Goal: Task Accomplishment & Management: Complete application form

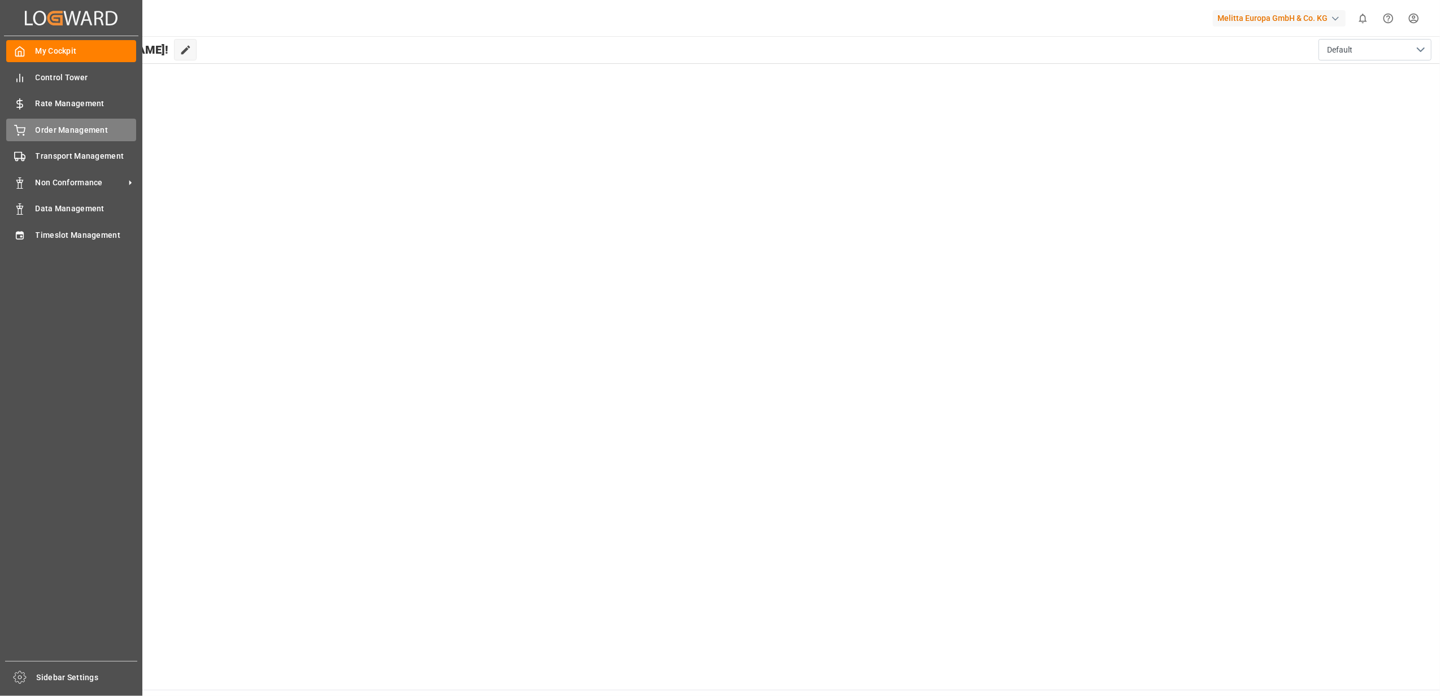
click at [27, 132] on div "Order Management Order Management" at bounding box center [71, 130] width 130 height 22
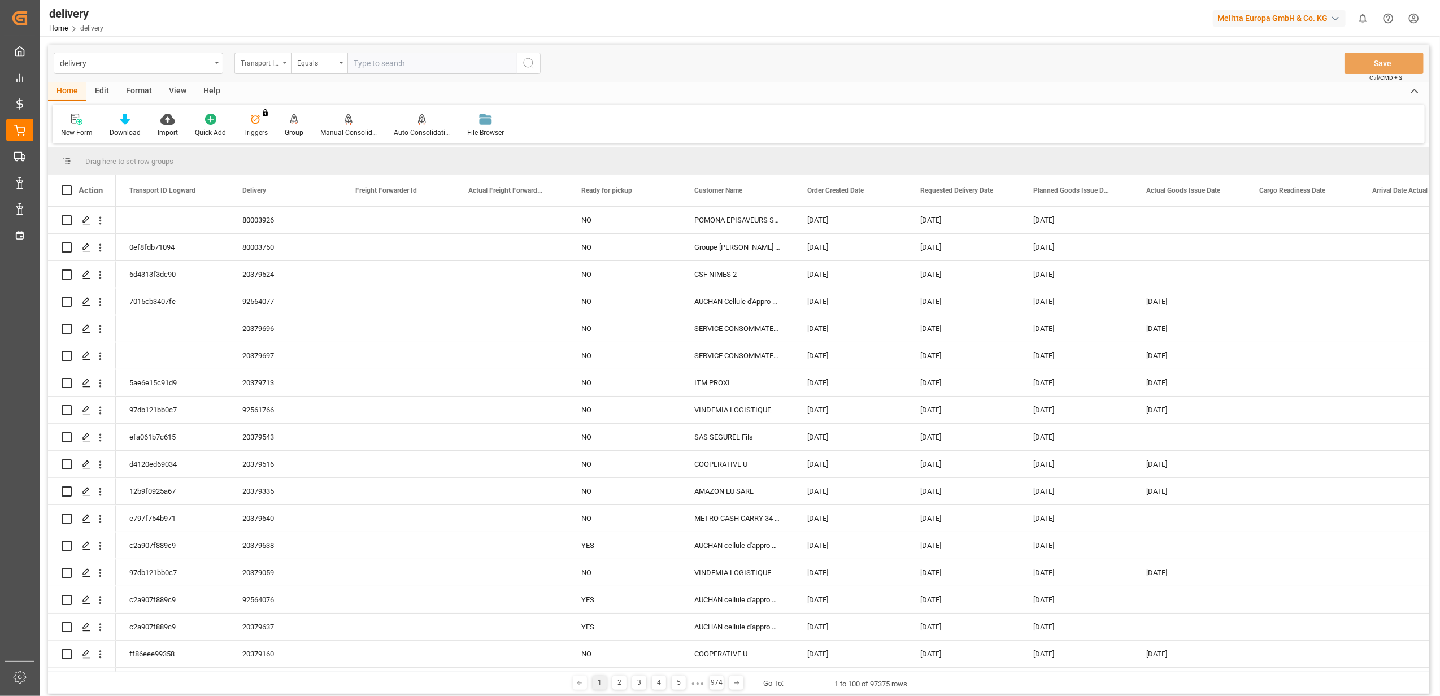
click at [284, 63] on icon "open menu" at bounding box center [284, 63] width 5 height 2
click at [386, 142] on div "Delivery" at bounding box center [319, 139] width 168 height 24
click at [401, 62] on input "text" at bounding box center [431, 63] width 169 height 21
type input "20379077"
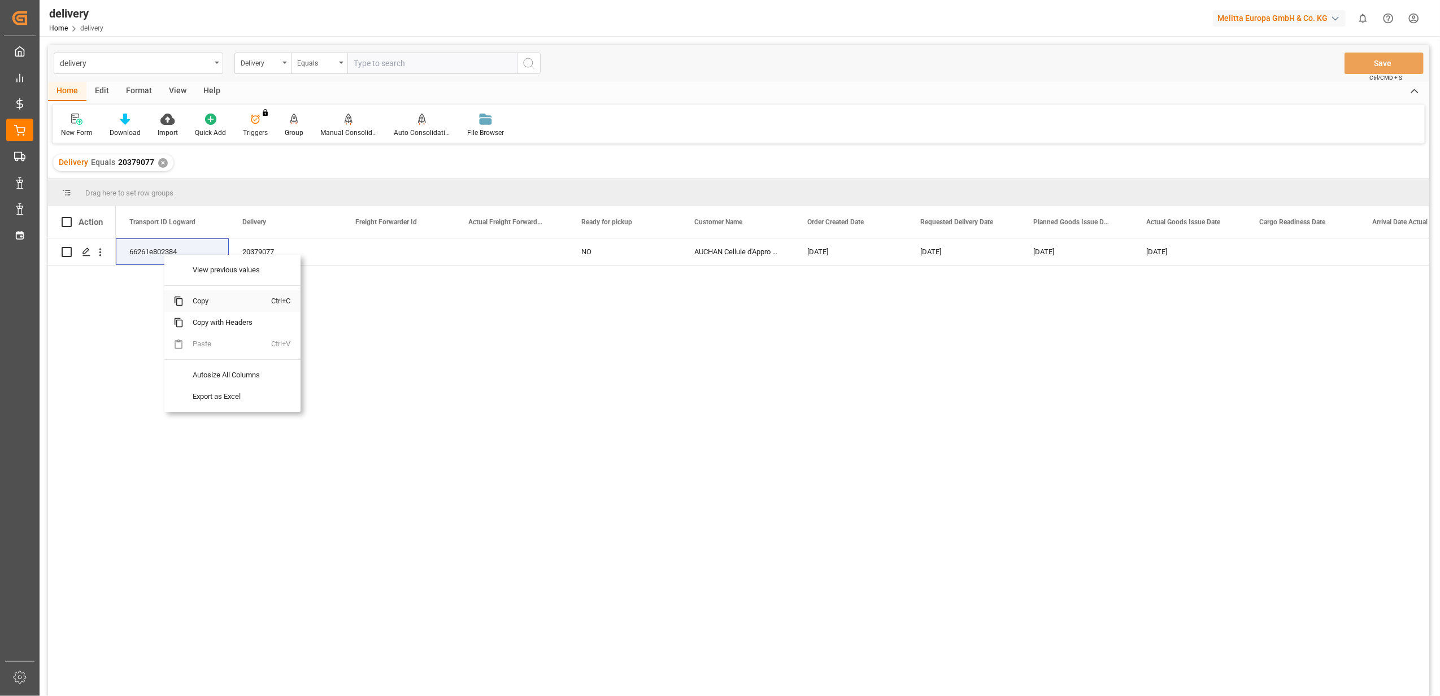
click at [199, 301] on span "Copy" at bounding box center [228, 300] width 88 height 21
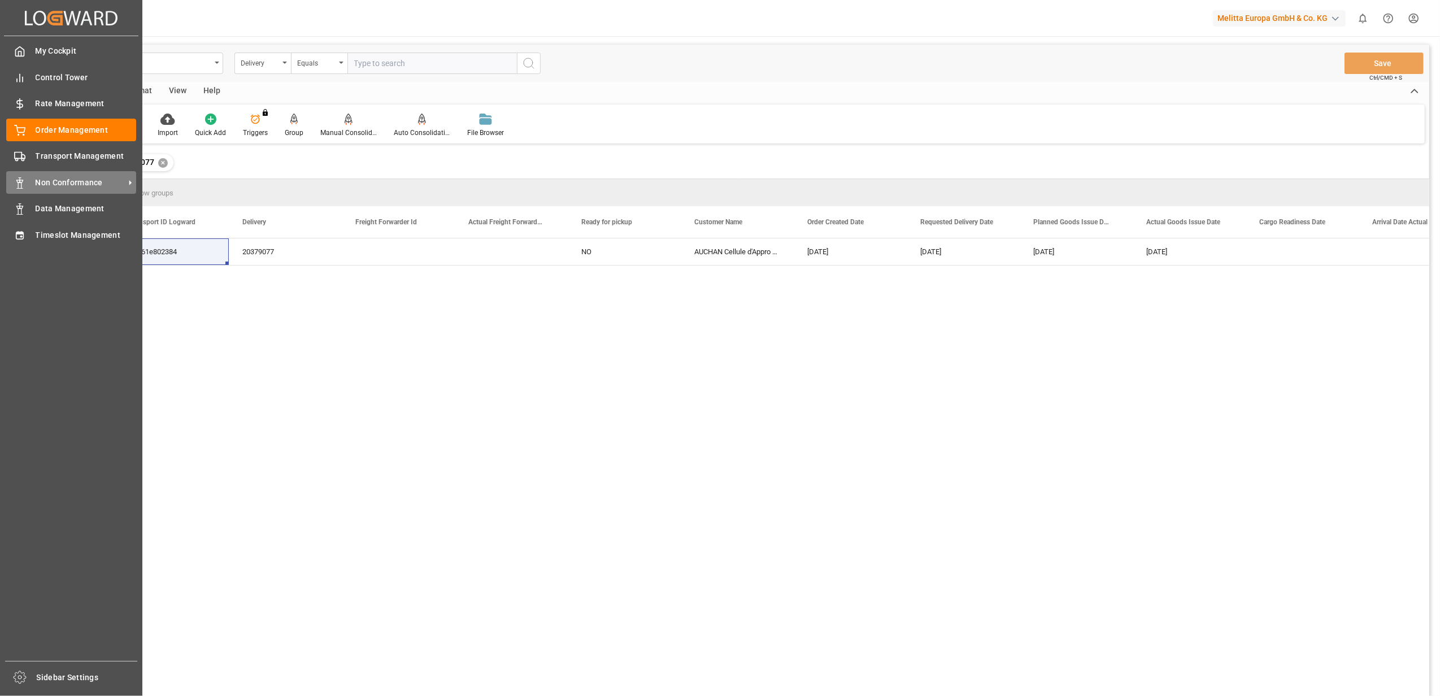
click at [55, 181] on span "Non Conformance" at bounding box center [80, 183] width 89 height 12
click at [54, 186] on span "Non Conformance" at bounding box center [80, 183] width 89 height 12
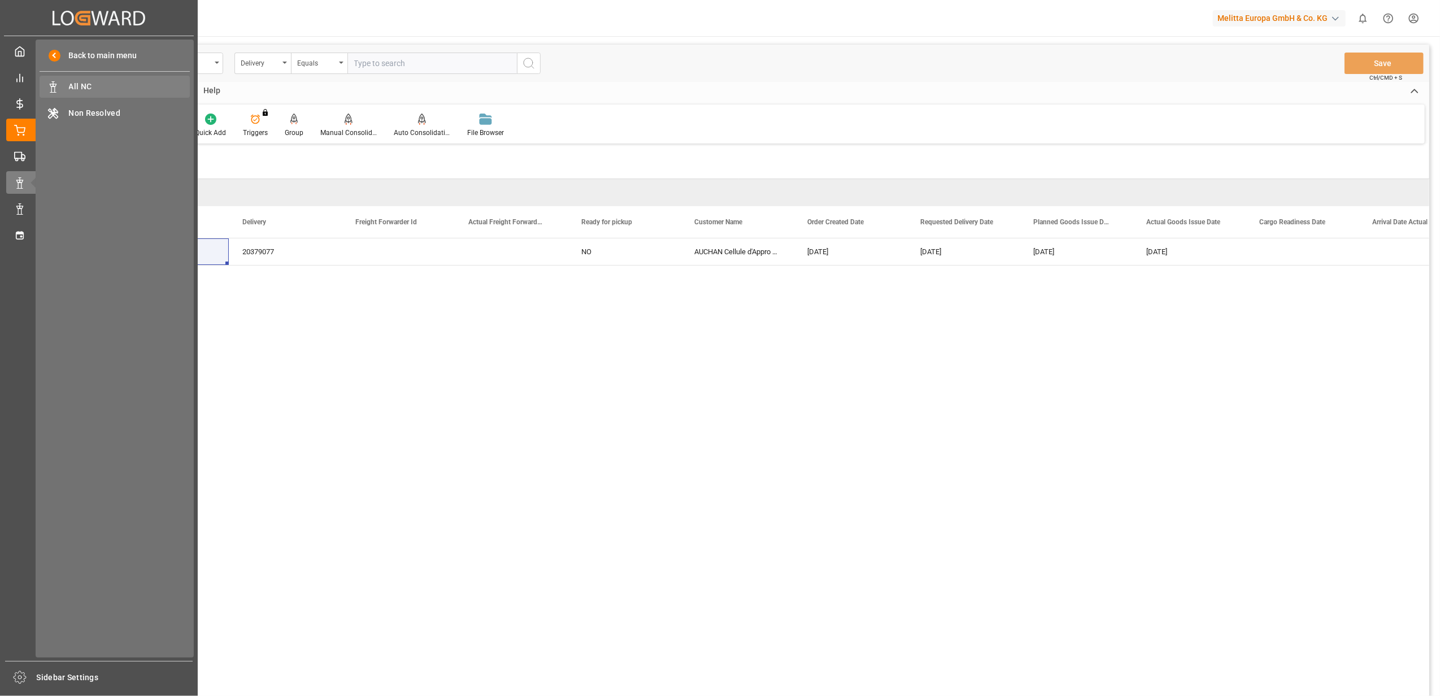
click at [123, 87] on span "All NC" at bounding box center [129, 87] width 121 height 12
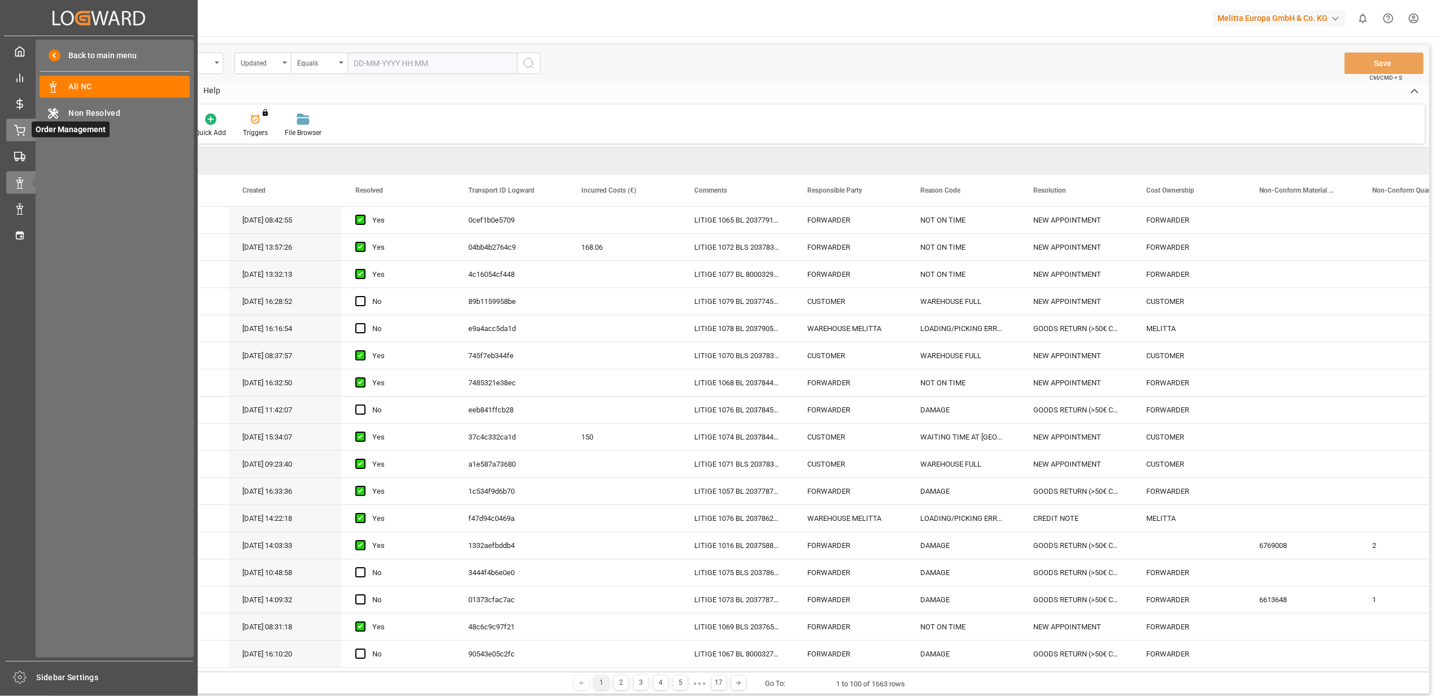
click at [28, 129] on div "Order Management Order Management" at bounding box center [98, 130] width 185 height 22
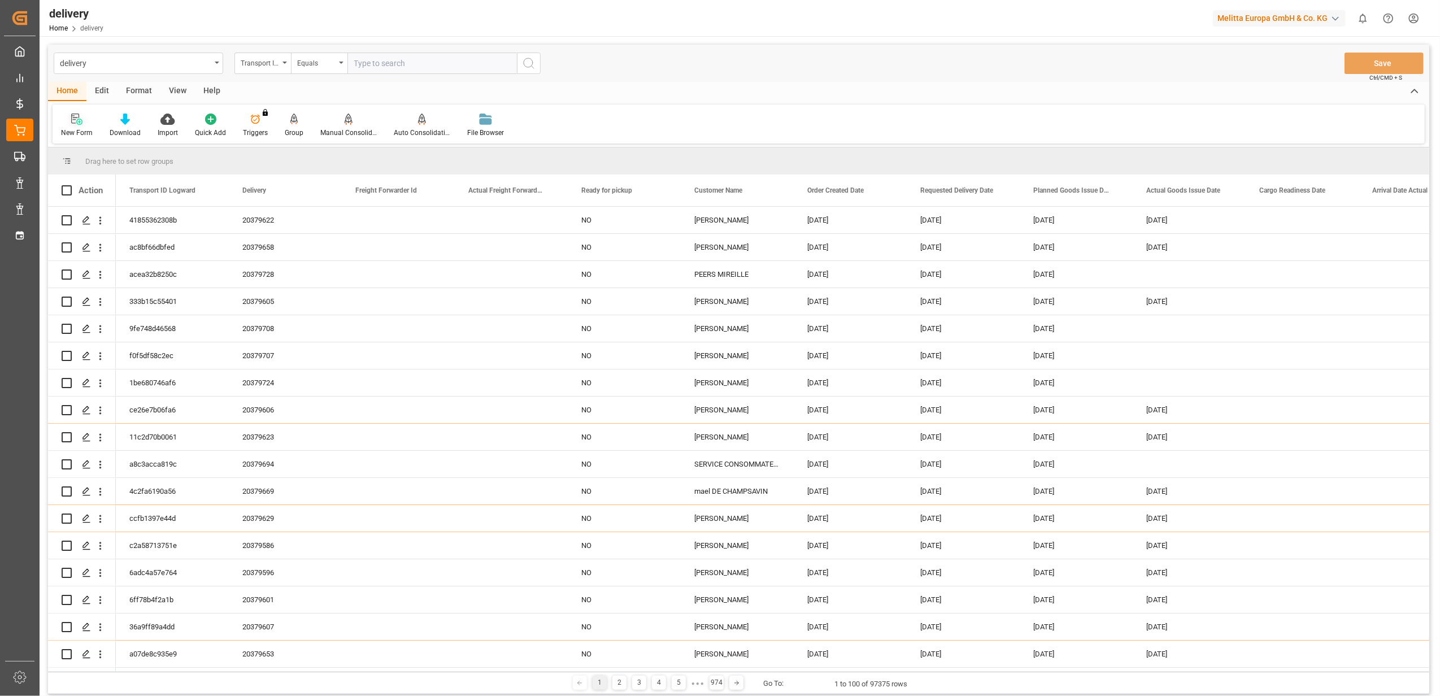
click at [77, 121] on icon at bounding box center [76, 119] width 11 height 11
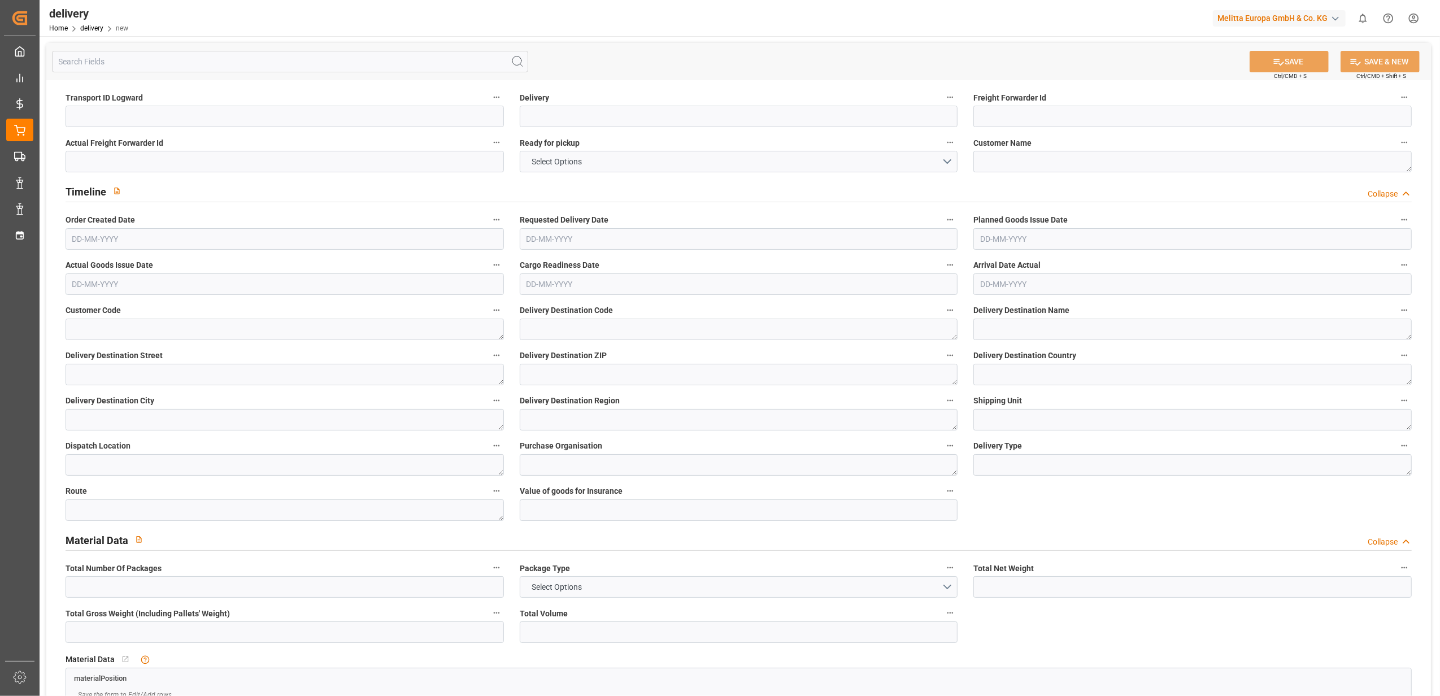
type input "0"
type input "101"
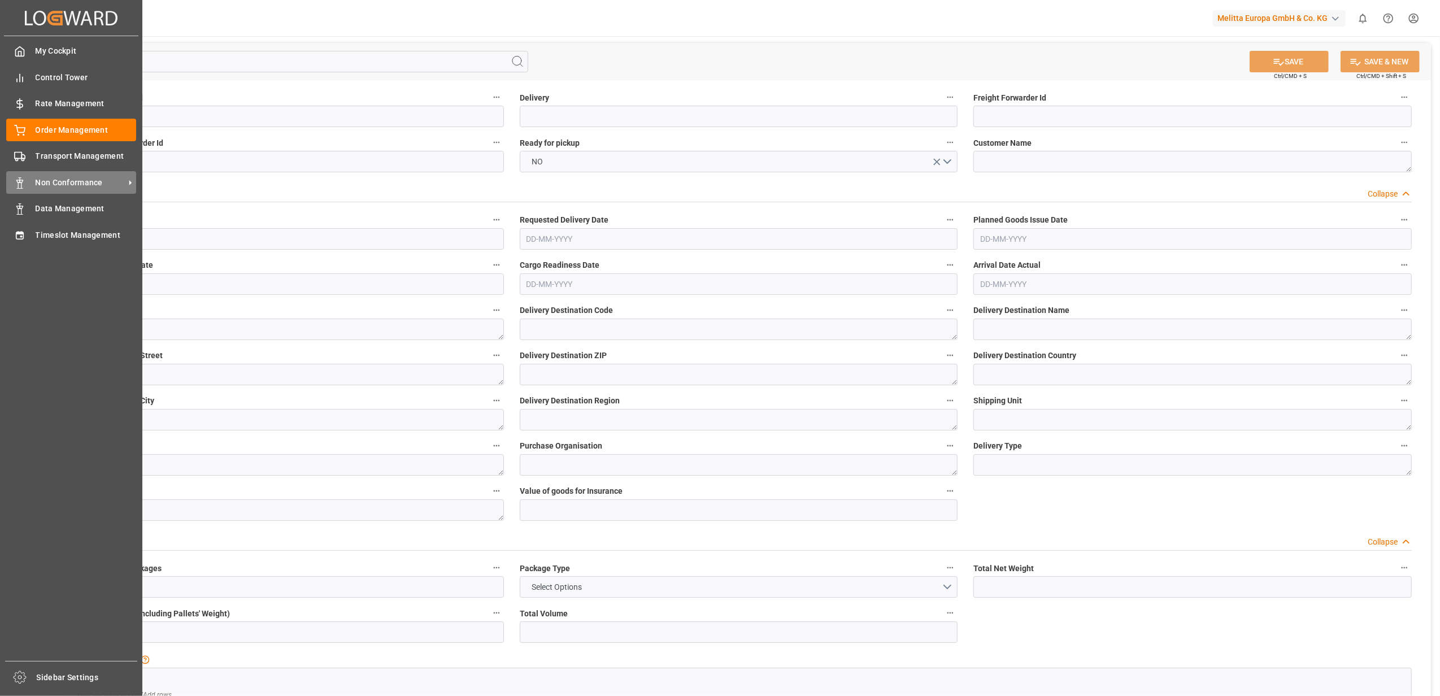
click at [93, 171] on div "Non Conformance Non Conformance" at bounding box center [71, 182] width 130 height 22
click at [64, 179] on span "Non Conformance" at bounding box center [80, 183] width 89 height 12
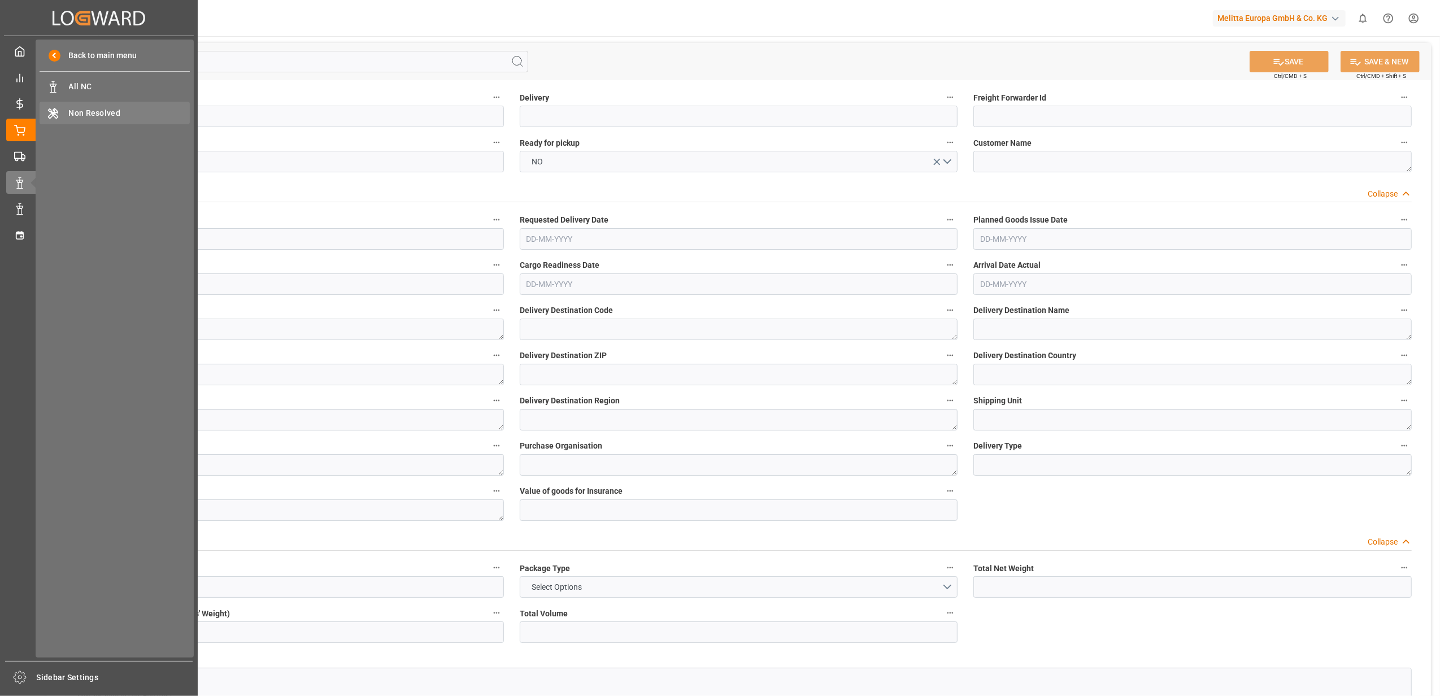
drag, startPoint x: 64, startPoint y: 179, endPoint x: 66, endPoint y: 114, distance: 65.0
click at [66, 114] on div "Non Resolved Non Resolved" at bounding box center [115, 113] width 150 height 22
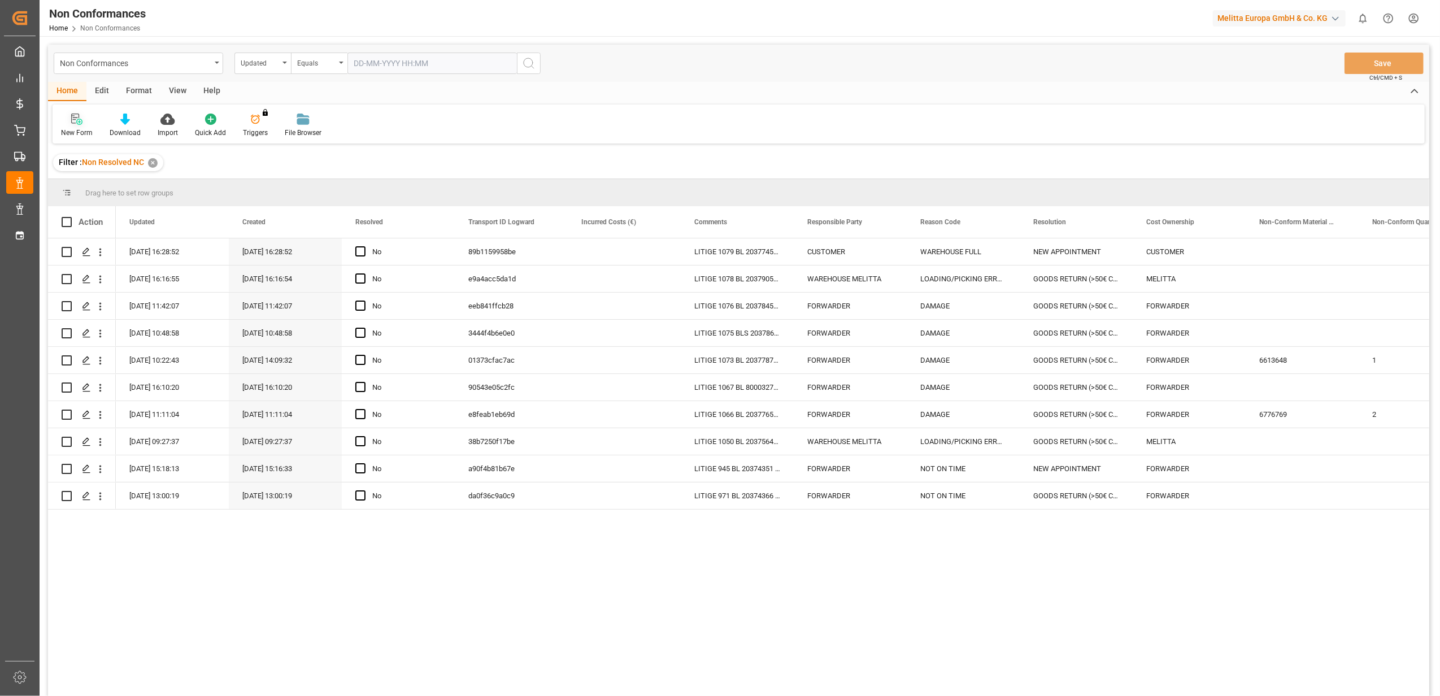
click at [81, 121] on icon at bounding box center [76, 119] width 11 height 11
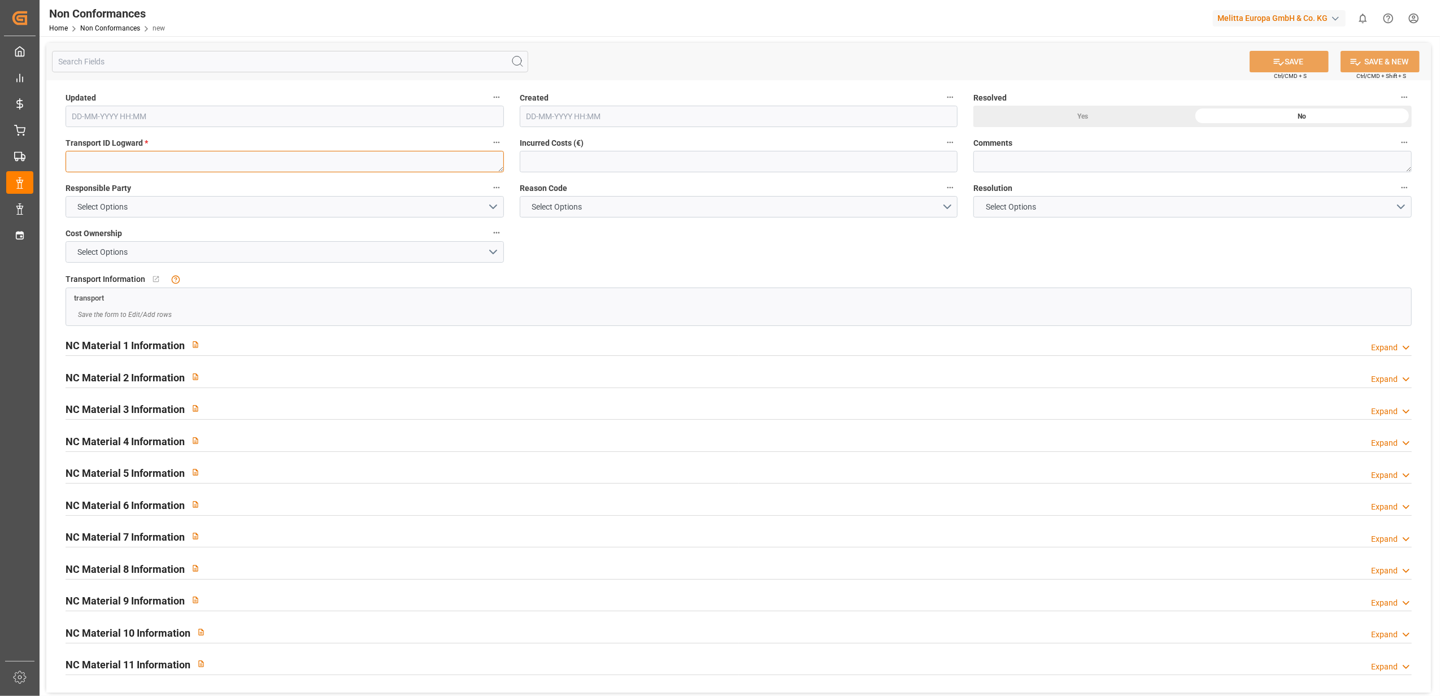
click at [297, 159] on textarea at bounding box center [285, 161] width 438 height 21
paste textarea "66261e802384"
type textarea "66261e802384"
click at [492, 204] on button "Select Options" at bounding box center [285, 206] width 438 height 21
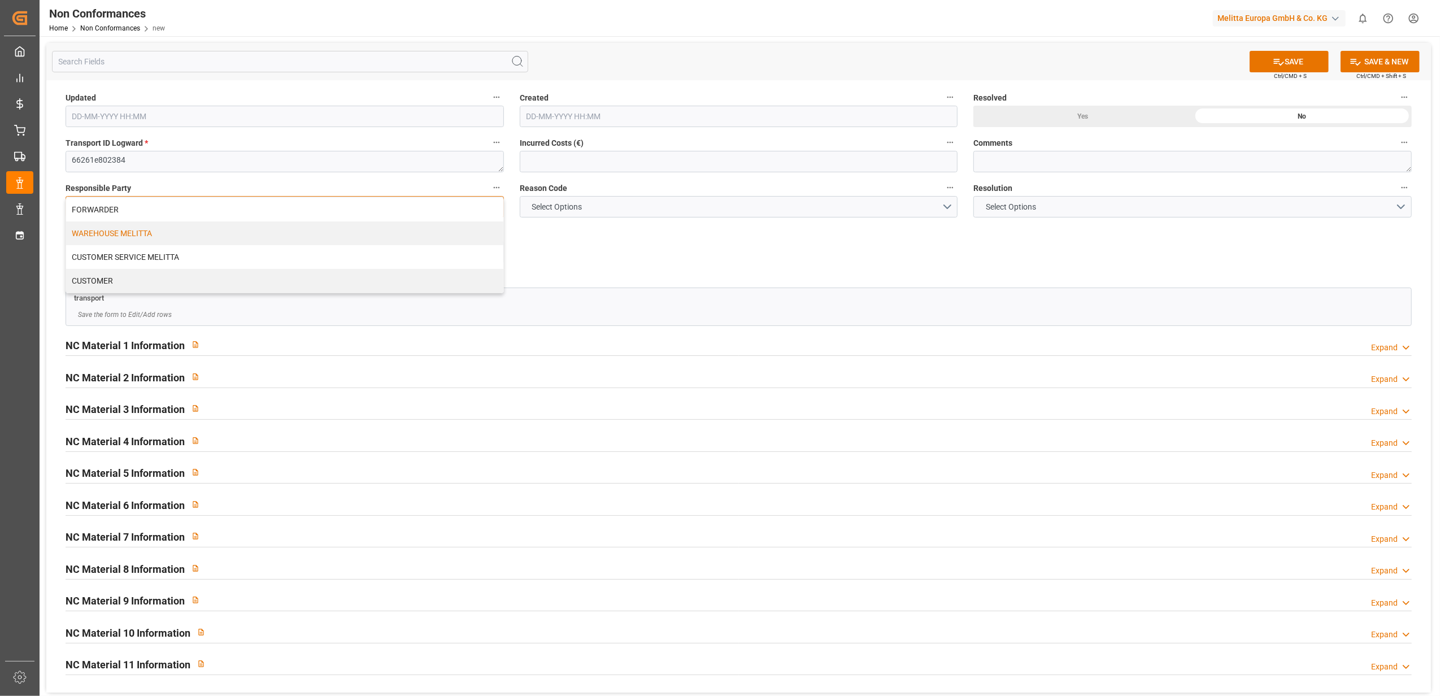
click at [116, 231] on div "WAREHOUSE MELITTA" at bounding box center [284, 233] width 437 height 24
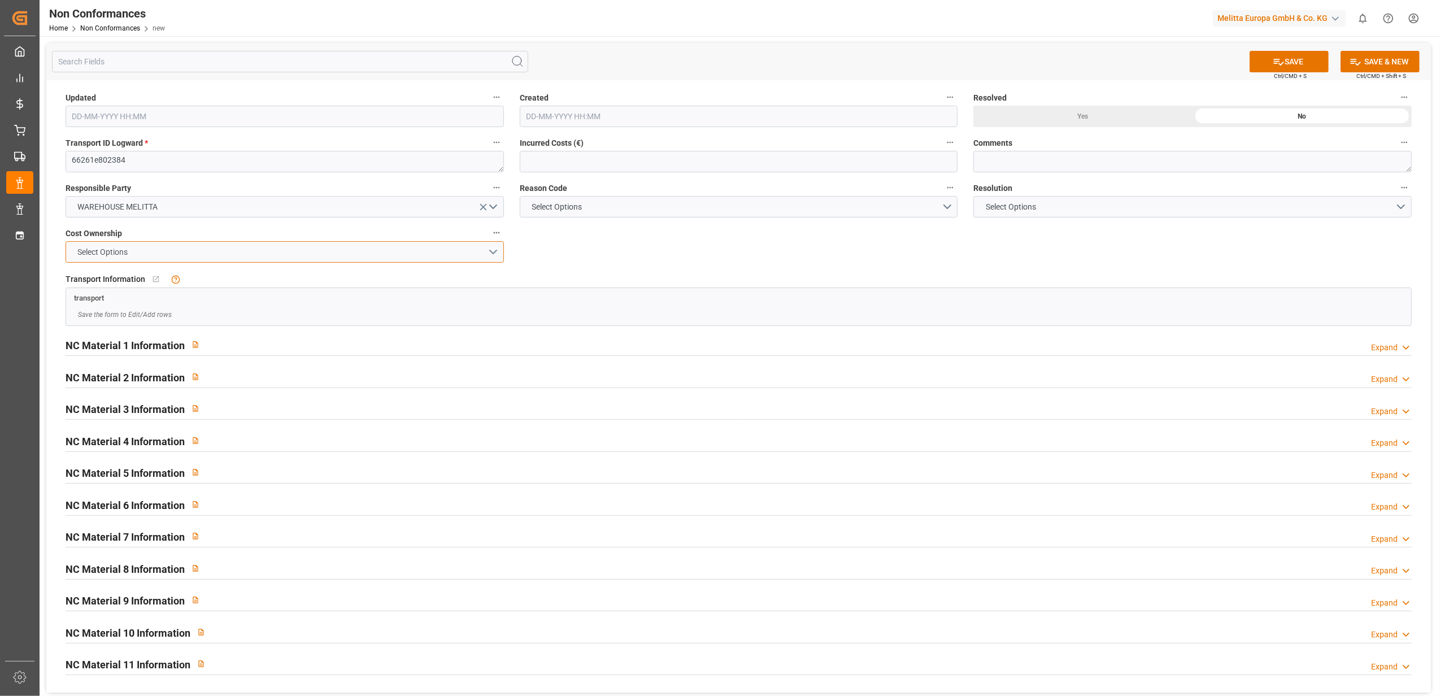
click at [489, 254] on button "Select Options" at bounding box center [285, 251] width 438 height 21
click at [441, 285] on div "MELITTA" at bounding box center [284, 279] width 437 height 24
click at [943, 204] on button "Select Options" at bounding box center [739, 206] width 438 height 21
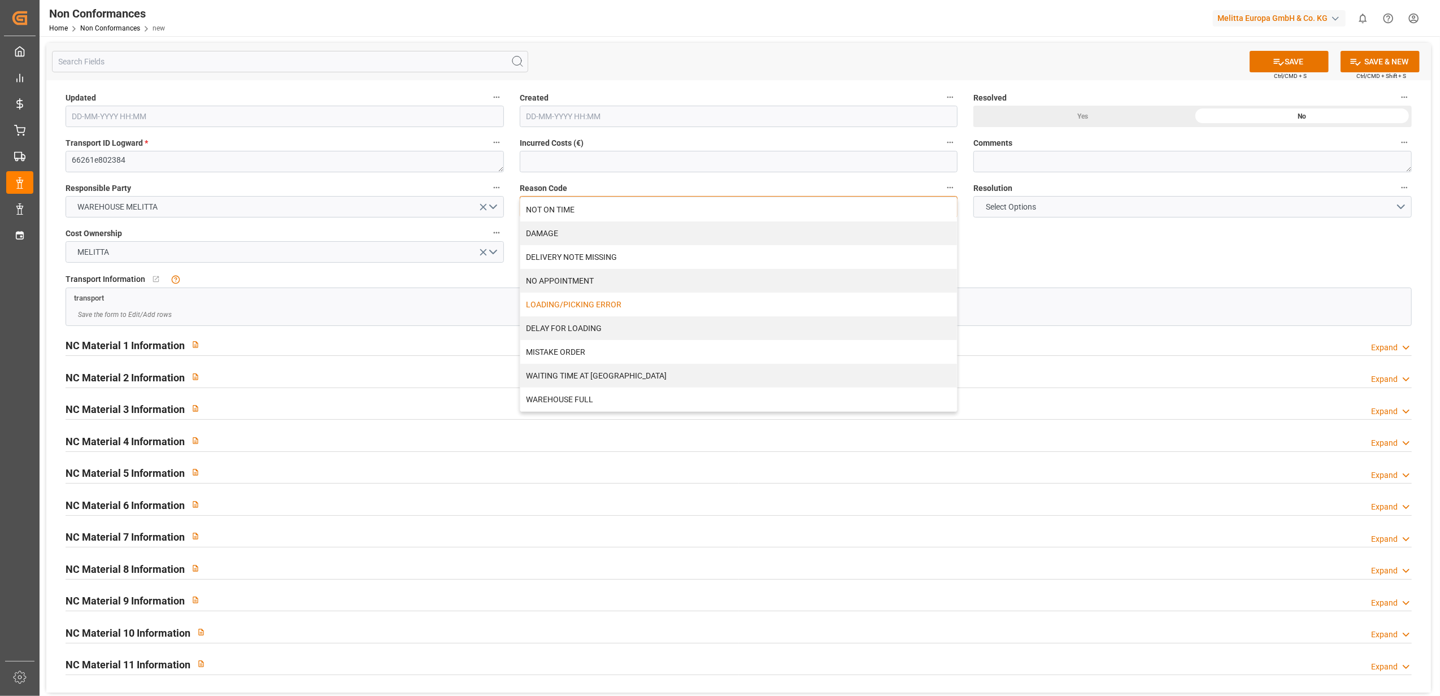
click at [697, 304] on div "LOADING/PICKING ERROR" at bounding box center [738, 305] width 437 height 24
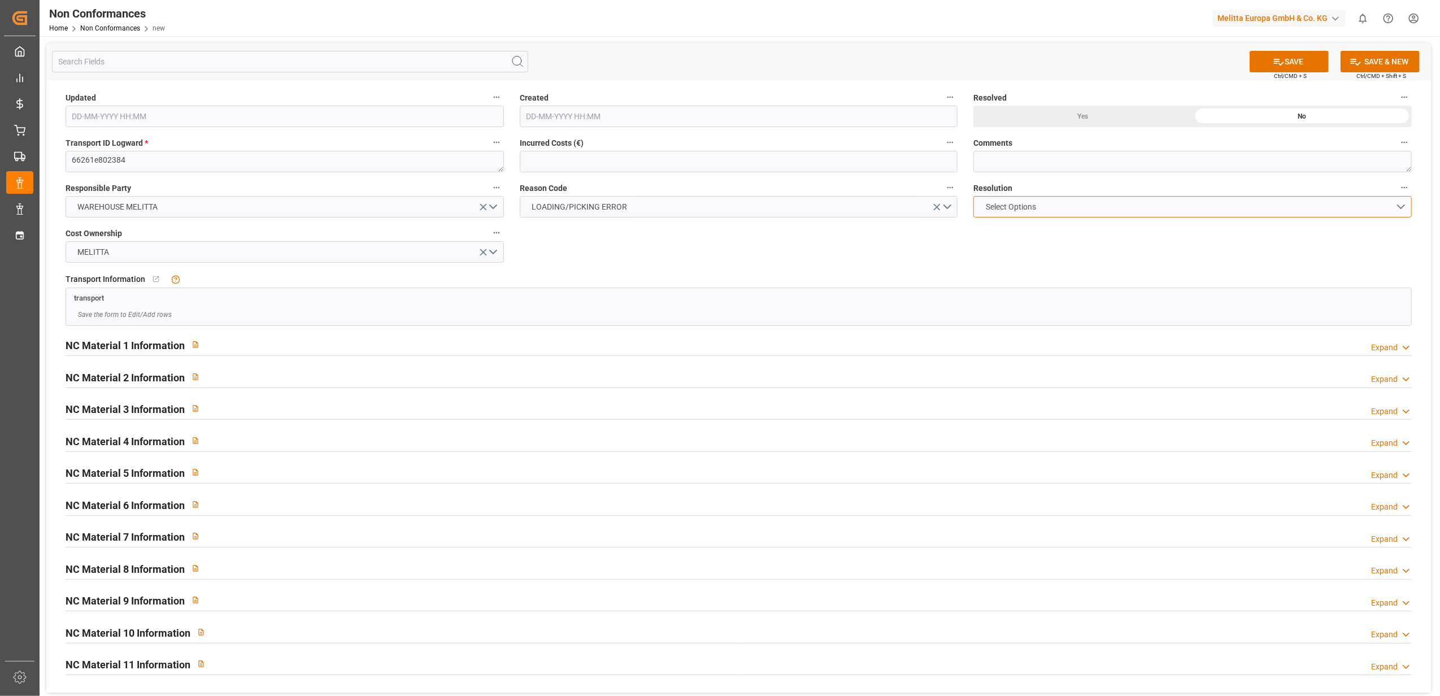
click at [1401, 209] on button "Select Options" at bounding box center [1192, 206] width 438 height 21
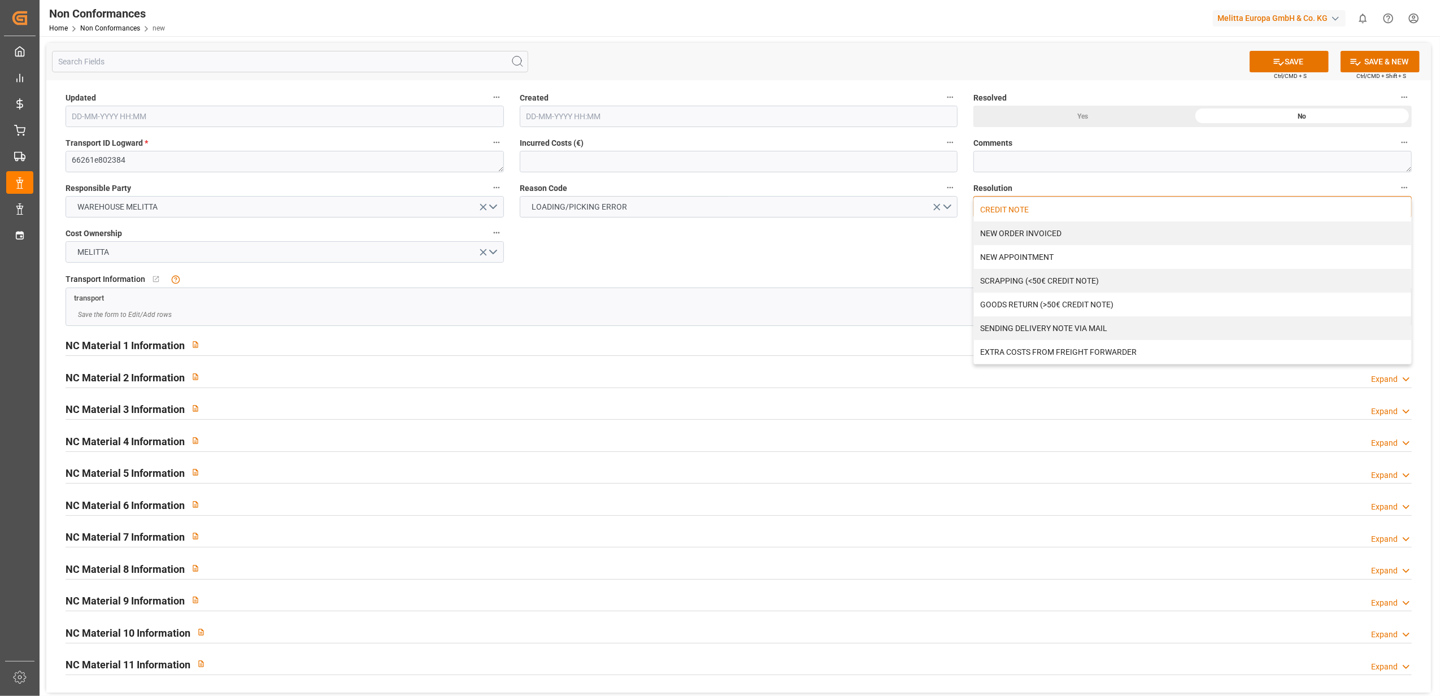
click at [1002, 213] on div "CREDIT NOTE" at bounding box center [1192, 210] width 437 height 24
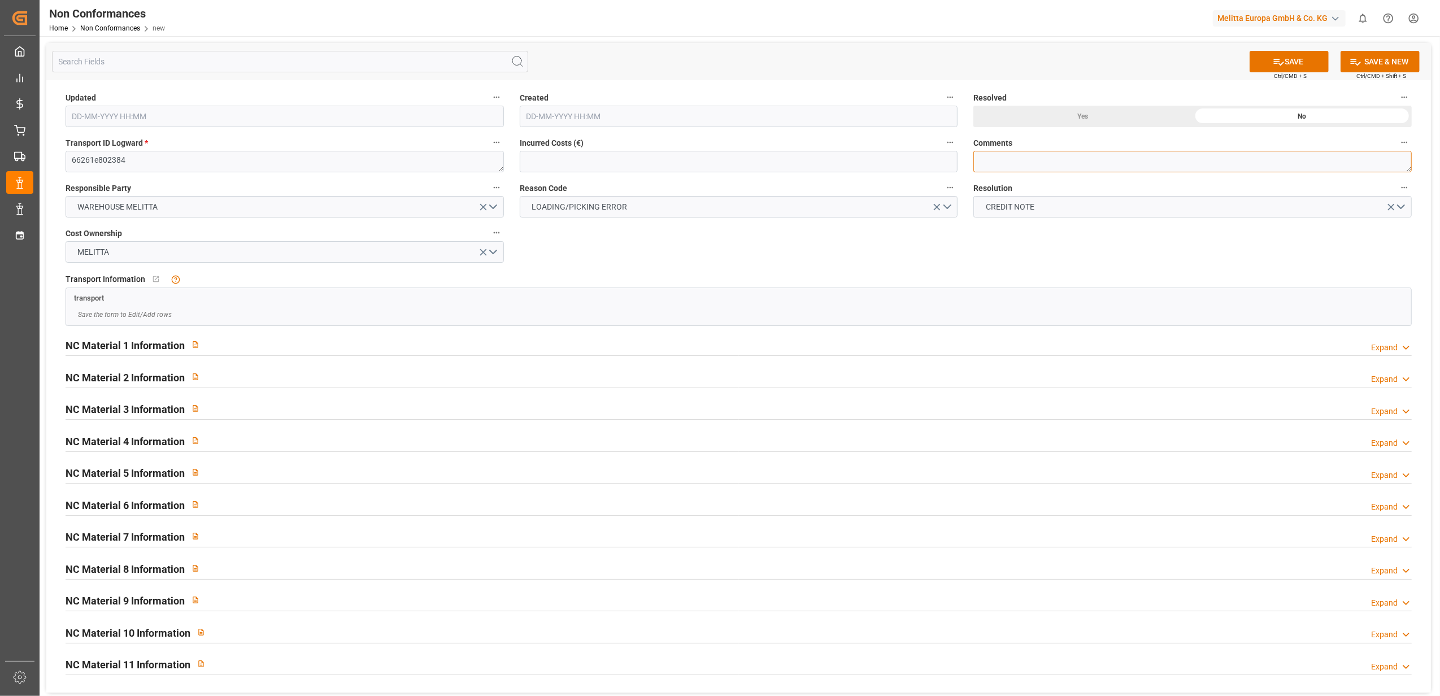
click at [986, 159] on textarea at bounding box center [1192, 161] width 438 height 21
type textarea "LITIGE 1080 BL 20379077 Manque 4 colis Poubelles"
click at [1389, 342] on div "Expand" at bounding box center [1384, 348] width 27 height 12
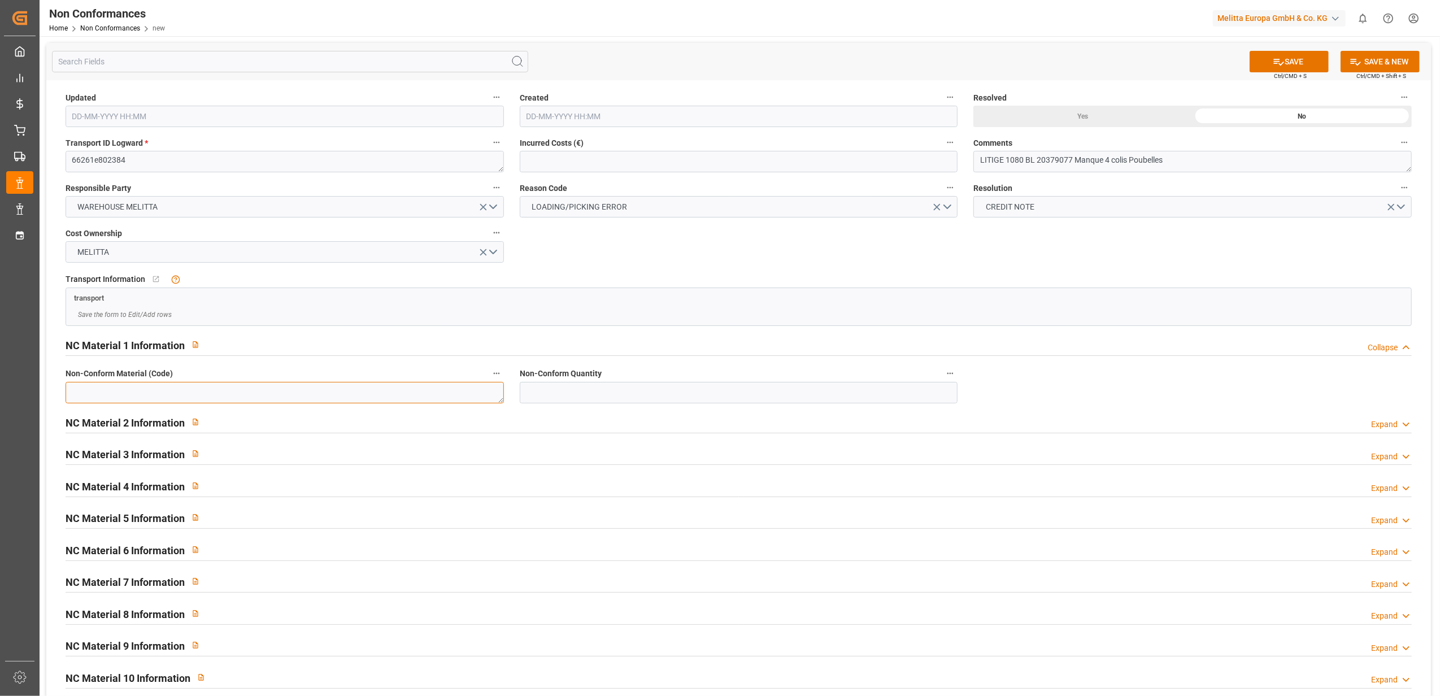
click at [358, 395] on textarea at bounding box center [285, 392] width 438 height 21
paste textarea "6780527"
type textarea "6780527"
click at [554, 392] on input "text" at bounding box center [739, 392] width 438 height 21
type input "72"
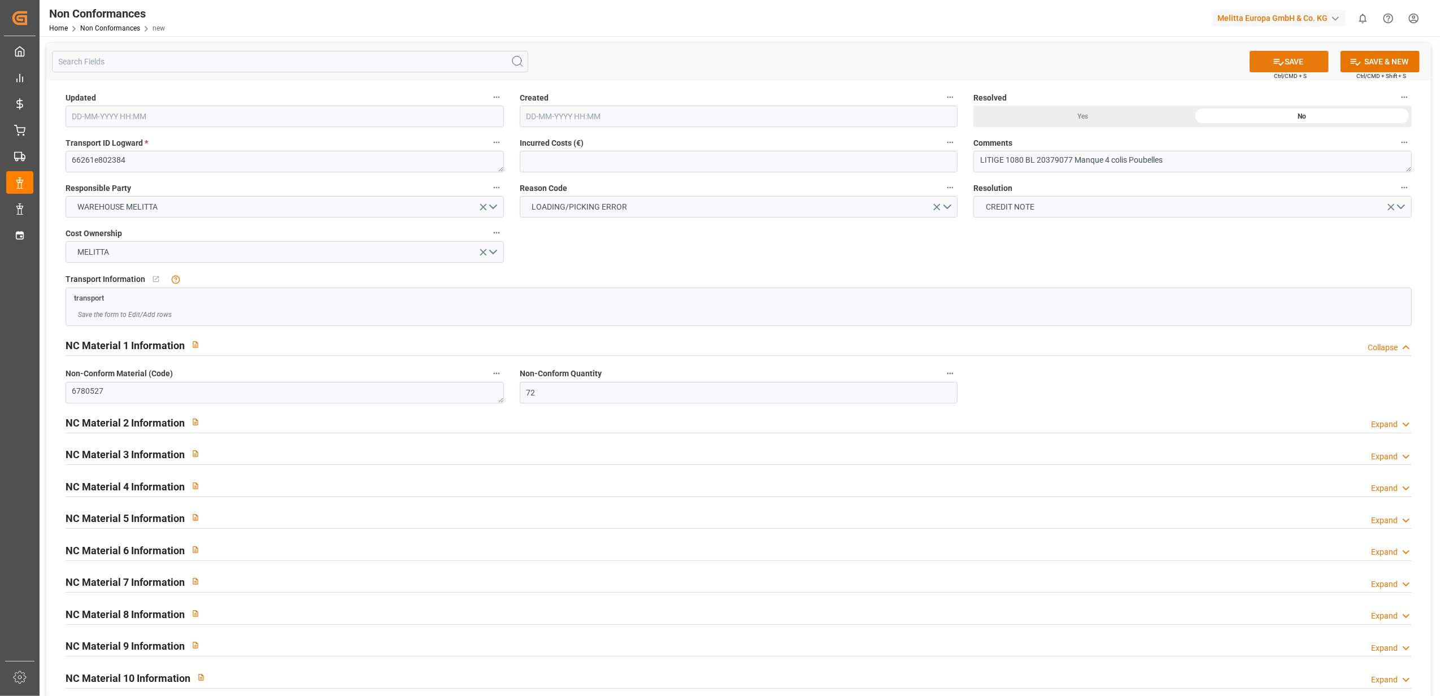
click at [1296, 59] on button "SAVE" at bounding box center [1289, 61] width 79 height 21
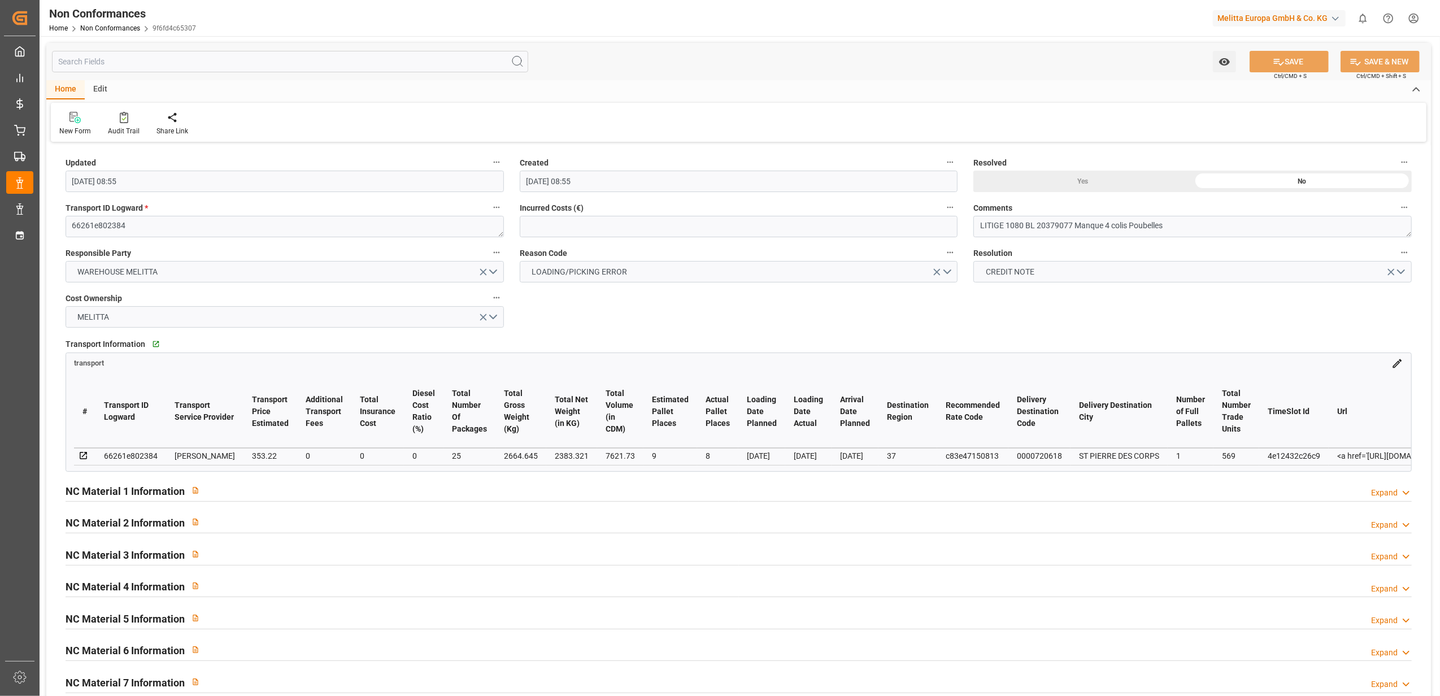
click at [1402, 494] on icon at bounding box center [1406, 493] width 11 height 12
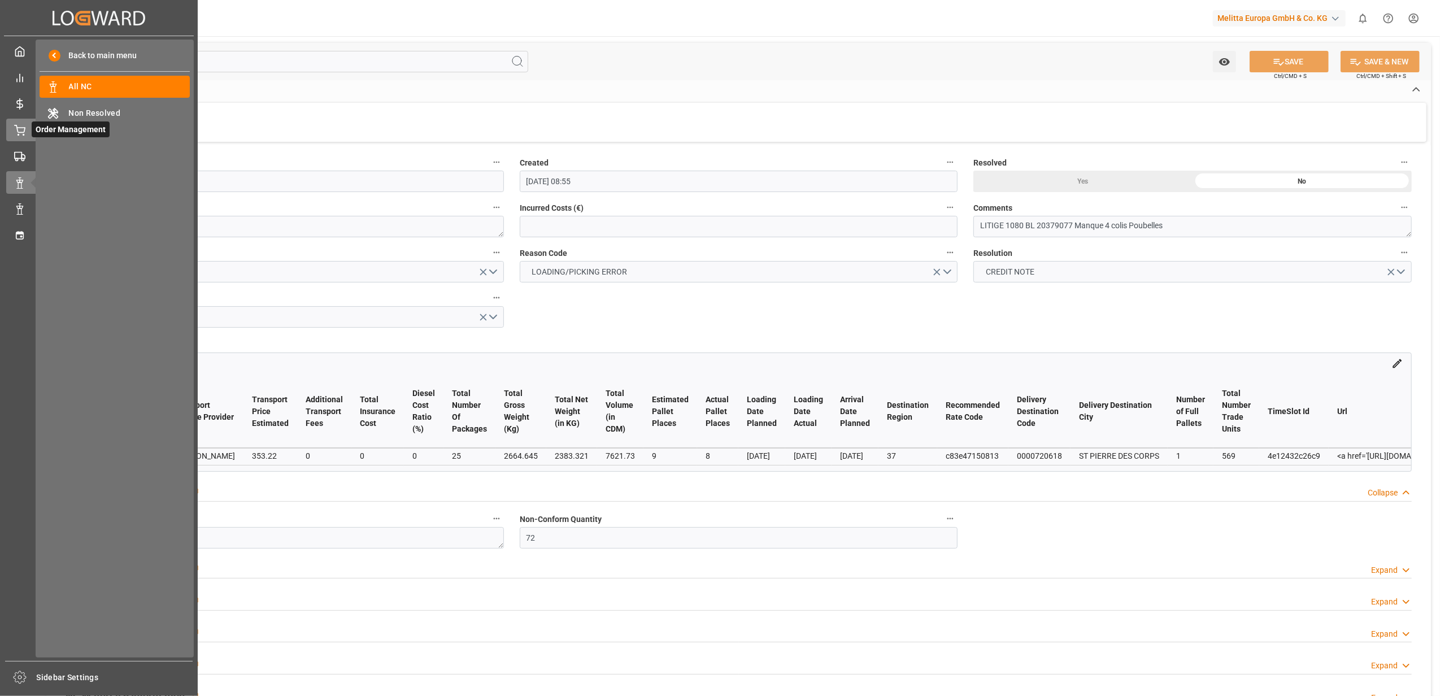
click at [32, 136] on span "Order Management" at bounding box center [71, 129] width 78 height 16
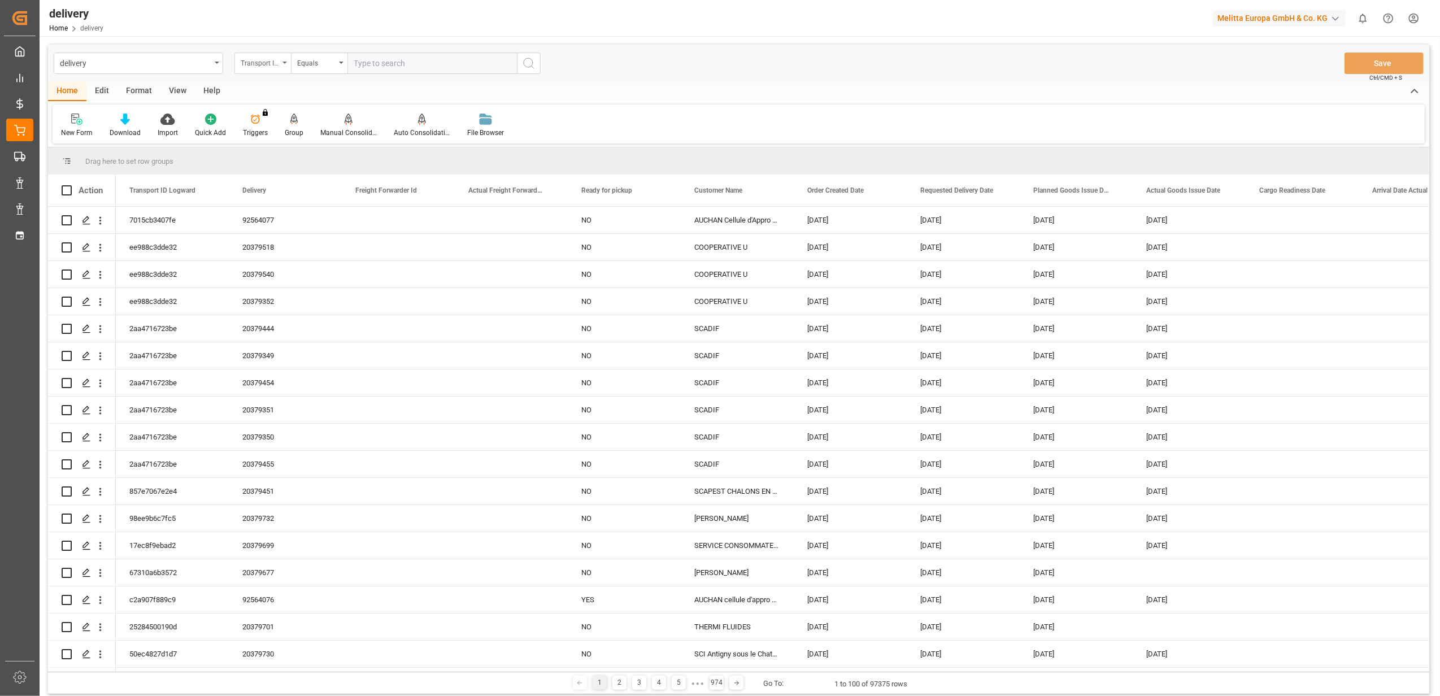
click at [286, 64] on div "Transport ID Logward" at bounding box center [262, 63] width 56 height 21
click at [272, 138] on div "Delivery" at bounding box center [319, 139] width 168 height 24
click at [364, 48] on div "delivery Delivery Equals Save Ctrl/CMD + S" at bounding box center [738, 63] width 1381 height 37
click at [363, 60] on input "text" at bounding box center [431, 63] width 169 height 21
type input "20378355"
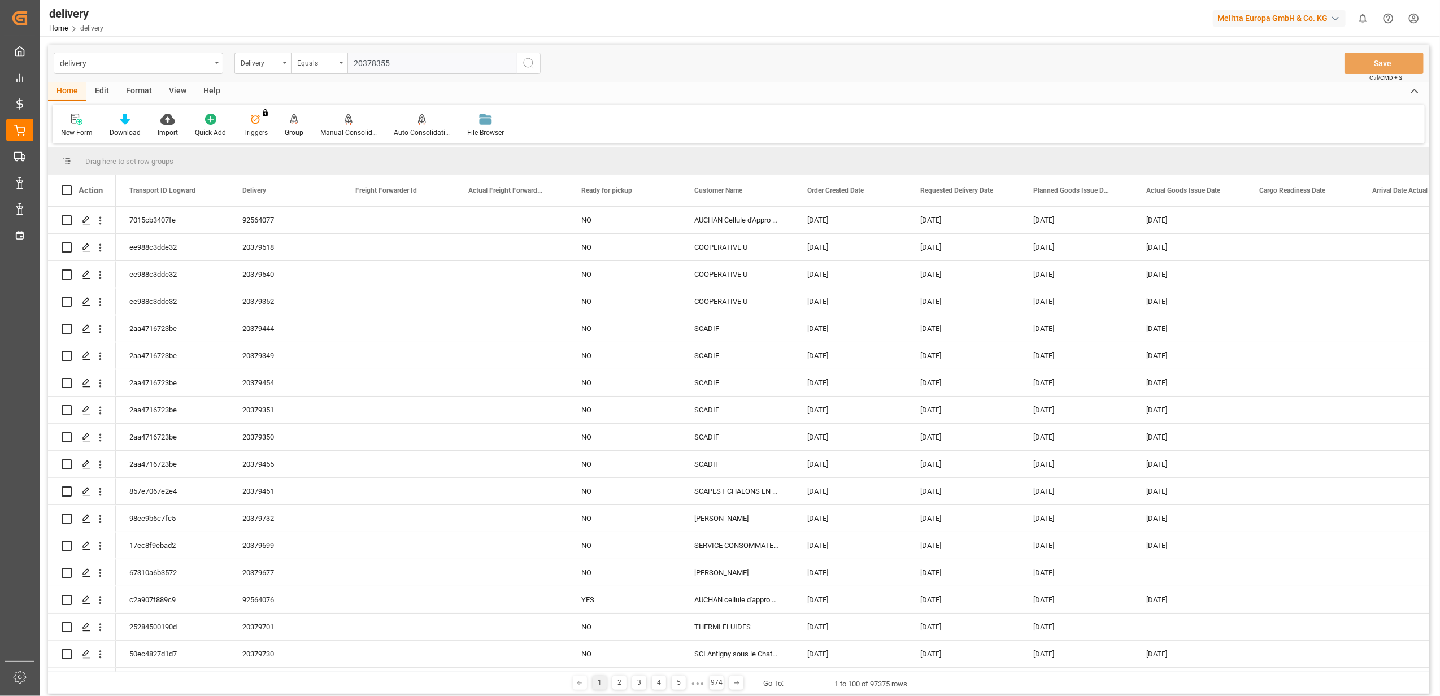
click at [529, 62] on icon "search button" at bounding box center [529, 63] width 14 height 14
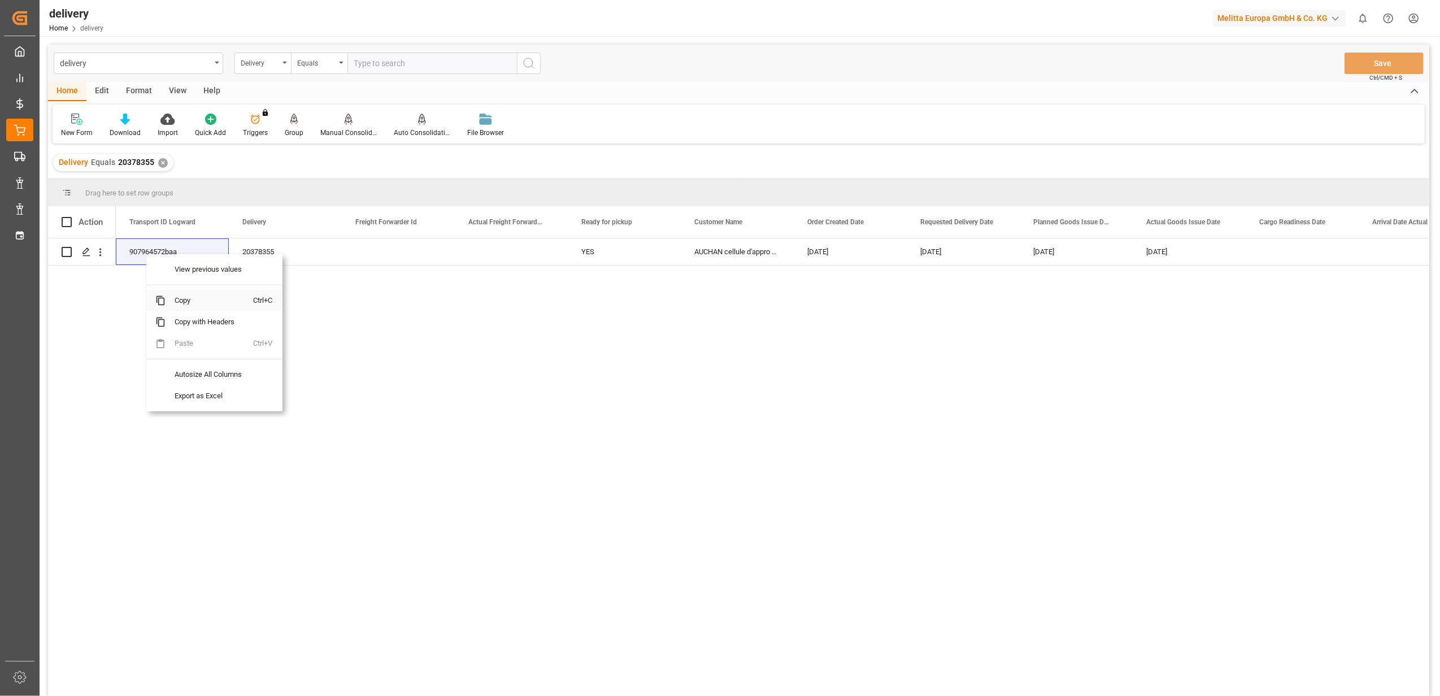
click at [181, 299] on span "Copy" at bounding box center [210, 300] width 88 height 21
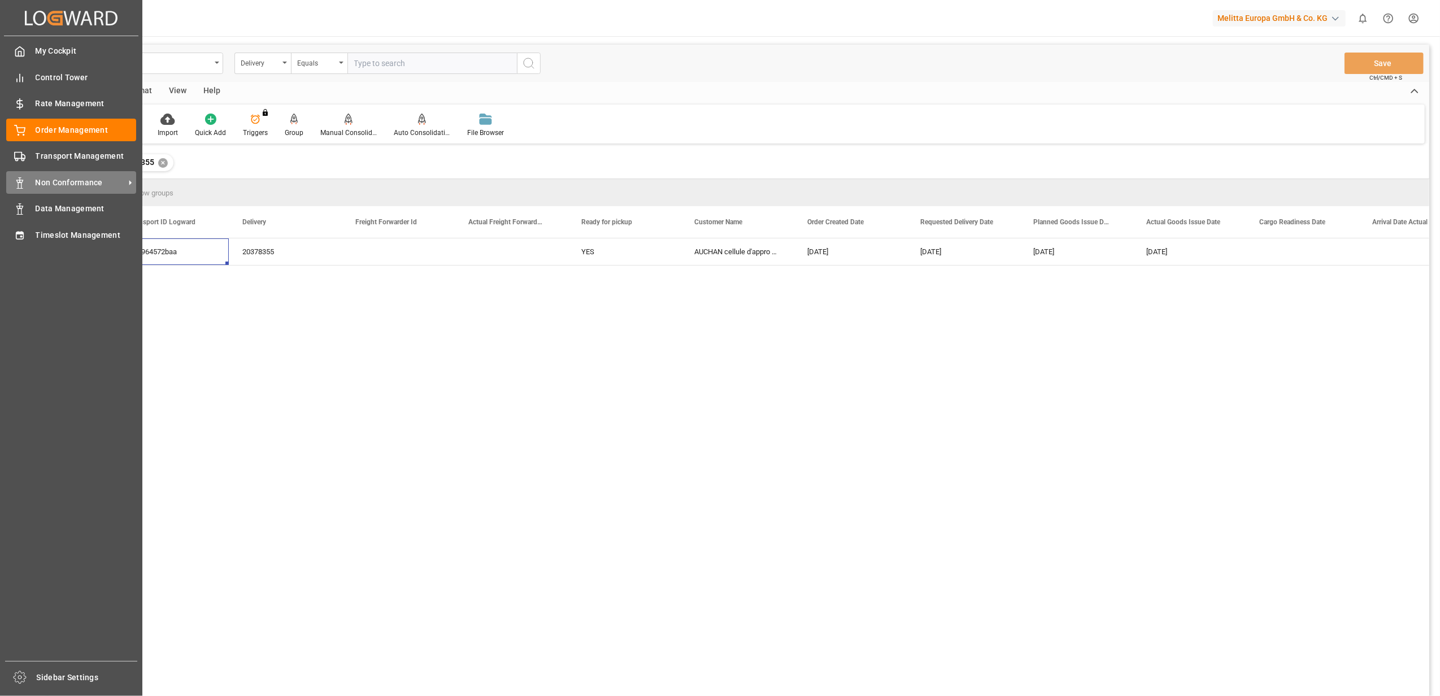
click at [84, 183] on span "Non Conformance" at bounding box center [80, 183] width 89 height 12
click at [59, 174] on div "Non Conformance Non Conformance" at bounding box center [71, 182] width 130 height 22
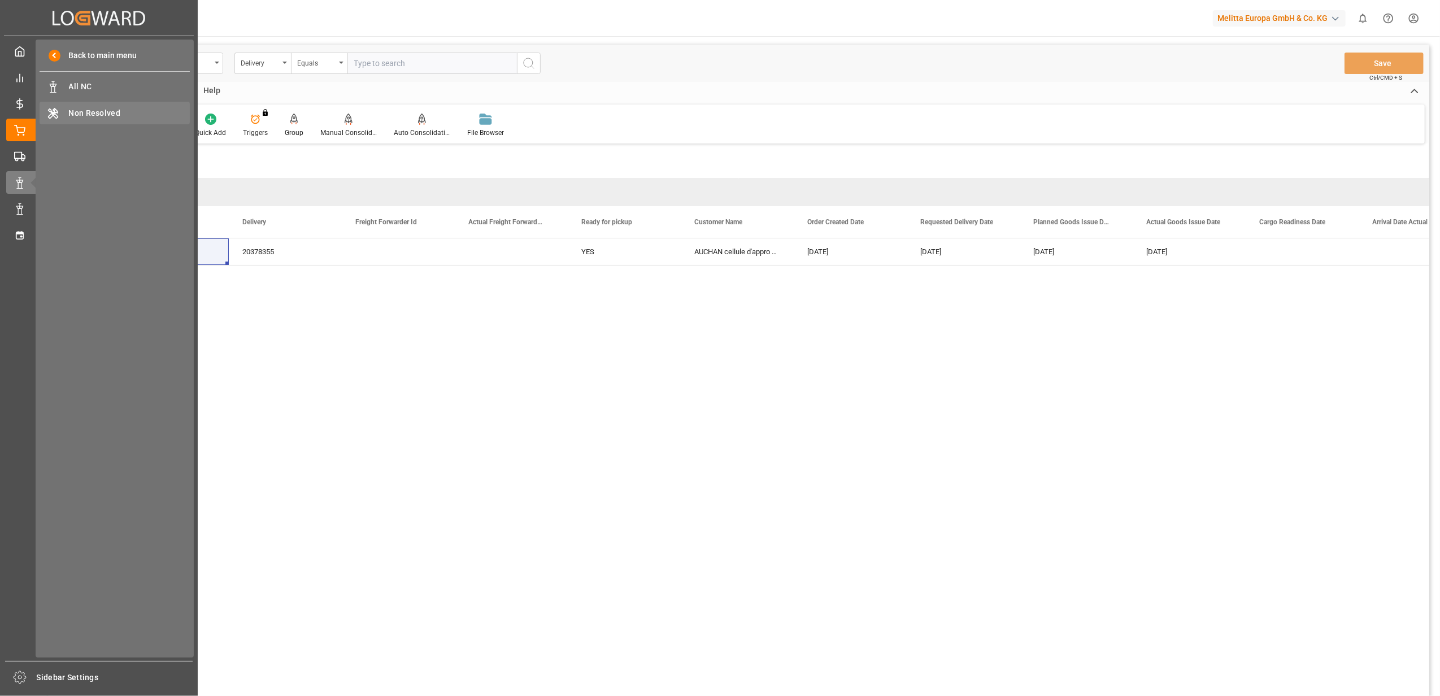
click at [98, 107] on span "Non Resolved" at bounding box center [129, 113] width 121 height 12
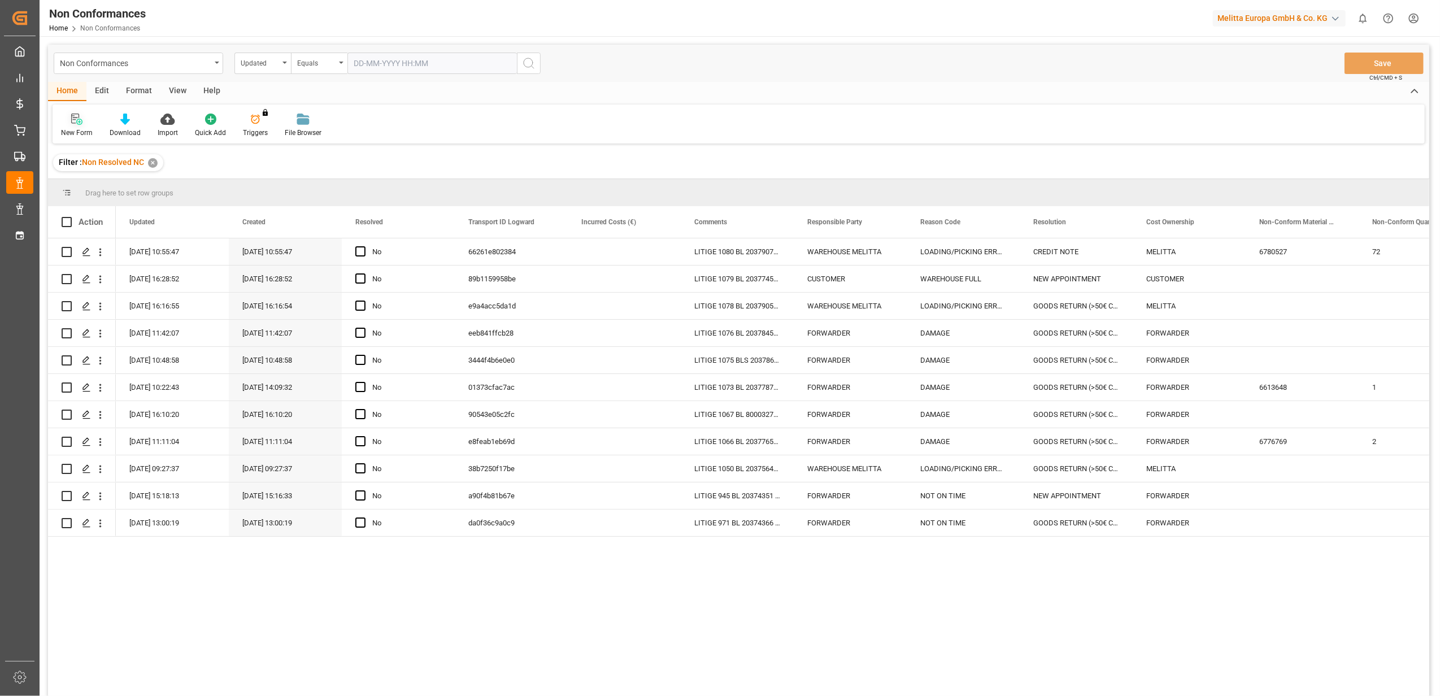
click at [86, 128] on div "New Form" at bounding box center [77, 133] width 32 height 10
click at [87, 251] on polygon "Press SPACE to select this row." at bounding box center [86, 252] width 6 height 6
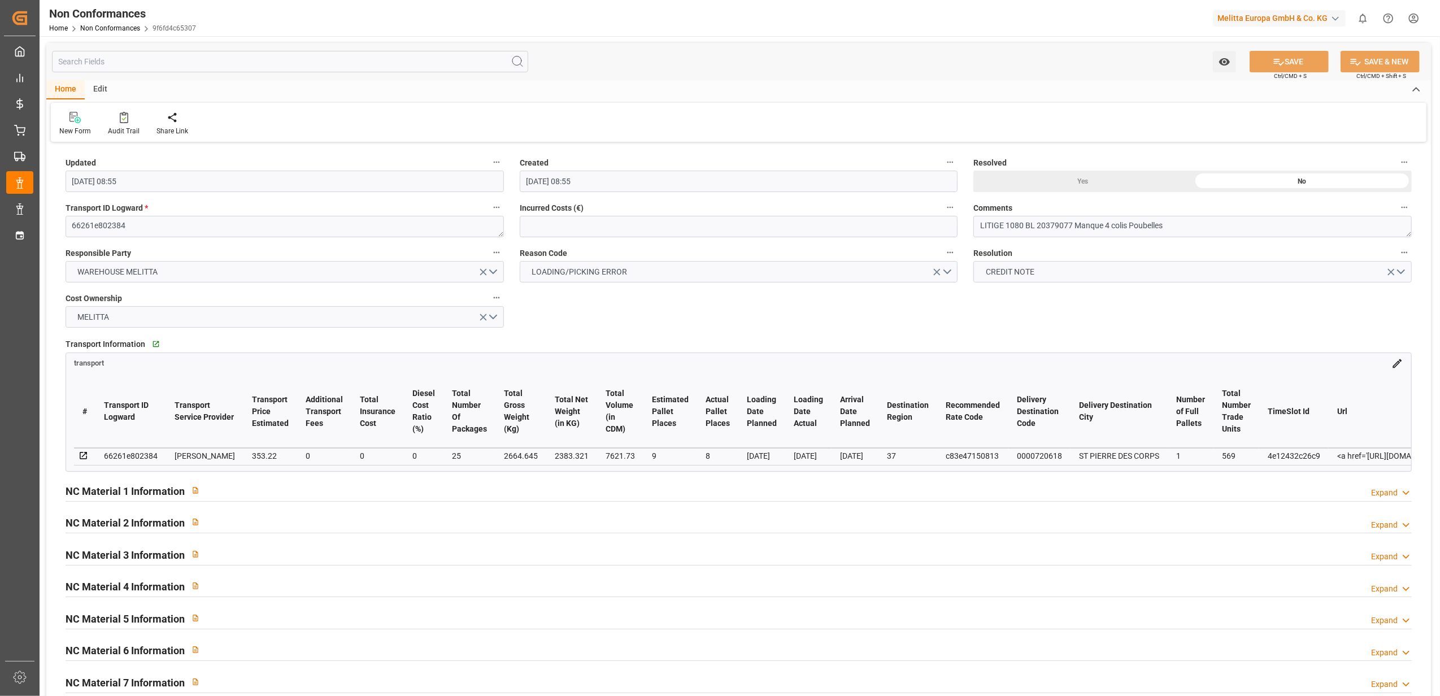
click at [1086, 181] on div "Yes" at bounding box center [1082, 181] width 219 height 21
click at [1304, 60] on button "SAVE" at bounding box center [1289, 61] width 79 height 21
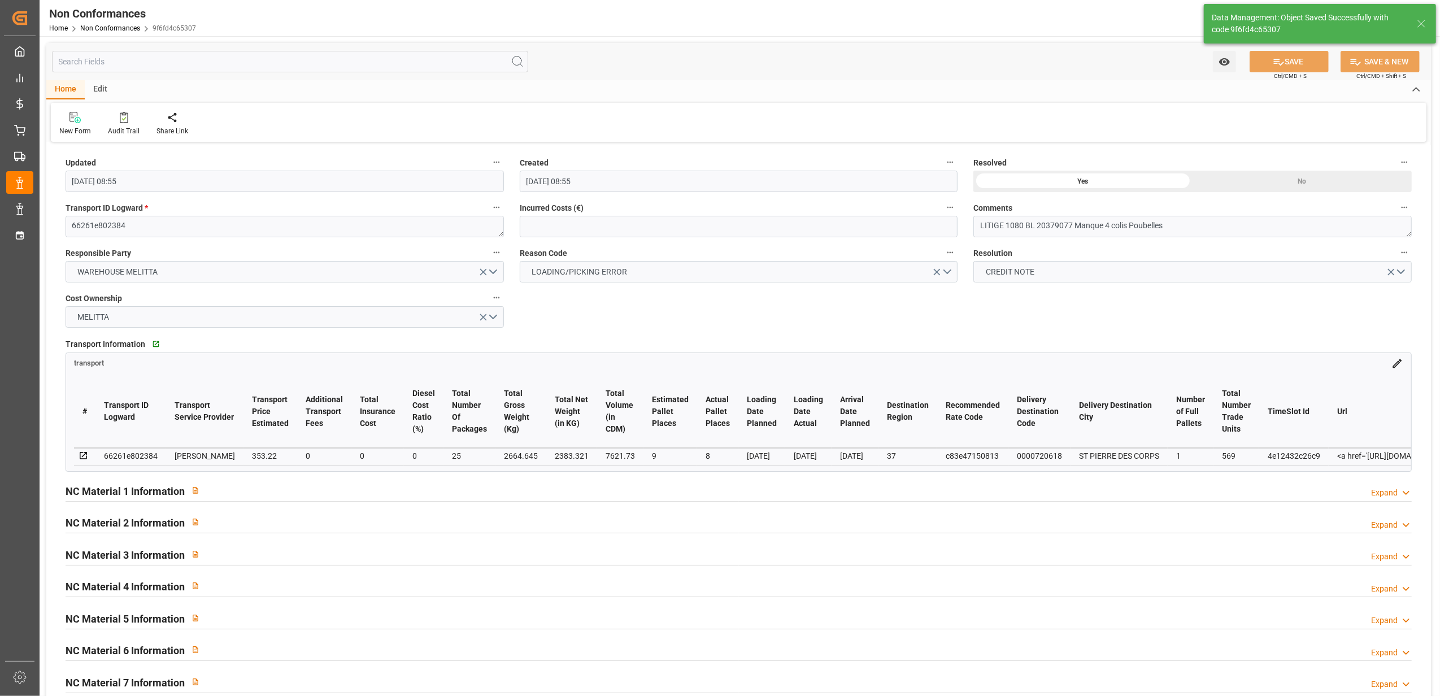
type input "[DATE] 09:07"
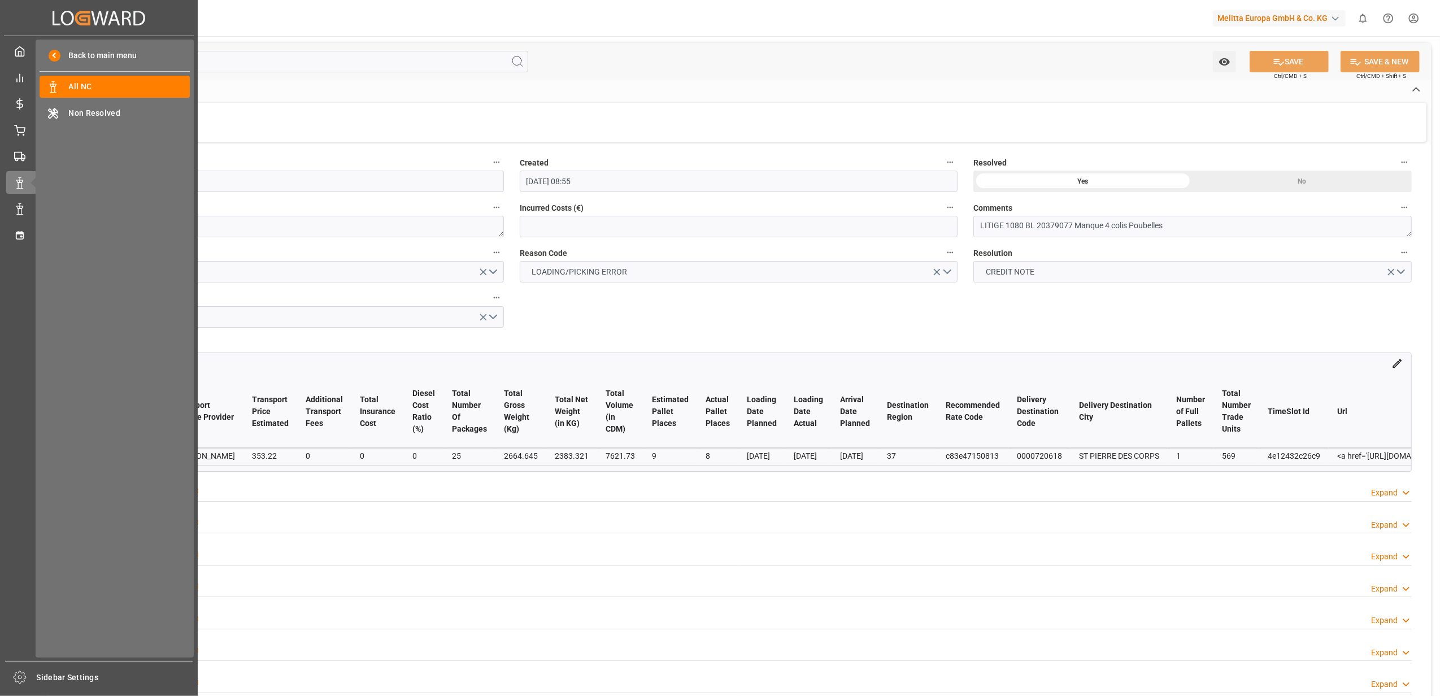
click at [14, 141] on div "My Cockpit My Cockpit Control Tower Control Tower Rate Management Rate Manageme…" at bounding box center [99, 348] width 190 height 625
click at [18, 131] on icon at bounding box center [20, 128] width 10 height 7
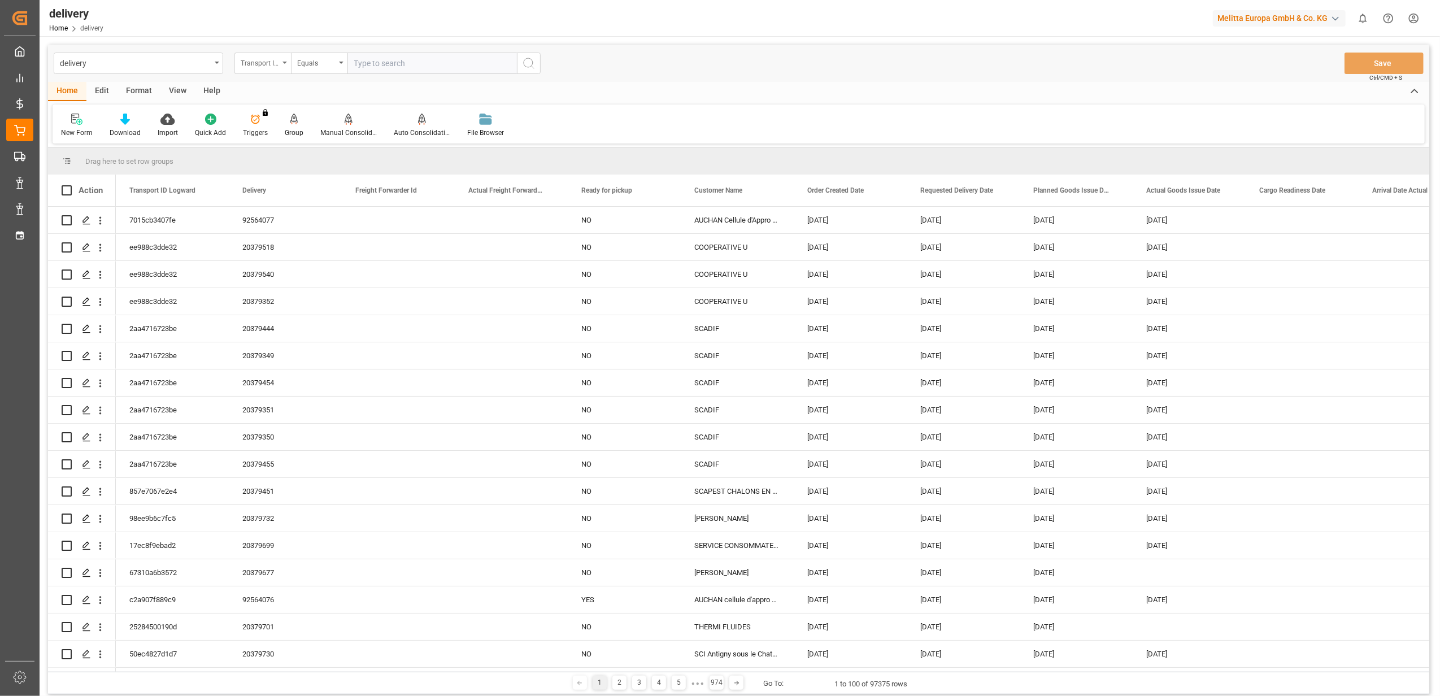
click at [285, 62] on icon "open menu" at bounding box center [284, 63] width 5 height 2
click at [277, 138] on div "Delivery" at bounding box center [319, 139] width 168 height 24
click at [438, 61] on input "text" at bounding box center [431, 63] width 169 height 21
type input "20378355"
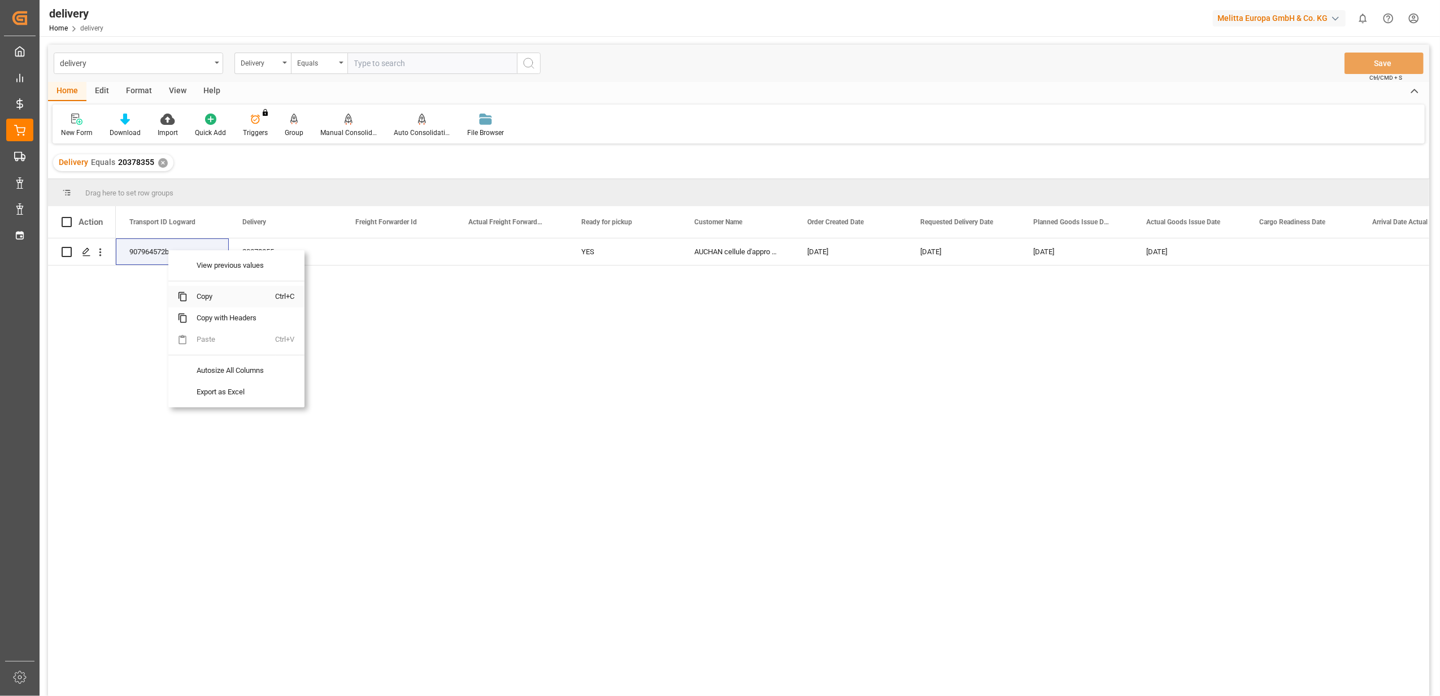
click at [214, 296] on span "Copy" at bounding box center [232, 296] width 88 height 21
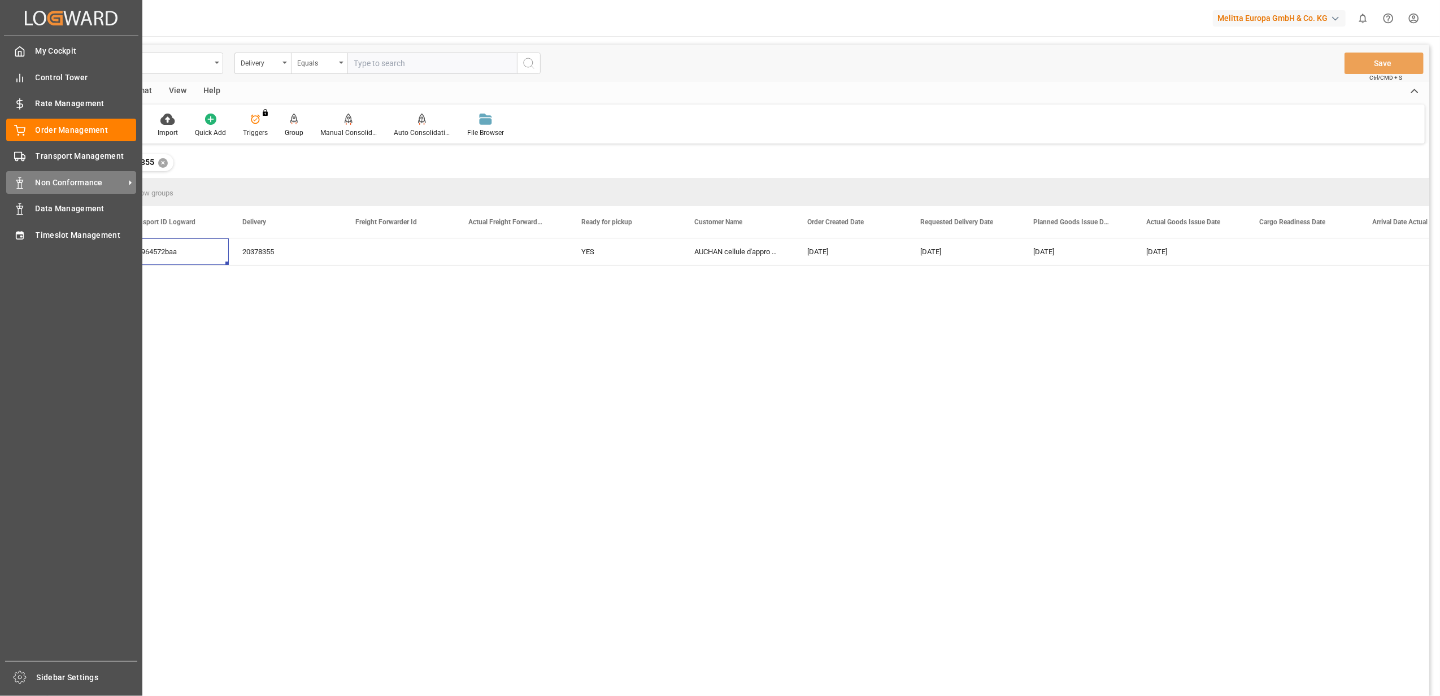
click at [59, 177] on span "Non Conformance" at bounding box center [80, 183] width 89 height 12
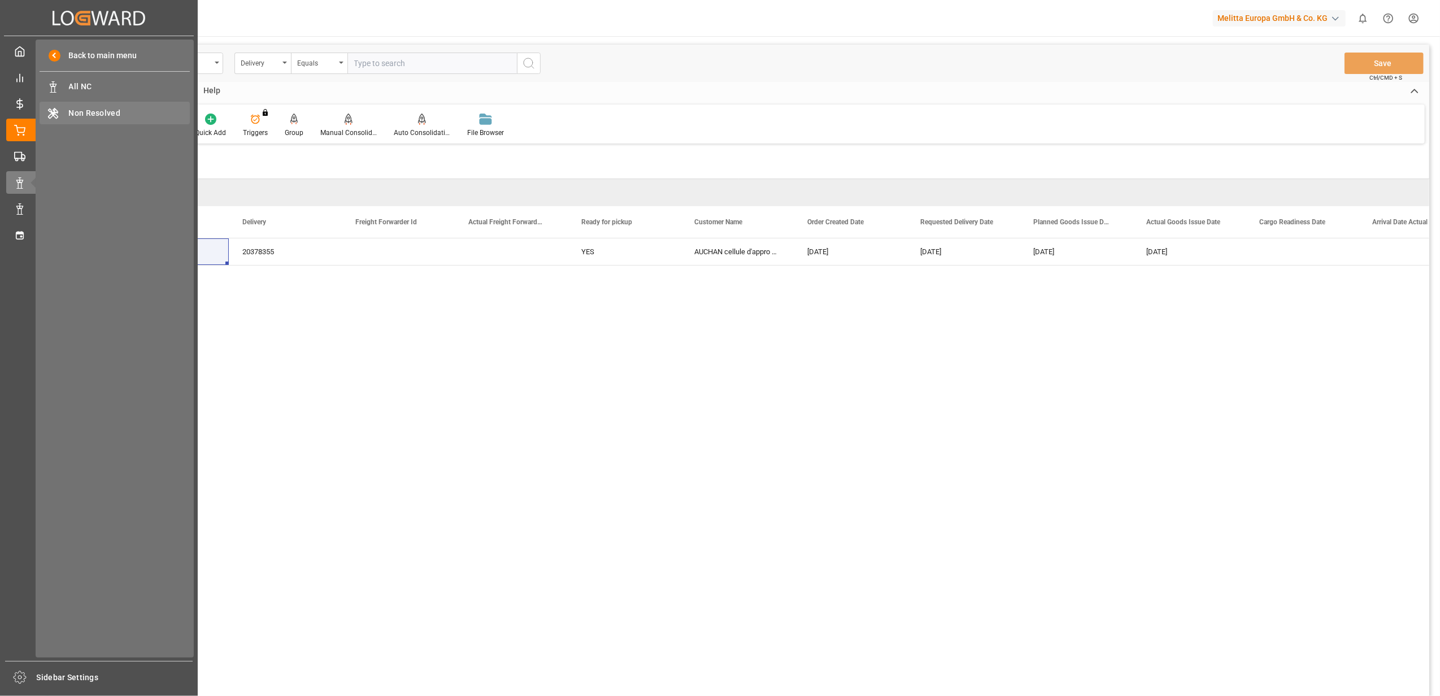
click at [115, 105] on div "Non Resolved Non Resolved" at bounding box center [115, 113] width 150 height 22
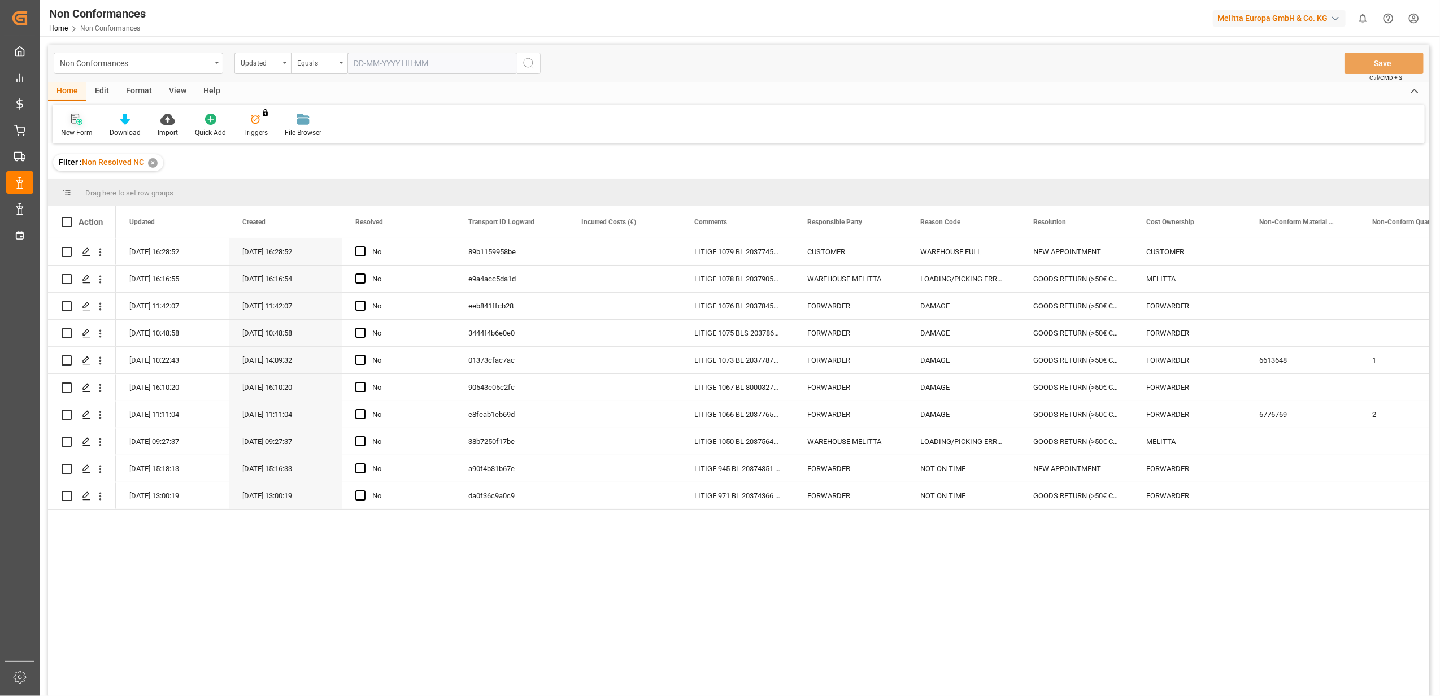
click at [84, 118] on div at bounding box center [77, 119] width 32 height 12
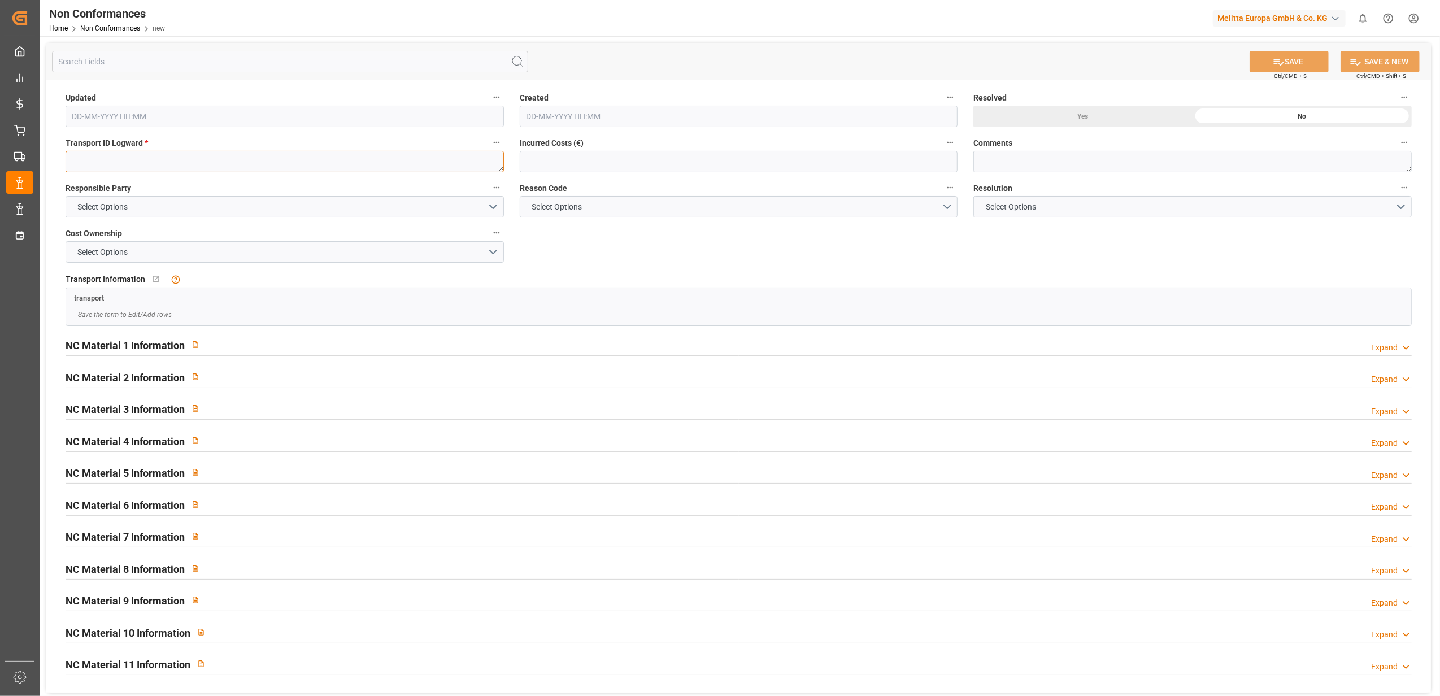
click at [282, 157] on textarea at bounding box center [285, 161] width 438 height 21
paste textarea "907964572baa"
type textarea "907964572baa"
click at [491, 207] on button "Select Options" at bounding box center [285, 206] width 438 height 21
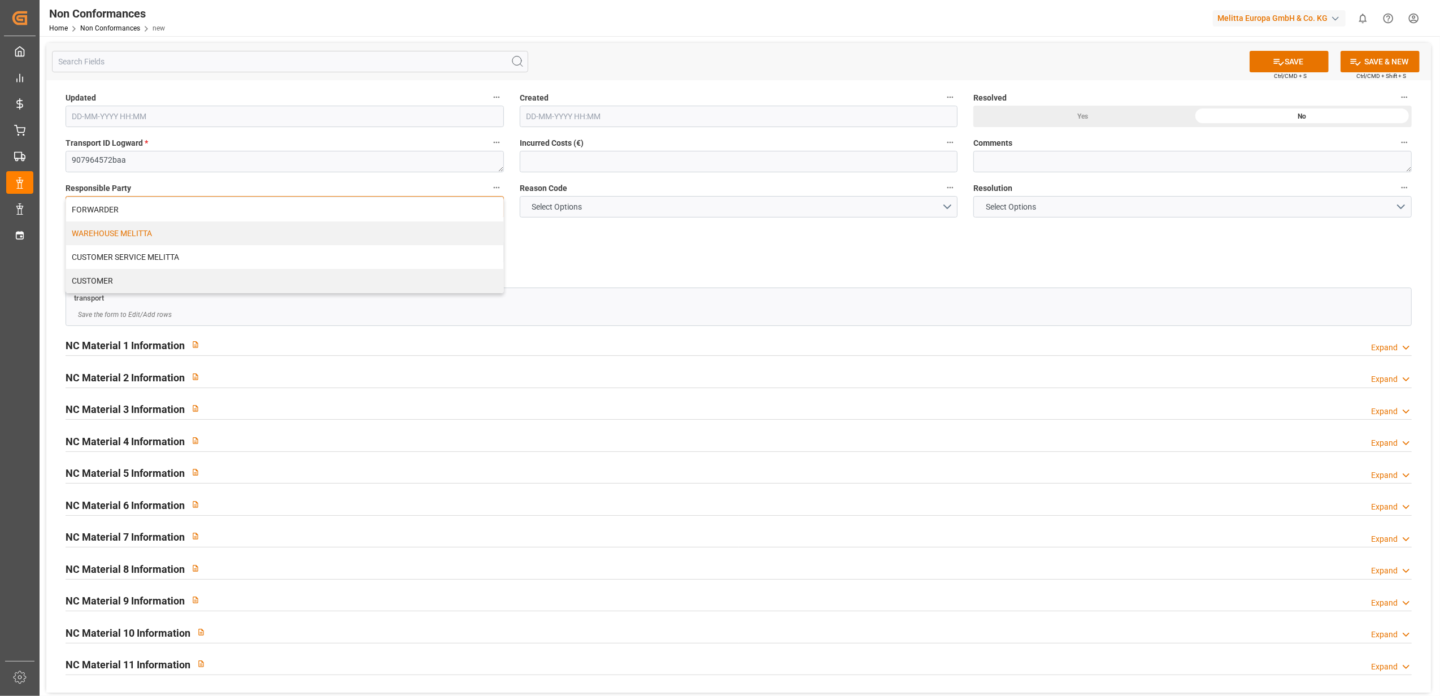
click at [319, 242] on div "WAREHOUSE MELITTA" at bounding box center [284, 233] width 437 height 24
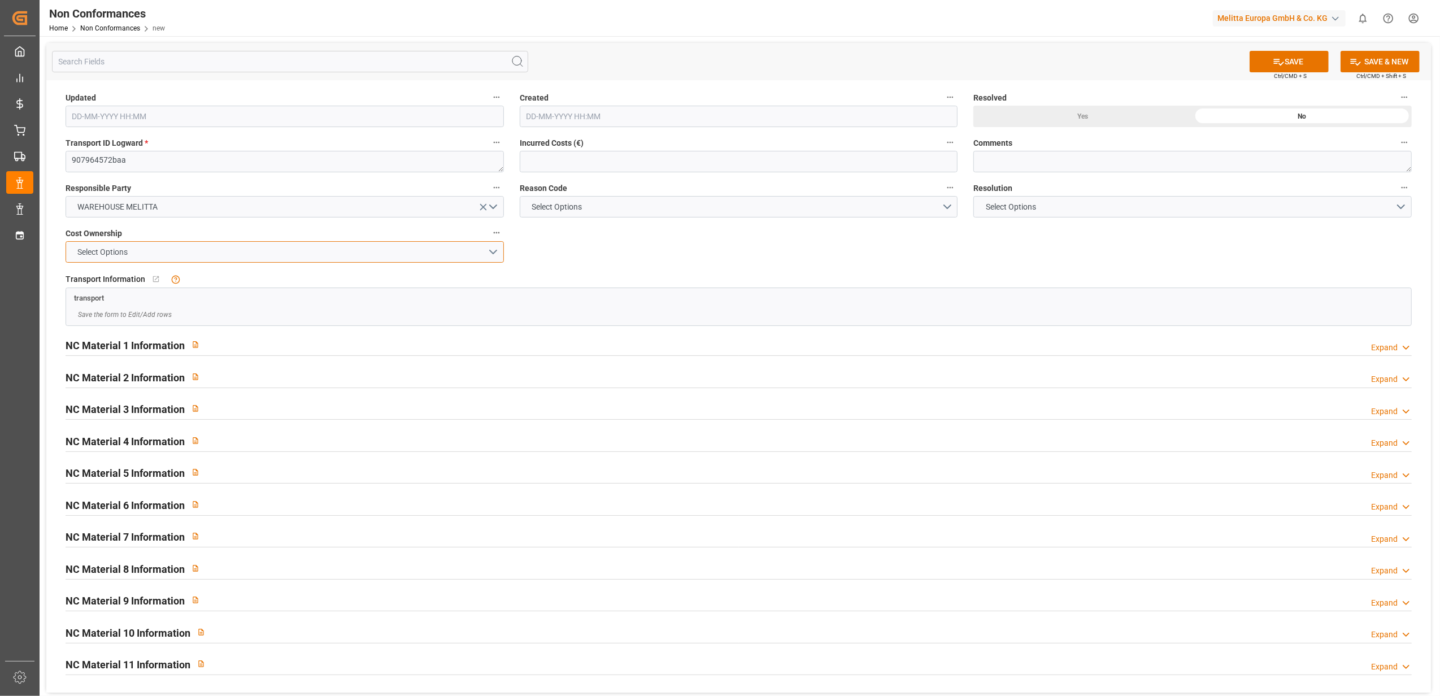
click at [494, 254] on button "Select Options" at bounding box center [285, 251] width 438 height 21
click at [162, 277] on div "MELITTA" at bounding box center [284, 279] width 437 height 24
click at [948, 208] on button "Select Options" at bounding box center [739, 206] width 438 height 21
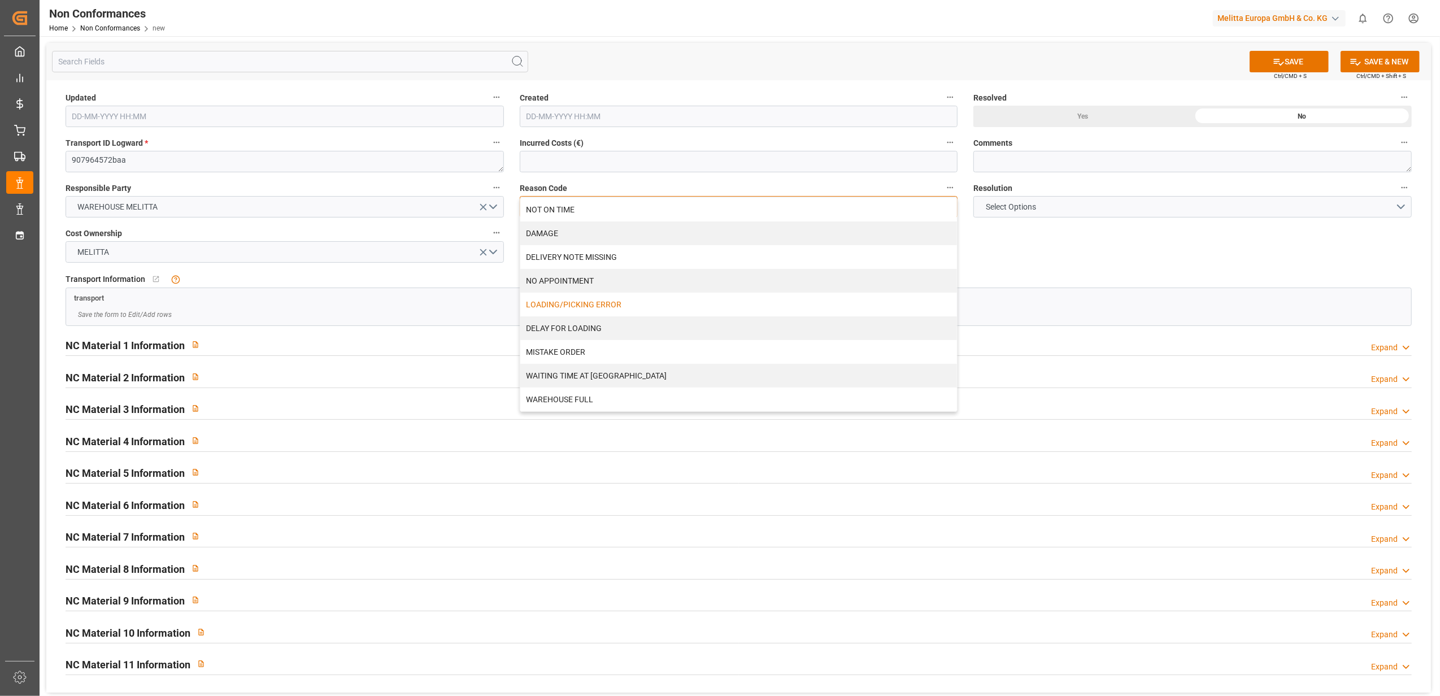
click at [572, 307] on div "LOADING/PICKING ERROR" at bounding box center [738, 305] width 437 height 24
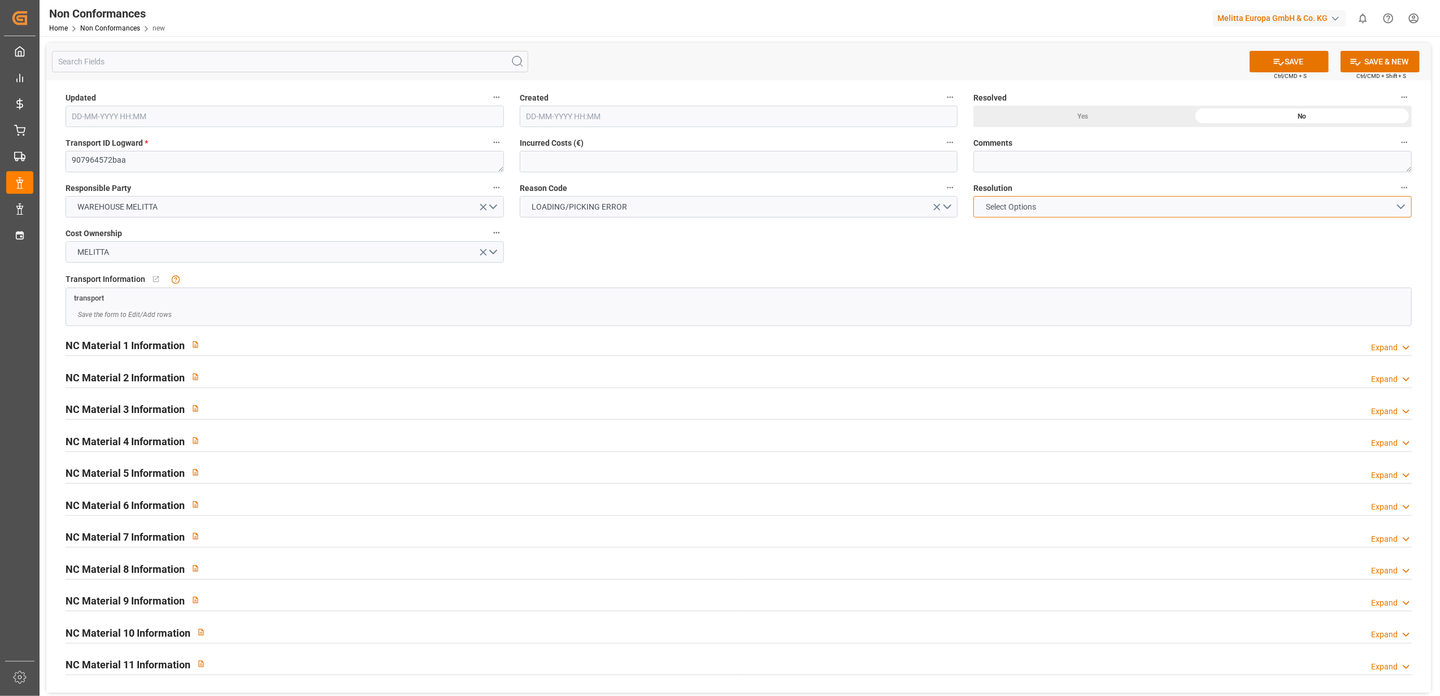
click at [1402, 208] on button "Select Options" at bounding box center [1192, 206] width 438 height 21
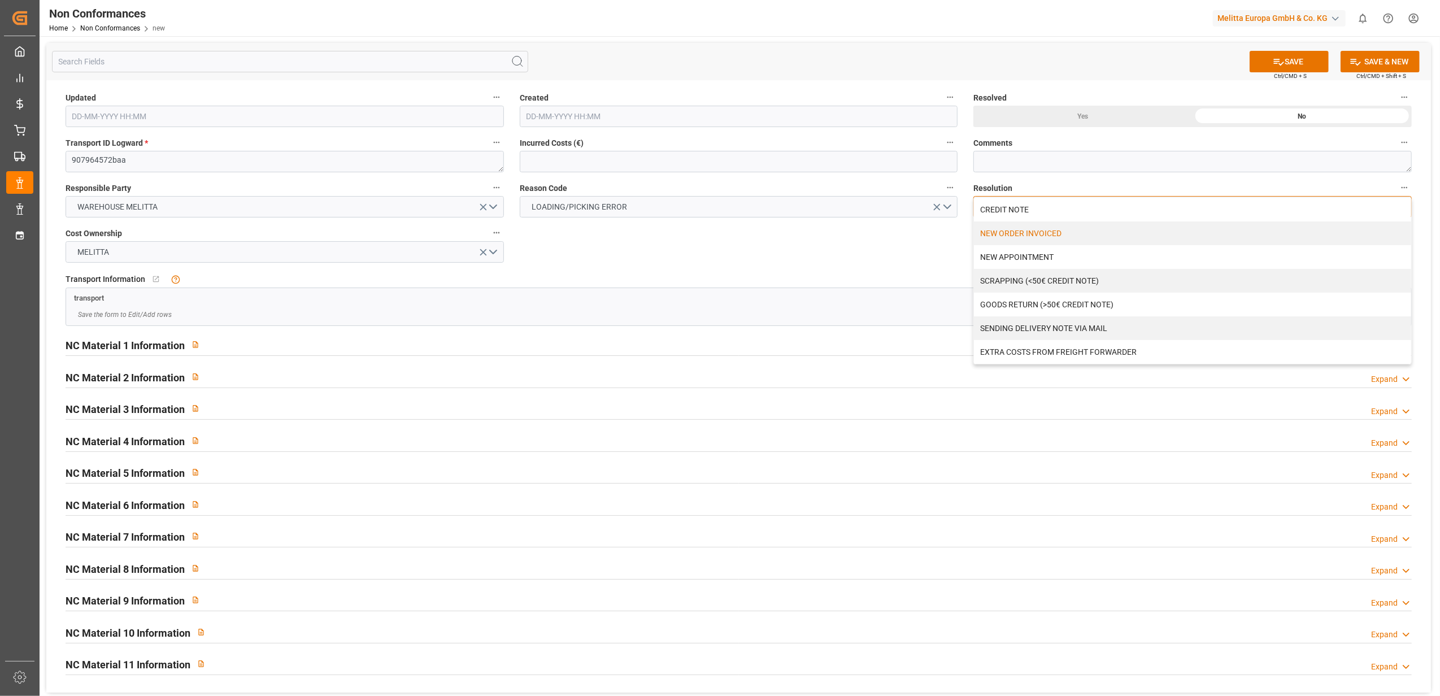
click at [1024, 235] on div "NEW ORDER INVOICED" at bounding box center [1192, 233] width 437 height 24
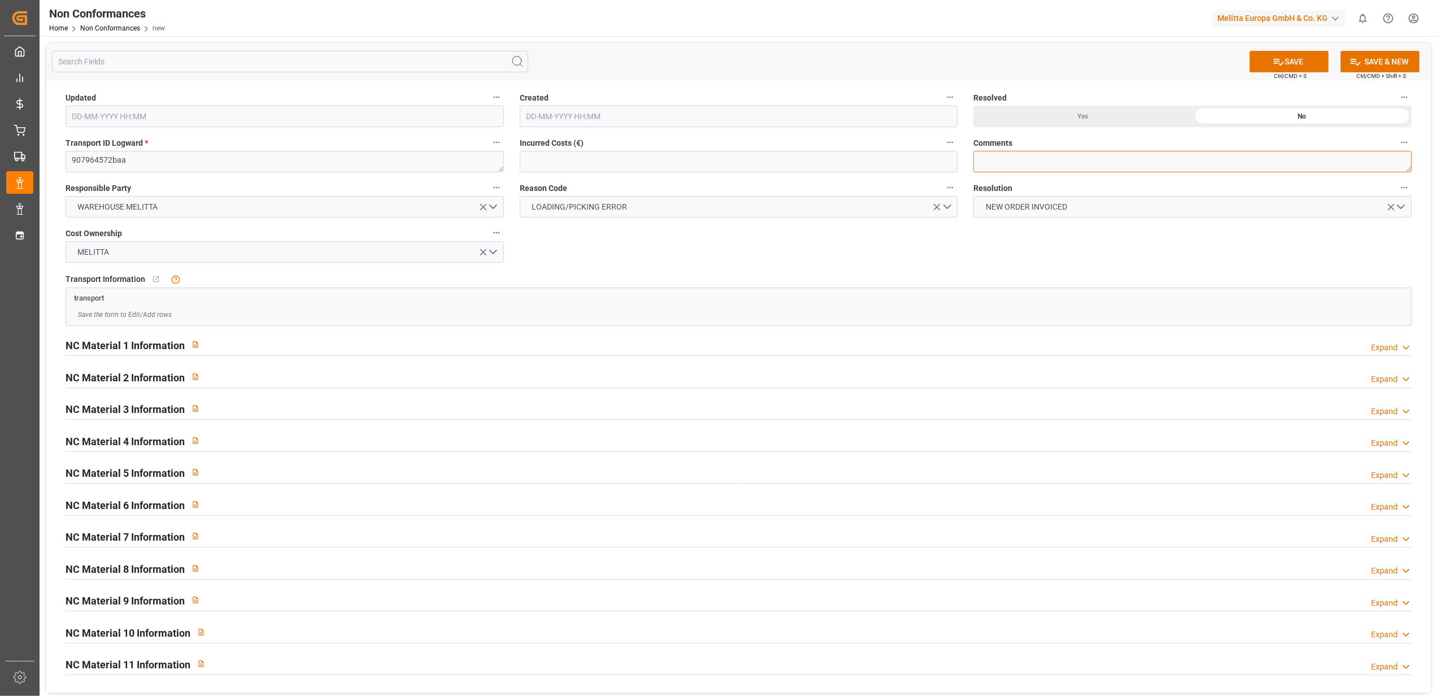
click at [1015, 160] on textarea at bounding box center [1192, 161] width 438 height 21
type textarea "LITIGE 1081 BL 20378355 Surplus 4 colis filtres Brun"
click at [1376, 344] on div "Expand" at bounding box center [1384, 348] width 27 height 12
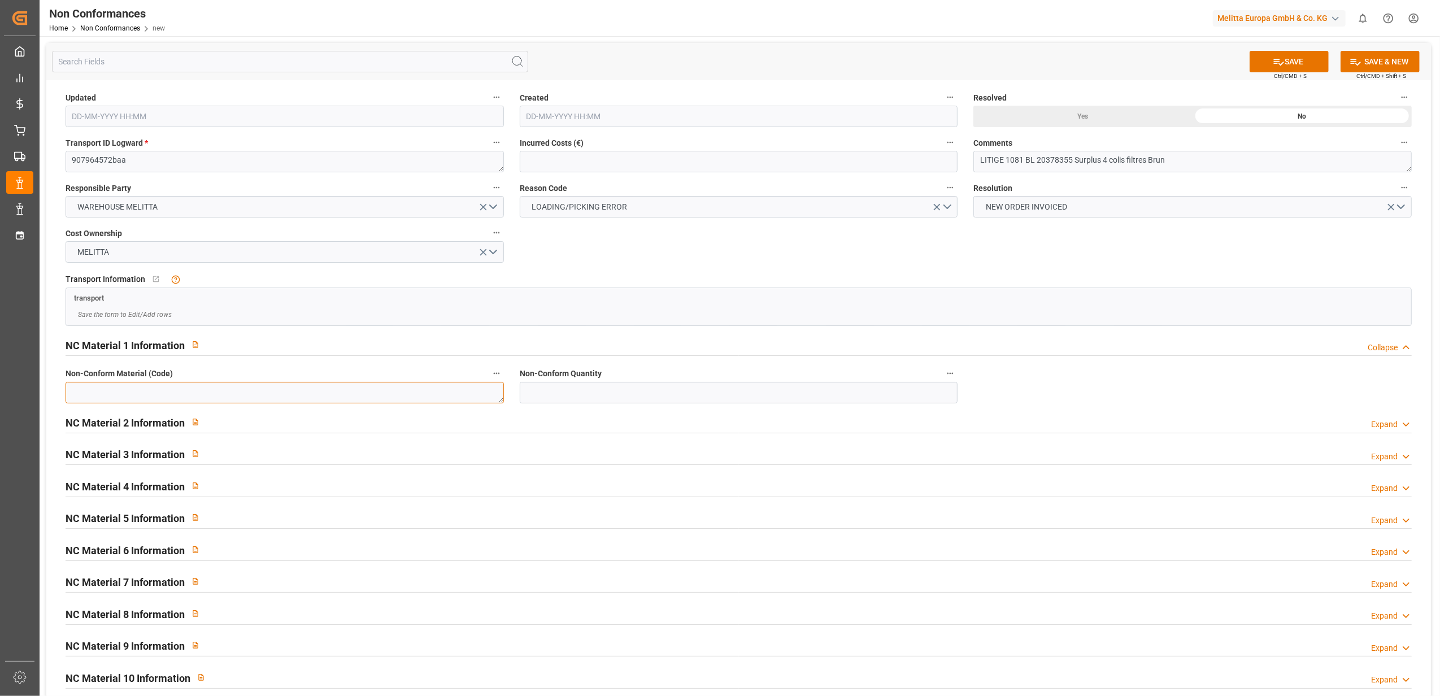
click at [168, 395] on textarea at bounding box center [285, 392] width 438 height 21
paste textarea "6771415"
type textarea "6771415"
click at [654, 393] on input "text" at bounding box center [739, 392] width 438 height 21
type input "36"
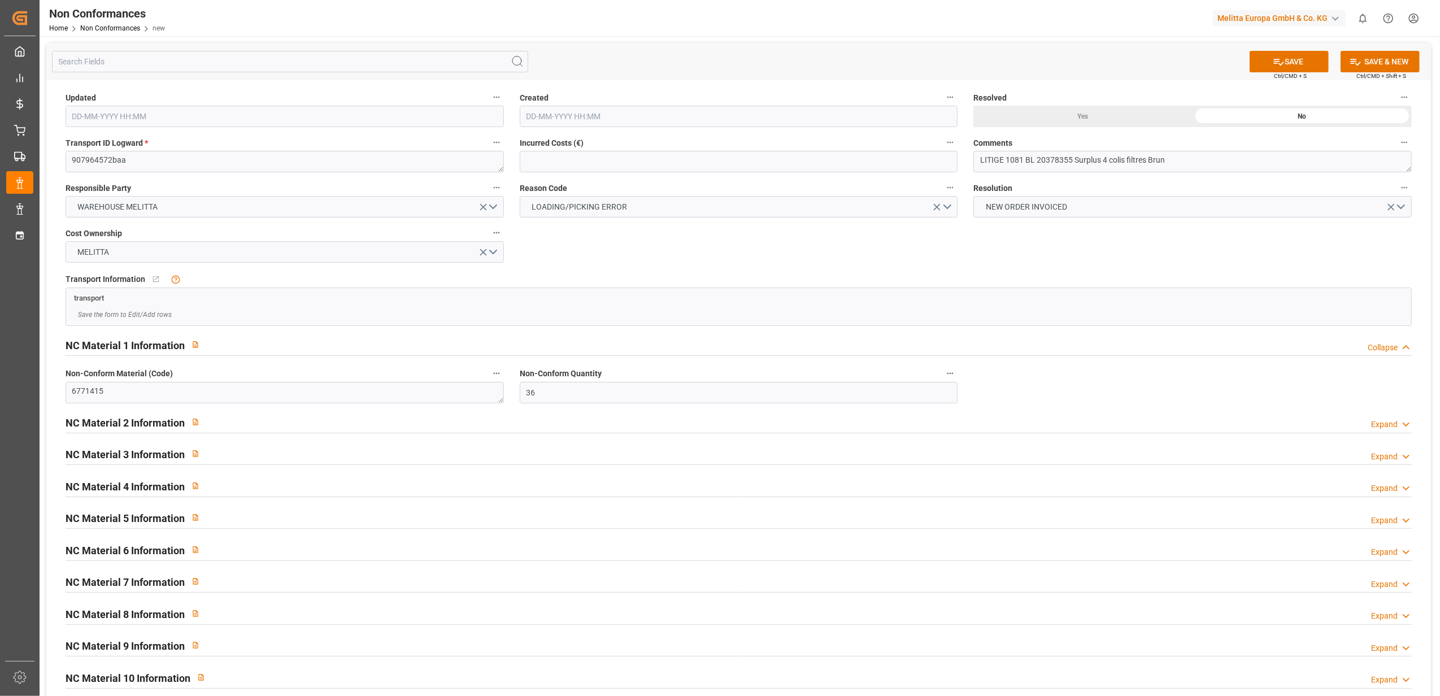
click at [1090, 118] on div "Yes" at bounding box center [1082, 116] width 219 height 21
click at [1293, 55] on button "SAVE" at bounding box center [1289, 61] width 79 height 21
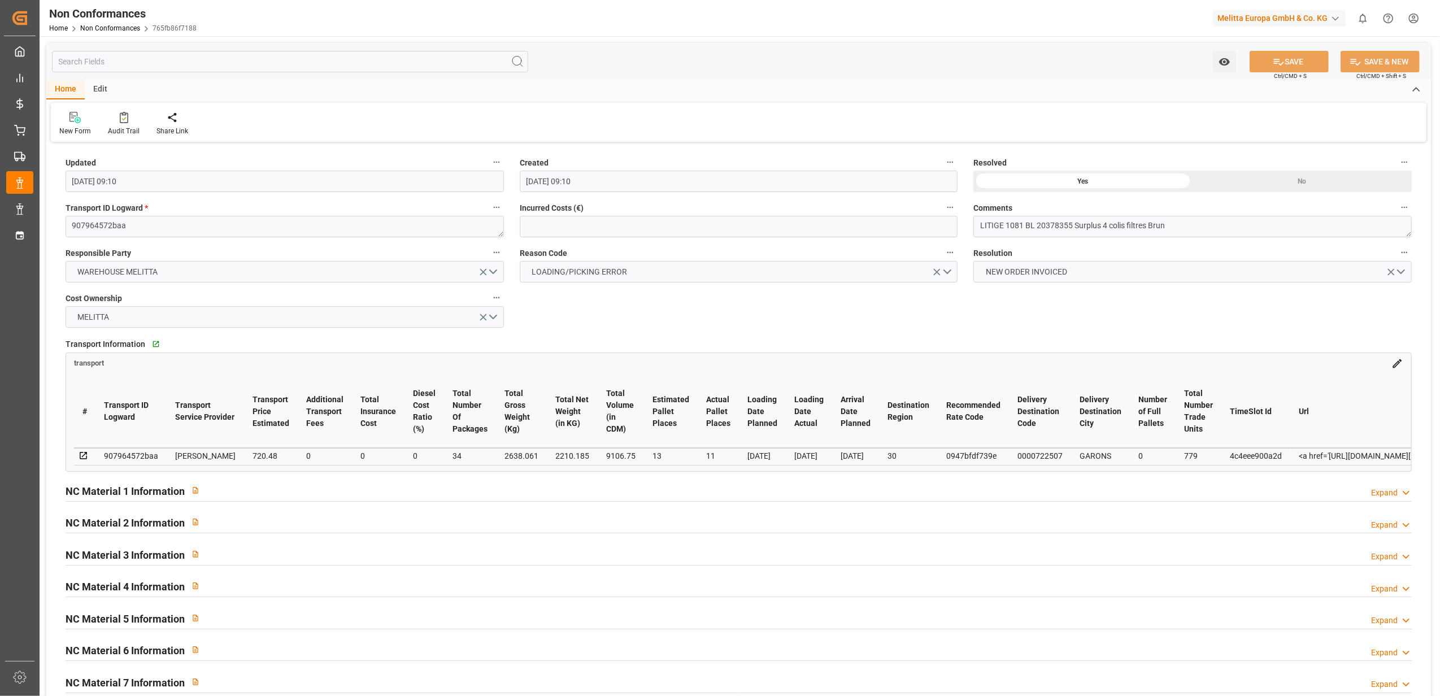
click at [1382, 499] on div "Expand" at bounding box center [1384, 493] width 27 height 12
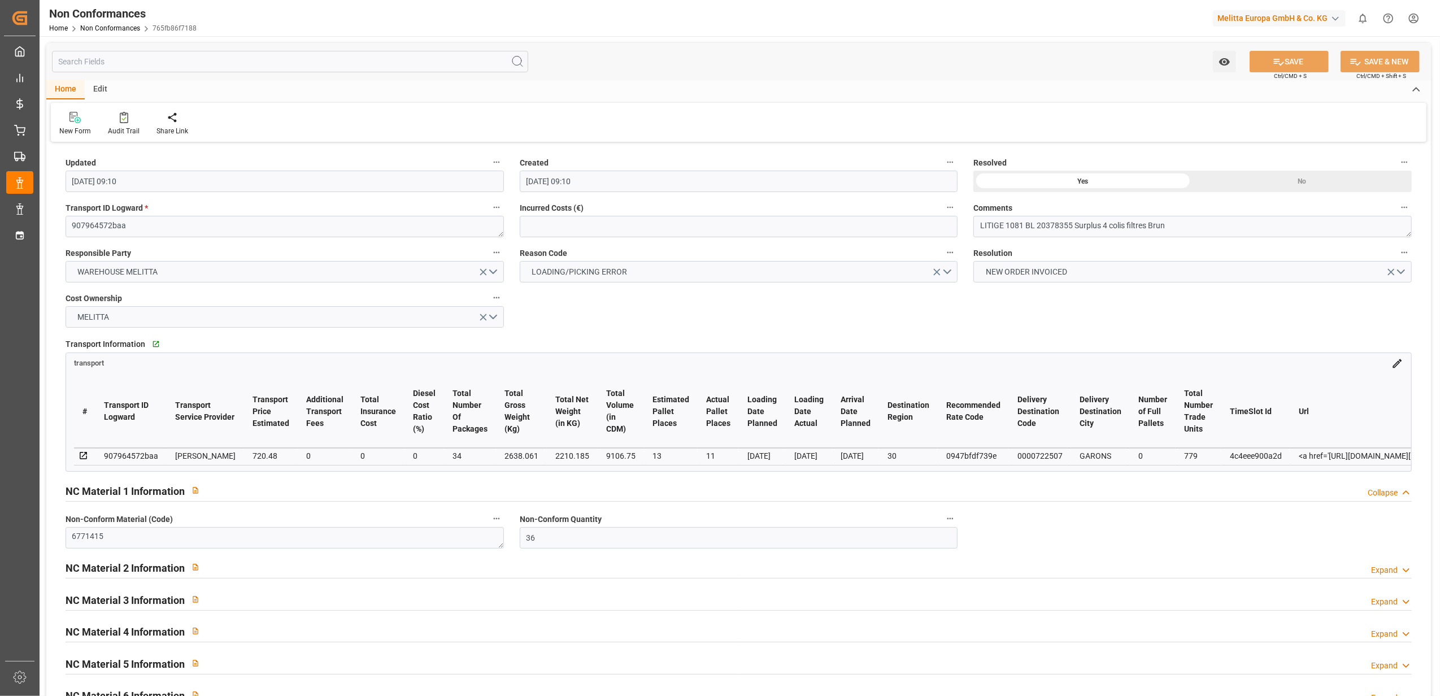
click at [1116, 177] on div "Yes" at bounding box center [1082, 181] width 219 height 21
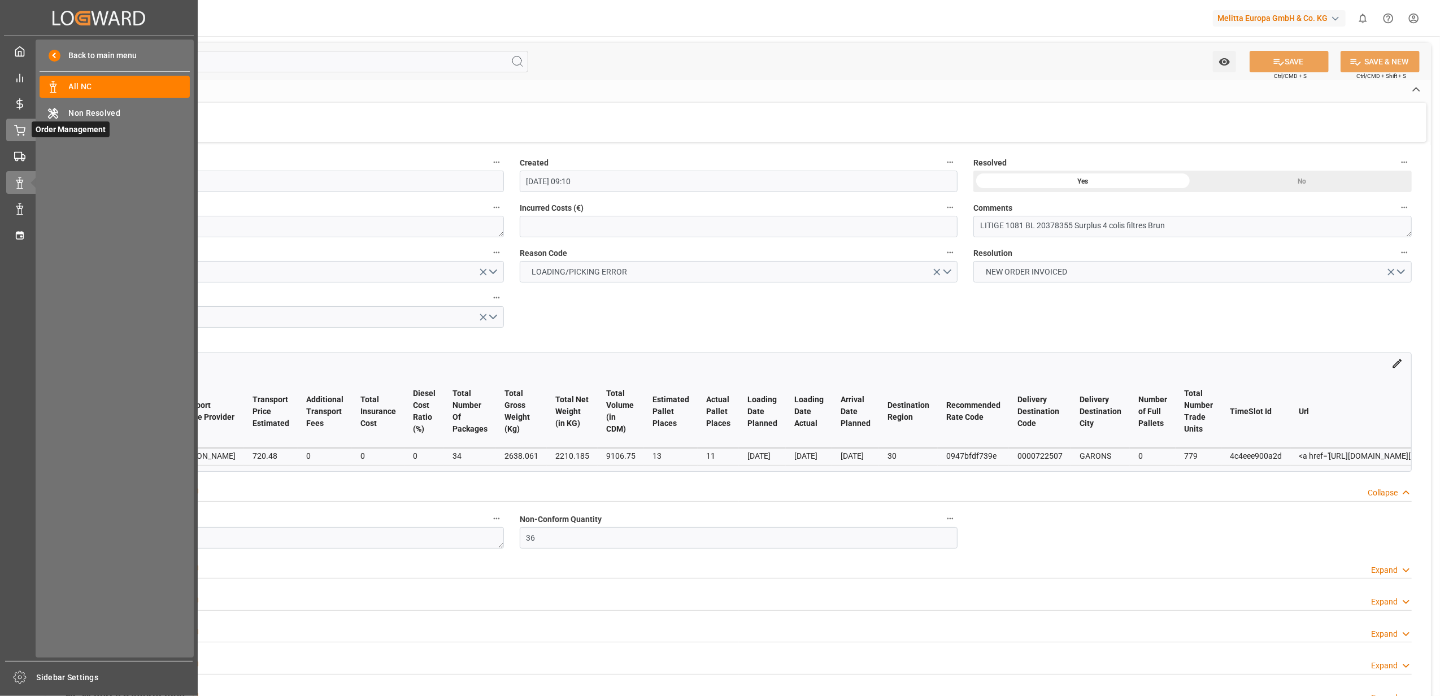
click at [16, 129] on icon at bounding box center [19, 130] width 11 height 11
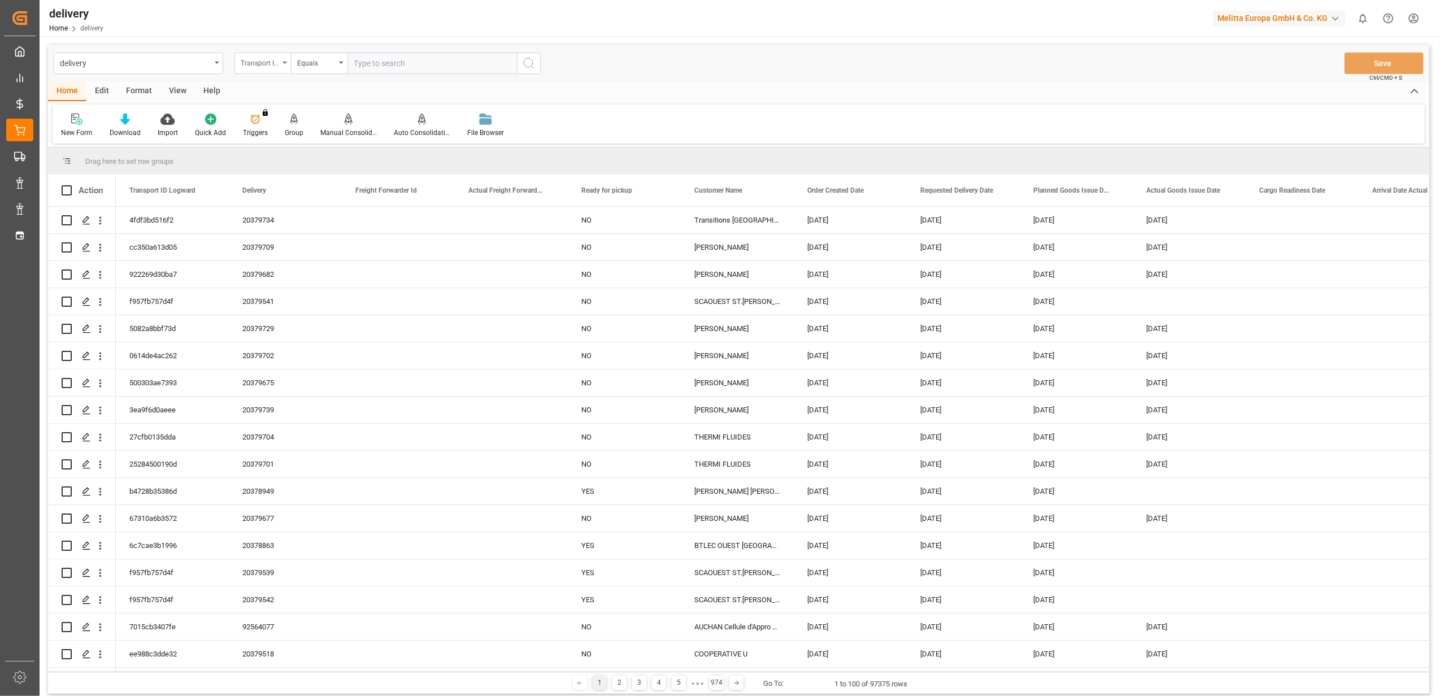
click at [286, 62] on icon "open menu" at bounding box center [284, 63] width 5 height 2
click at [328, 145] on div "Delivery" at bounding box center [319, 139] width 168 height 24
drag, startPoint x: 416, startPoint y: 62, endPoint x: 428, endPoint y: 68, distance: 13.4
click at [418, 68] on input "text" at bounding box center [431, 63] width 169 height 21
type input "20378700"
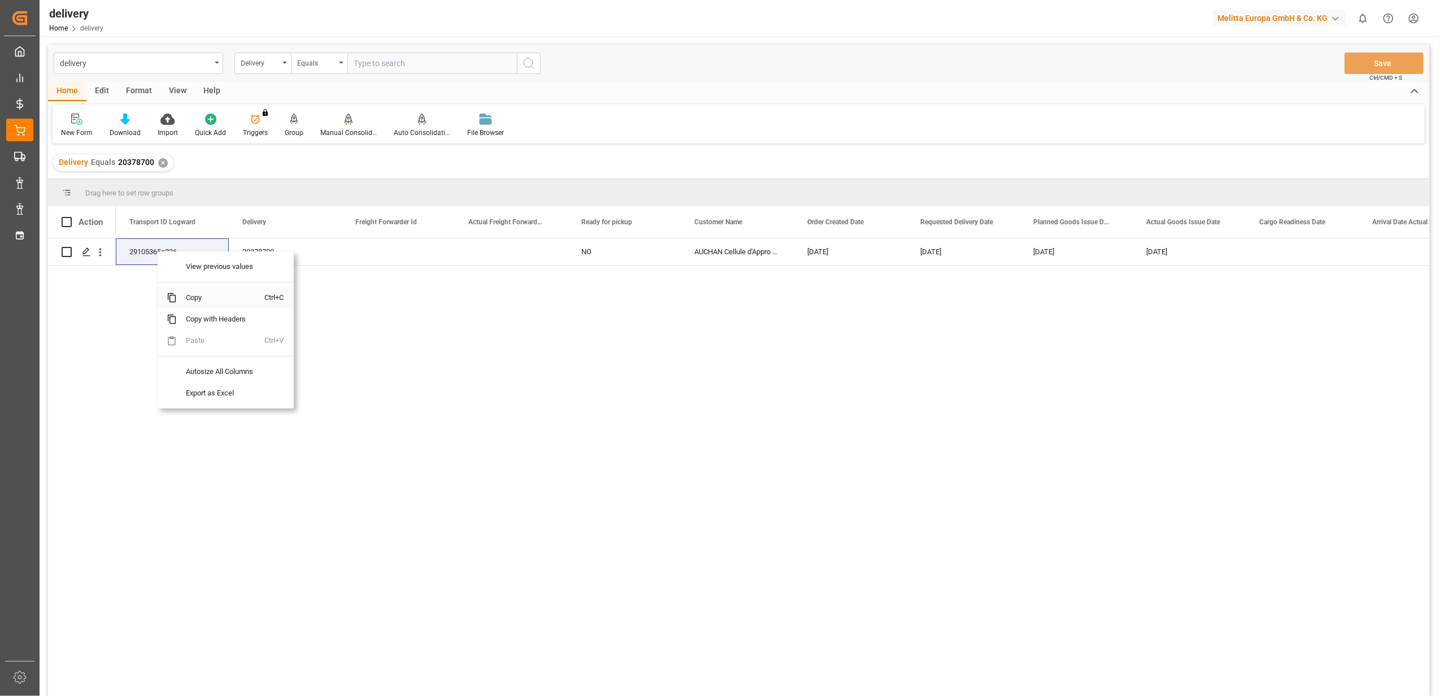
click at [199, 297] on span "Copy" at bounding box center [221, 297] width 88 height 21
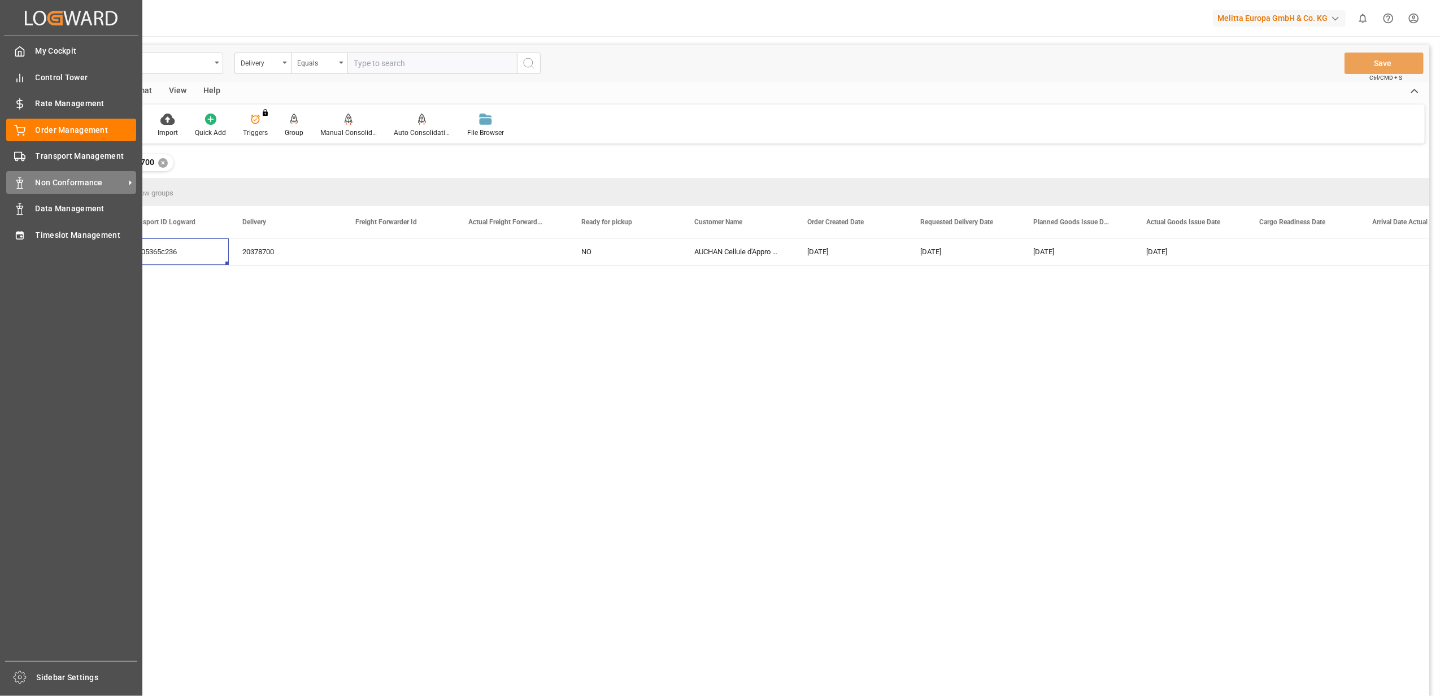
click at [69, 180] on span "Non Conformance" at bounding box center [80, 183] width 89 height 12
click at [58, 181] on span "Non Conformance" at bounding box center [80, 183] width 89 height 12
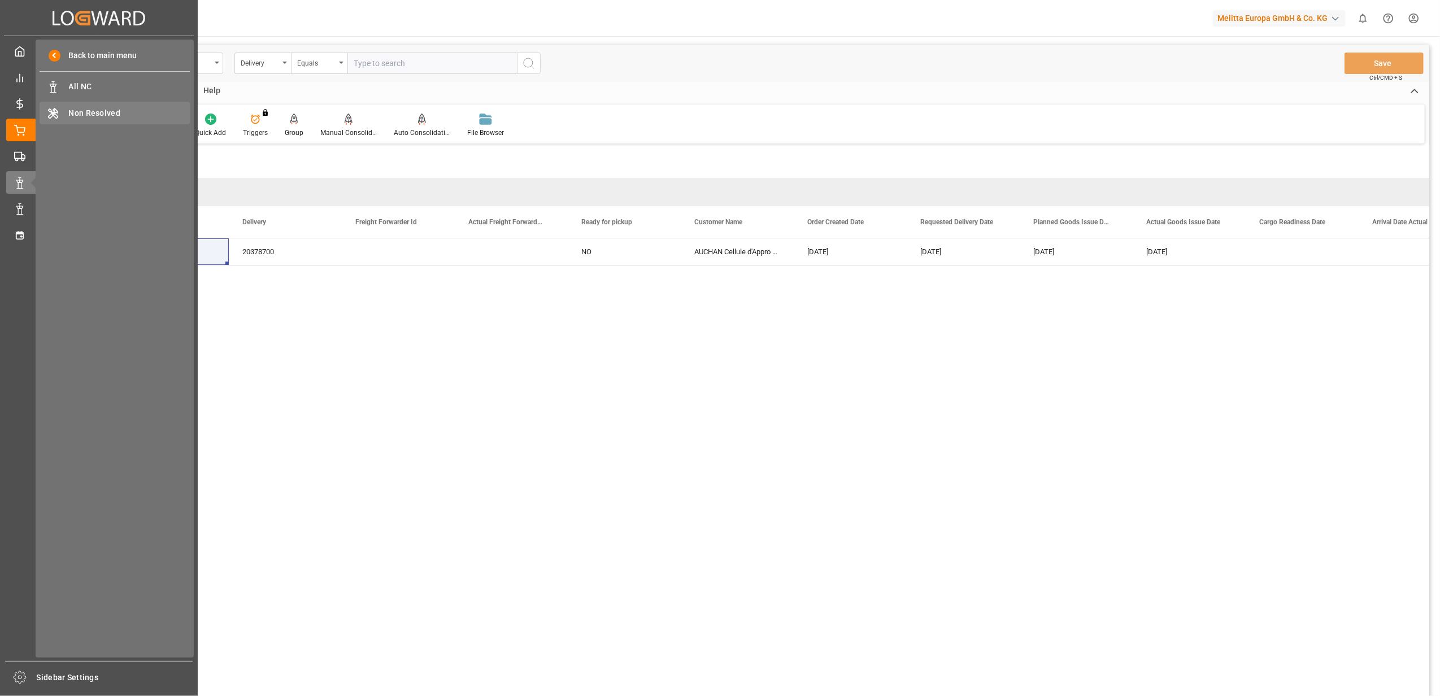
click at [84, 110] on span "Non Resolved" at bounding box center [129, 113] width 121 height 12
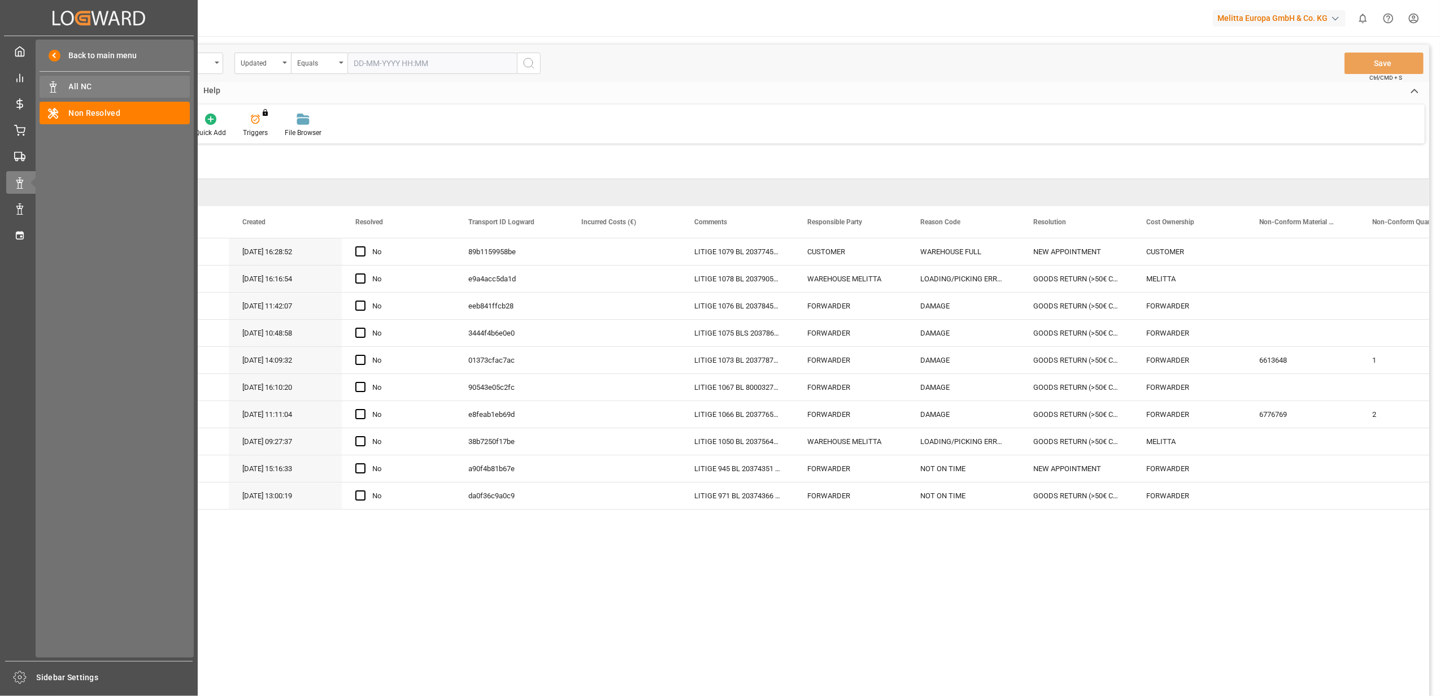
click at [94, 84] on span "All NC" at bounding box center [129, 87] width 121 height 12
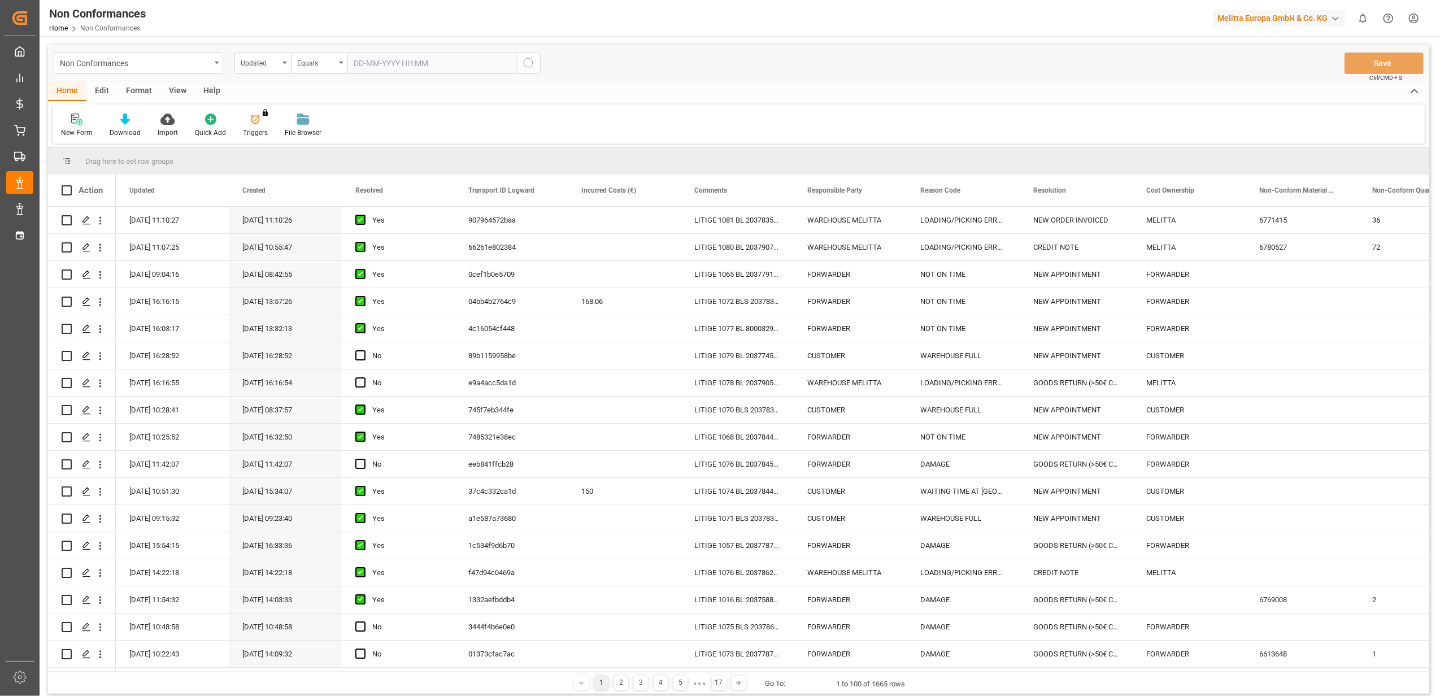
click at [77, 122] on icon at bounding box center [79, 122] width 6 height 6
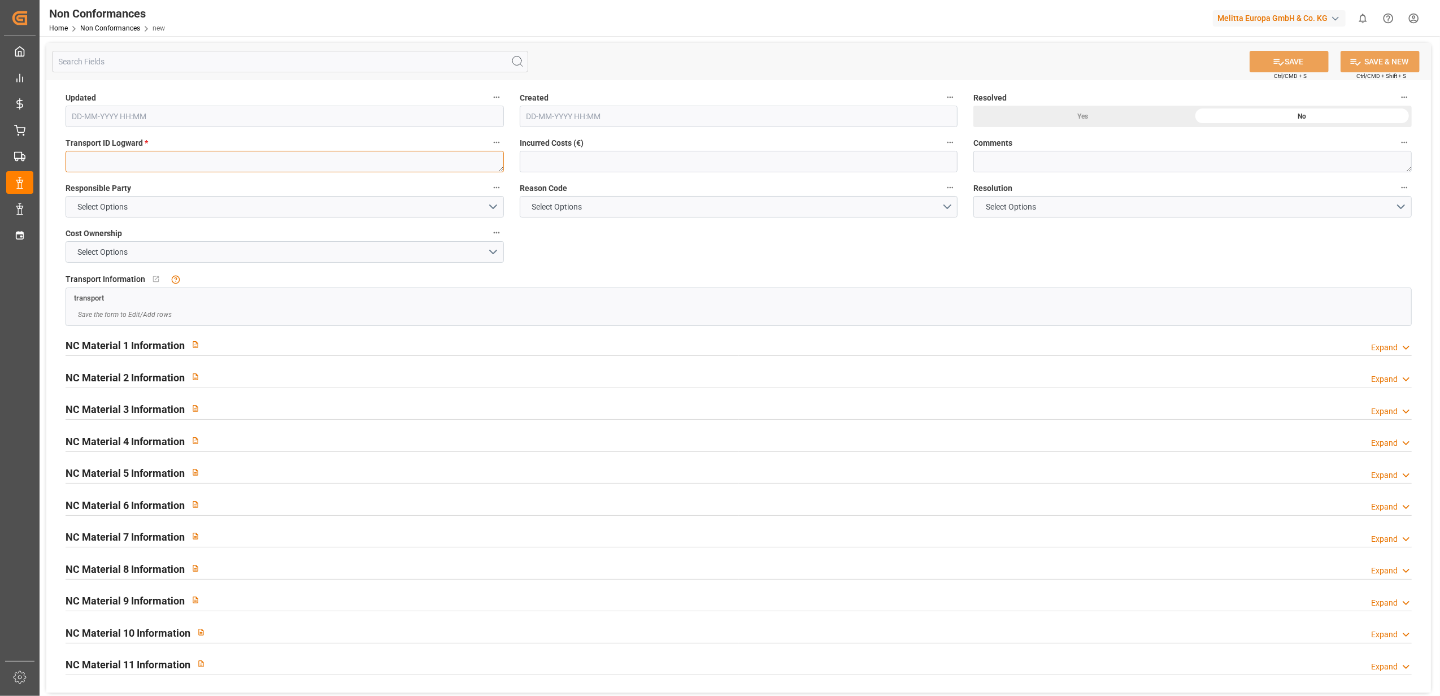
click at [285, 164] on textarea at bounding box center [285, 161] width 438 height 21
paste textarea "29105365c236"
type textarea "29105365c236"
click at [496, 208] on button "Select Options" at bounding box center [285, 206] width 438 height 21
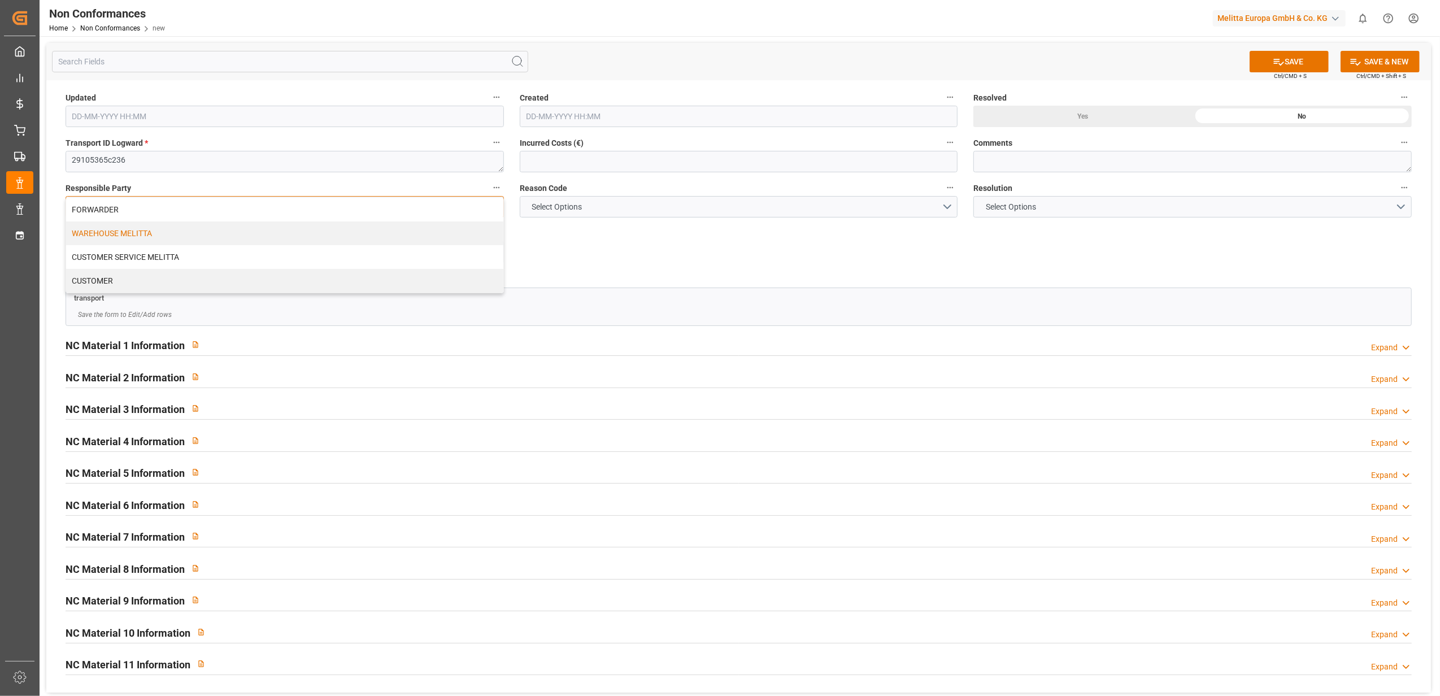
click at [451, 232] on div "WAREHOUSE MELITTA" at bounding box center [284, 233] width 437 height 24
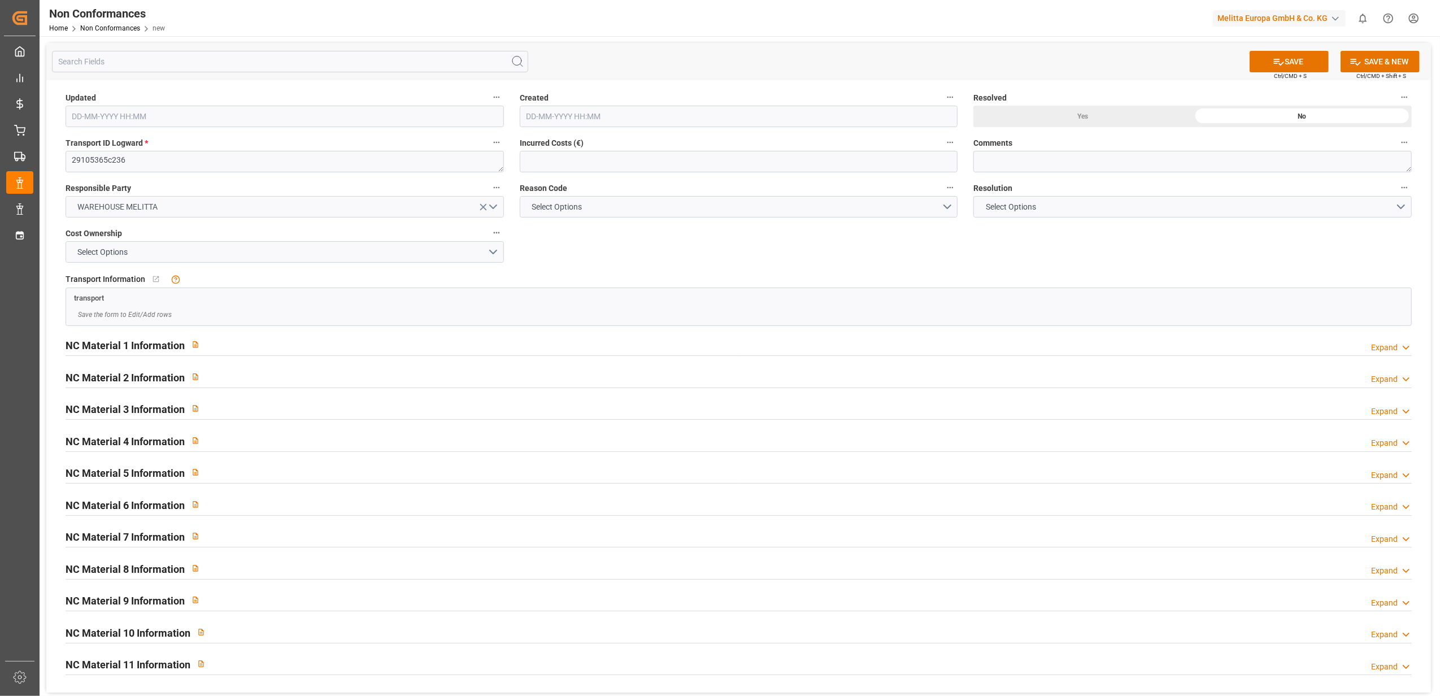
click at [489, 203] on icon "open menu" at bounding box center [483, 207] width 12 height 12
click at [496, 206] on button "Select Options" at bounding box center [285, 206] width 438 height 21
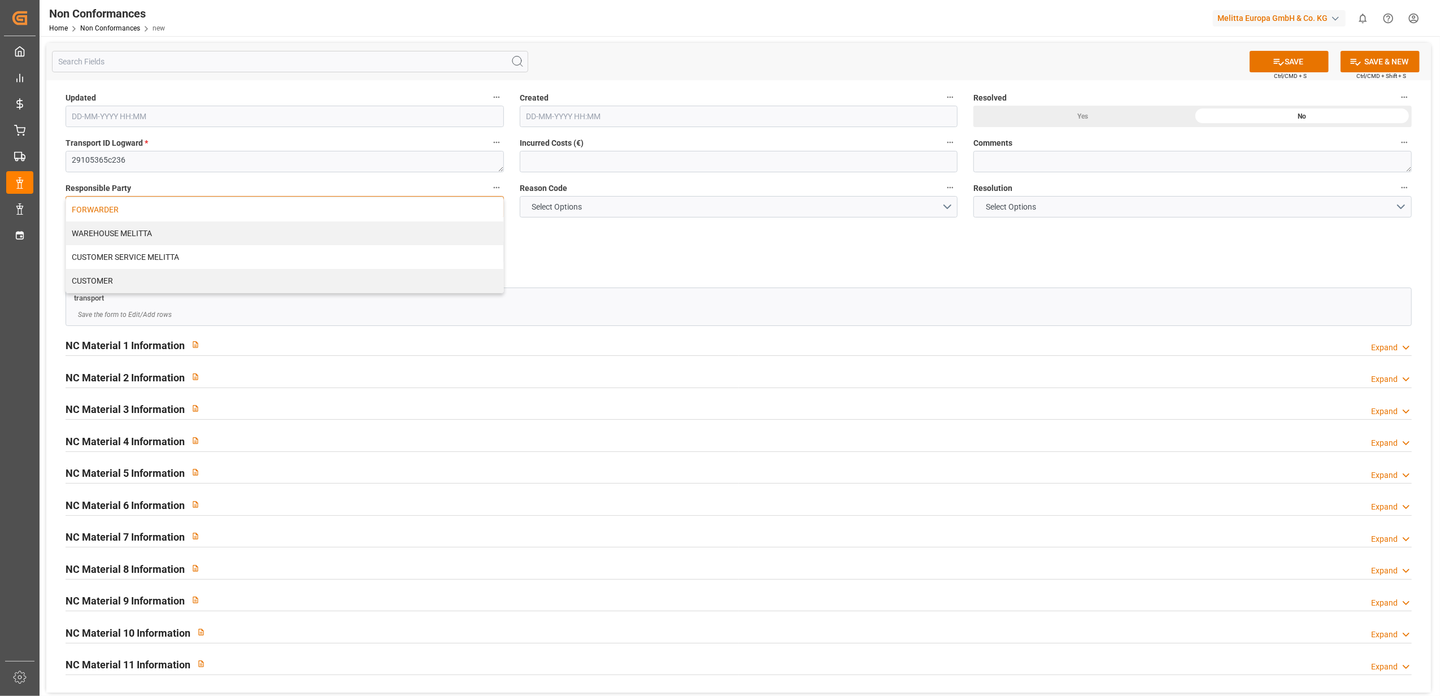
click at [160, 212] on div "FORWARDER" at bounding box center [284, 210] width 437 height 24
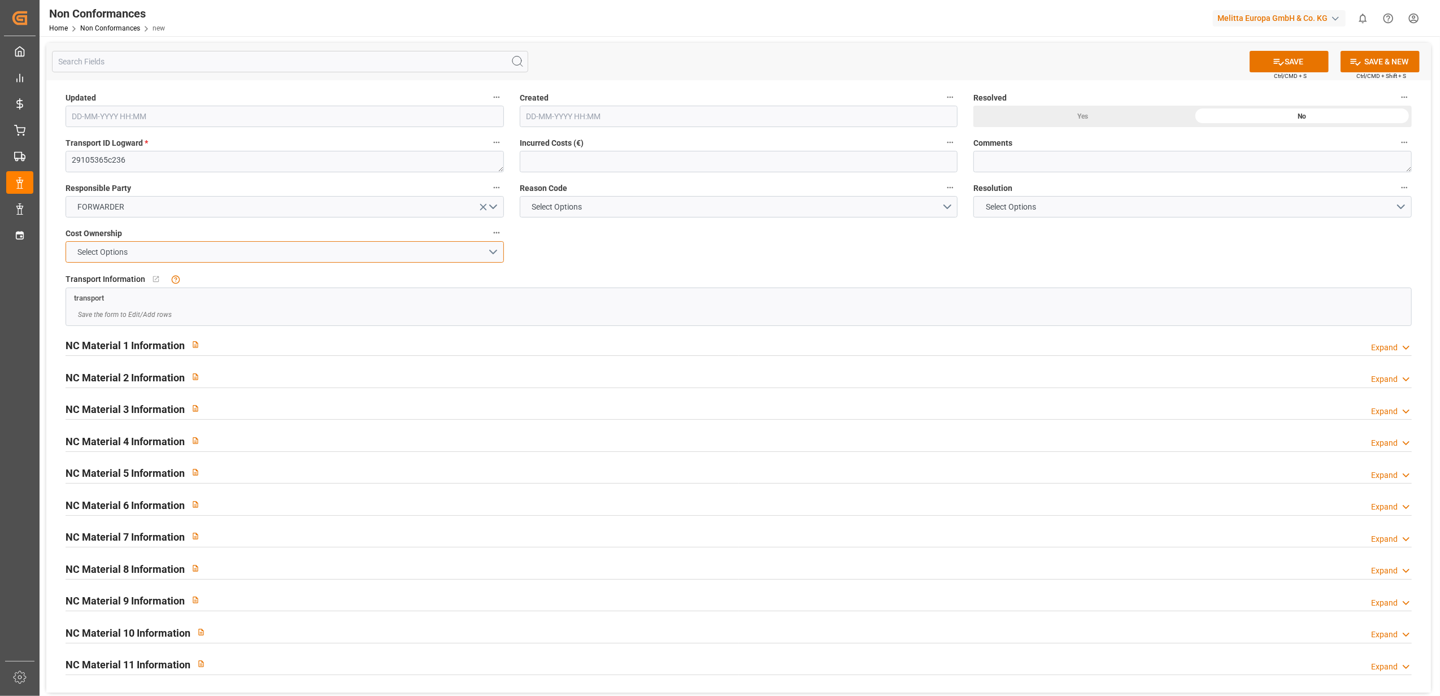
click at [494, 254] on button "Select Options" at bounding box center [285, 251] width 438 height 21
click at [250, 261] on div "FORWARDER" at bounding box center [284, 255] width 437 height 24
click at [951, 206] on button "Select Options" at bounding box center [739, 206] width 438 height 21
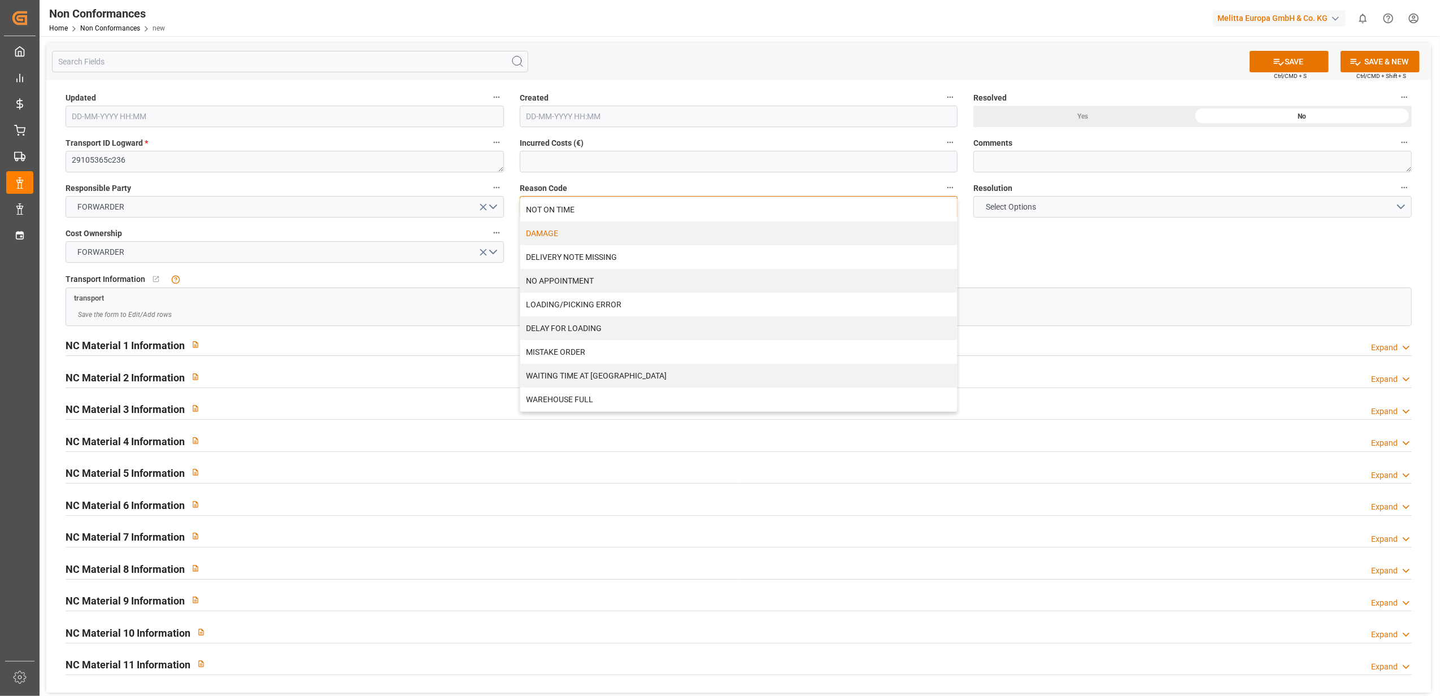
click at [532, 231] on div "DAMAGE" at bounding box center [738, 233] width 437 height 24
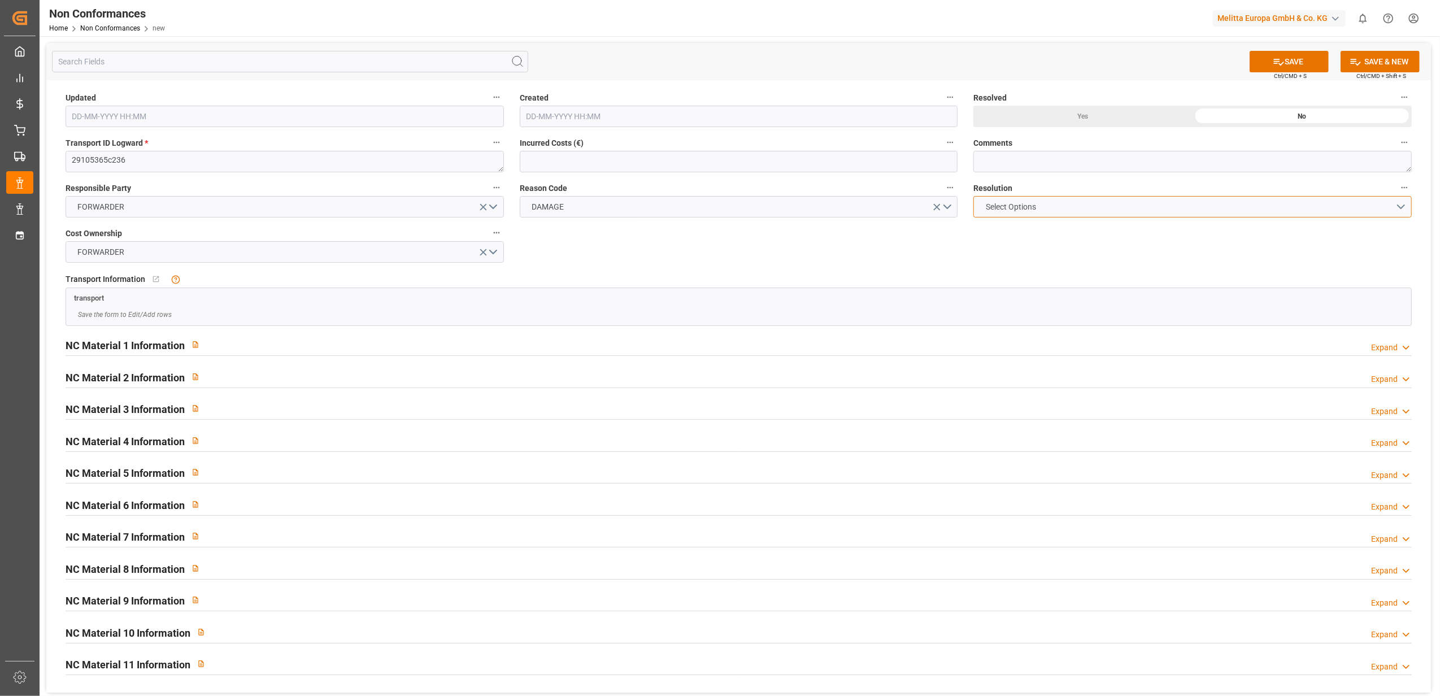
click at [1396, 206] on button "Select Options" at bounding box center [1192, 206] width 438 height 21
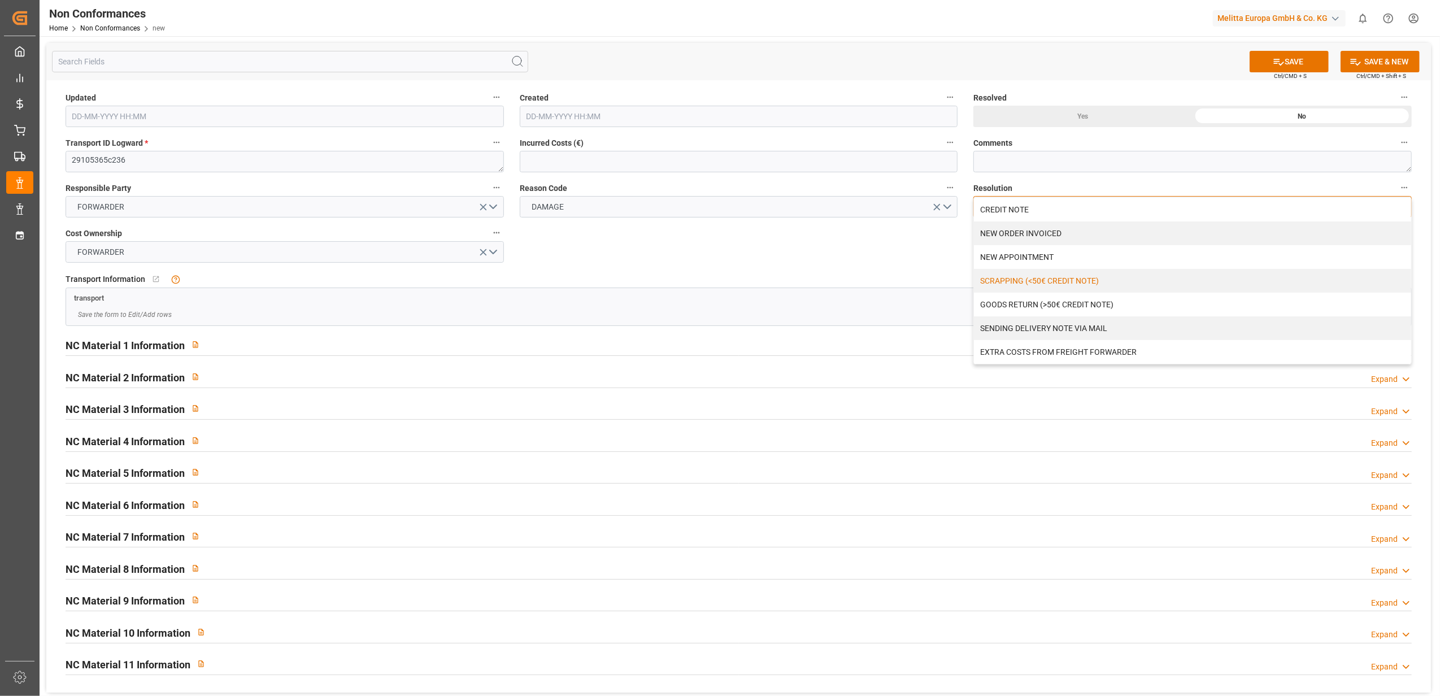
click at [1031, 280] on div "SCRAPPING (<50€ CREDIT NOTE)" at bounding box center [1192, 281] width 437 height 24
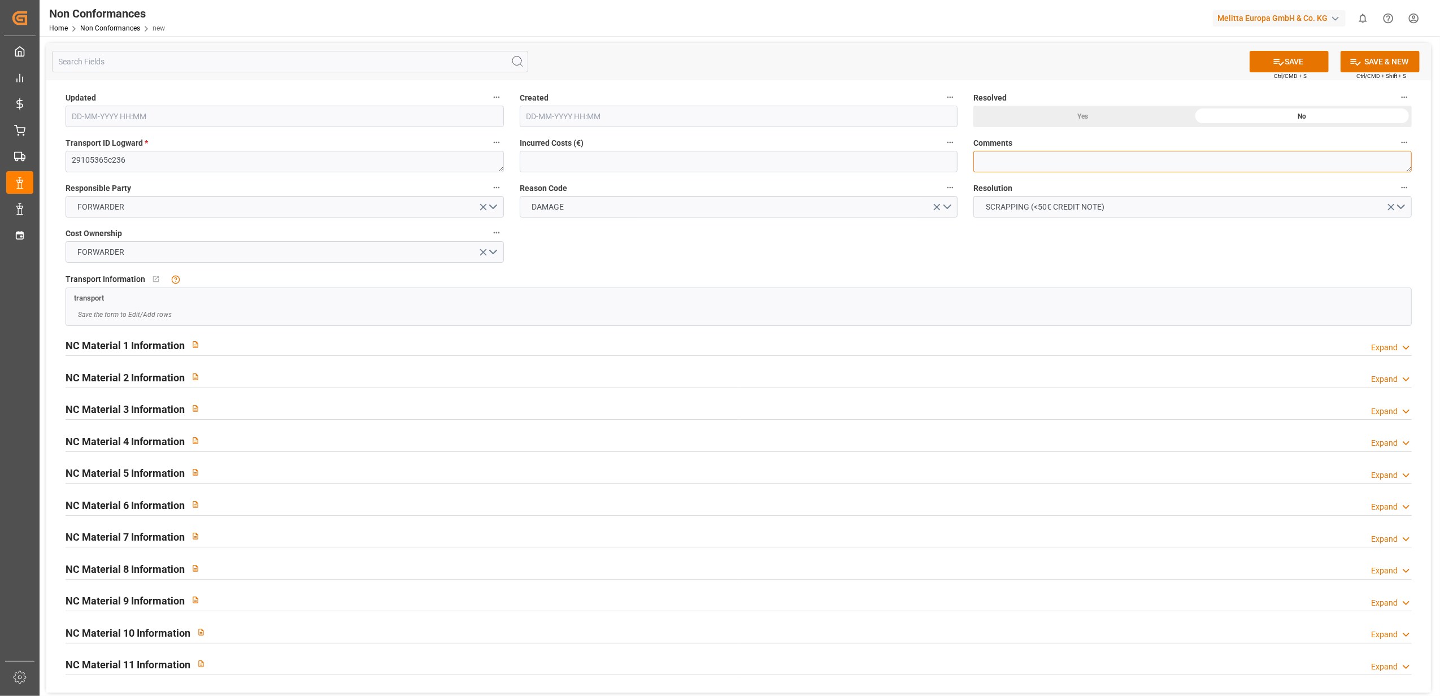
click at [1033, 163] on textarea at bounding box center [1192, 161] width 438 height 21
type textarea "LITIGE 1082 BL 20378700 Un colis filtres abîmé / pas de reprise."
click at [1088, 114] on div "Yes" at bounding box center [1082, 116] width 219 height 21
click at [1386, 349] on div "Expand" at bounding box center [1384, 348] width 27 height 12
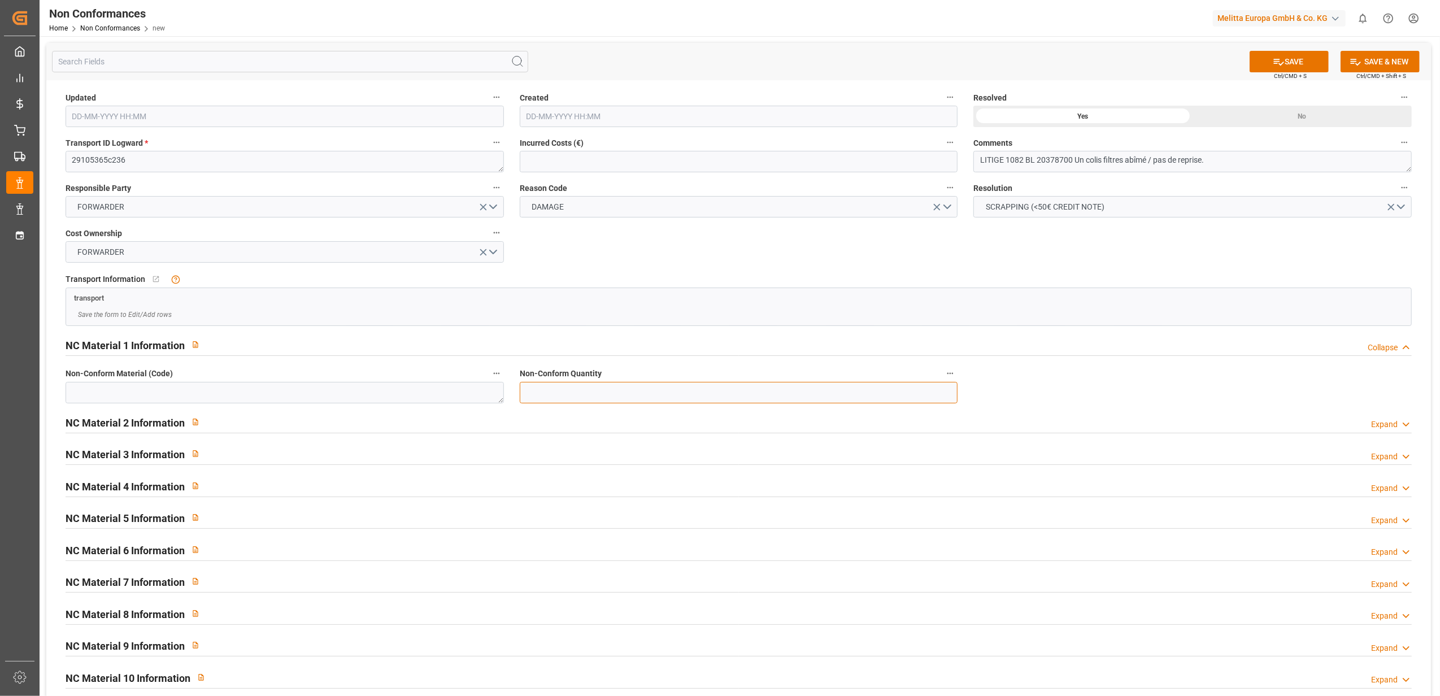
click at [646, 386] on input "text" at bounding box center [739, 392] width 438 height 21
type input "9"
drag, startPoint x: 323, startPoint y: 383, endPoint x: 332, endPoint y: 466, distance: 83.5
click at [323, 384] on textarea at bounding box center [285, 392] width 438 height 21
paste textarea "6771415"
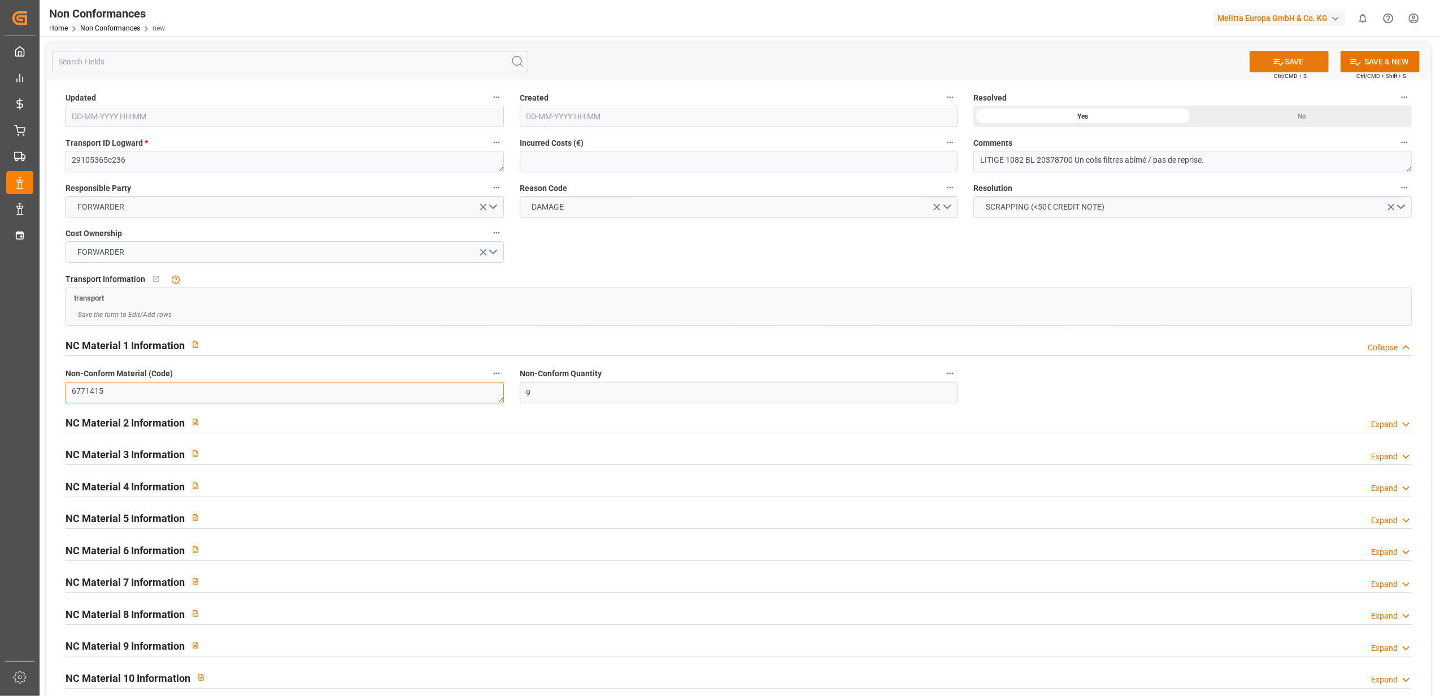
type textarea "6771415"
click at [1299, 61] on button "SAVE" at bounding box center [1289, 61] width 79 height 21
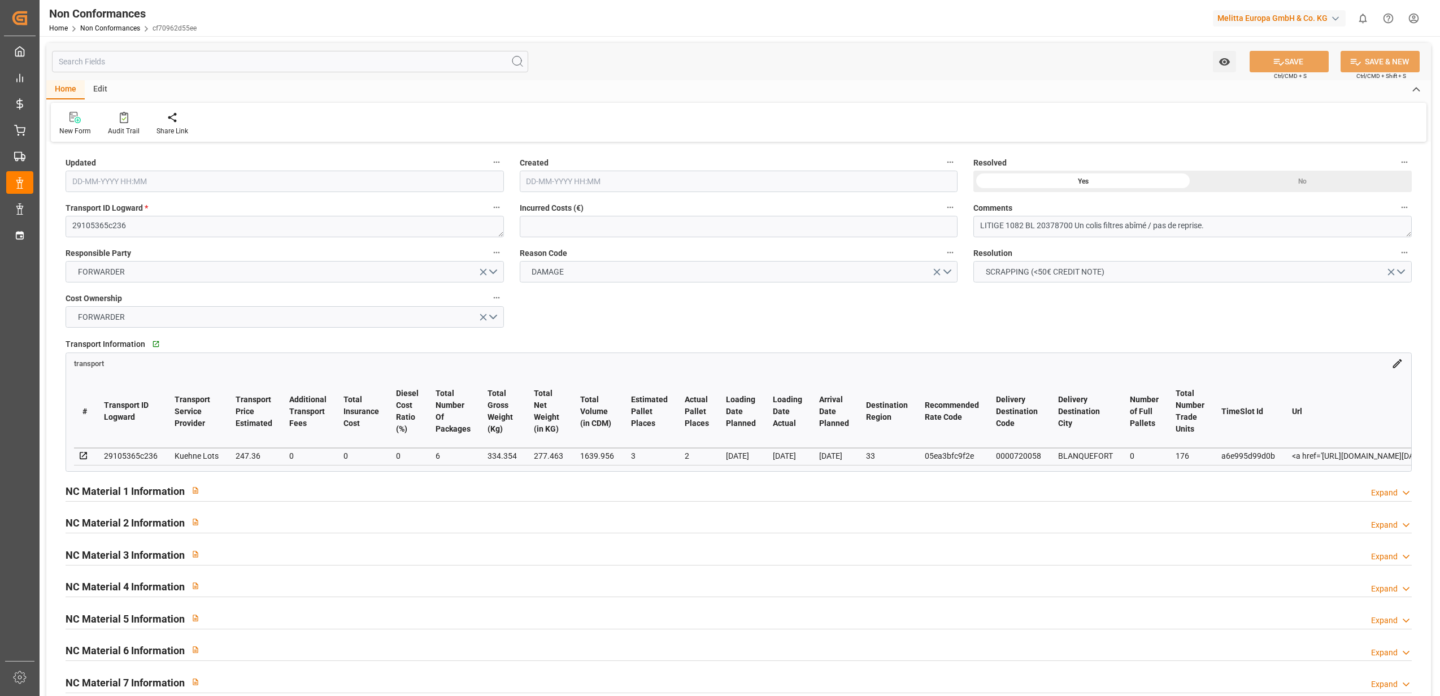
type input "[DATE] 09:40"
type input "06-10-2025 09:40"
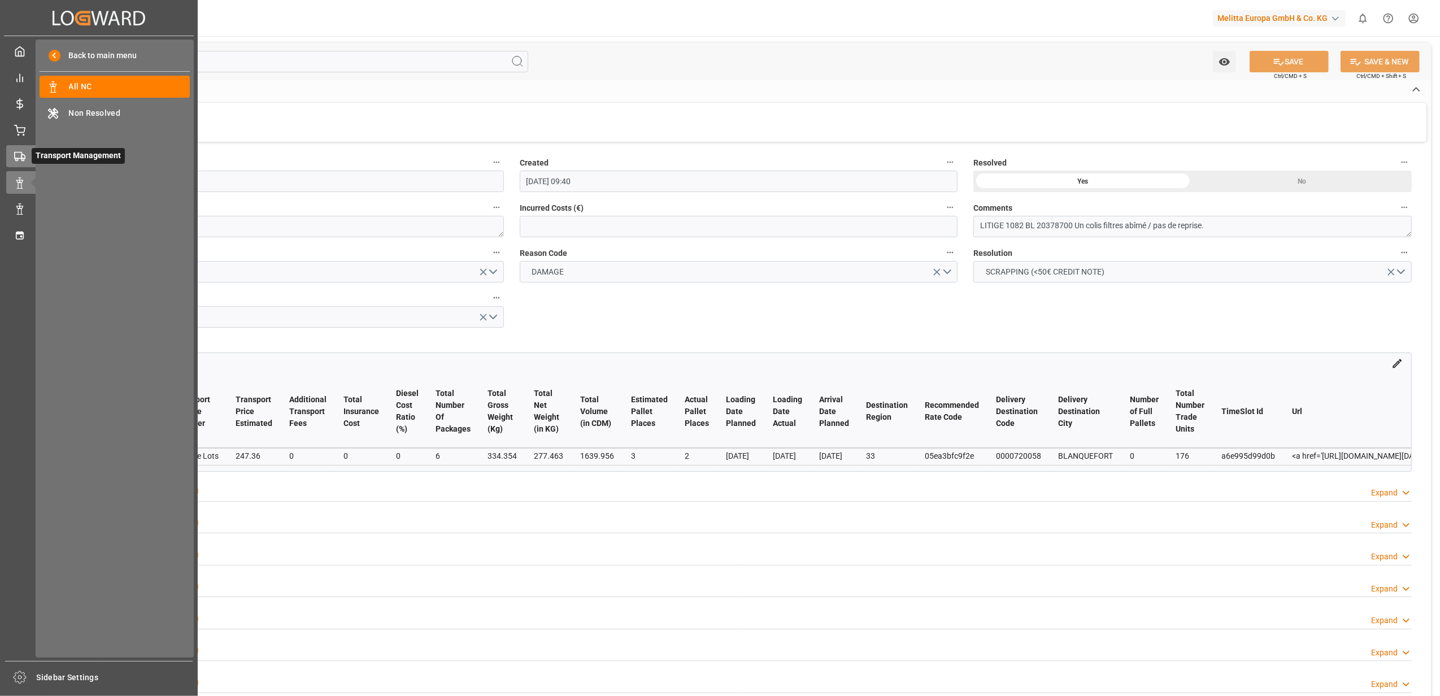
click at [17, 159] on icon at bounding box center [19, 156] width 11 height 11
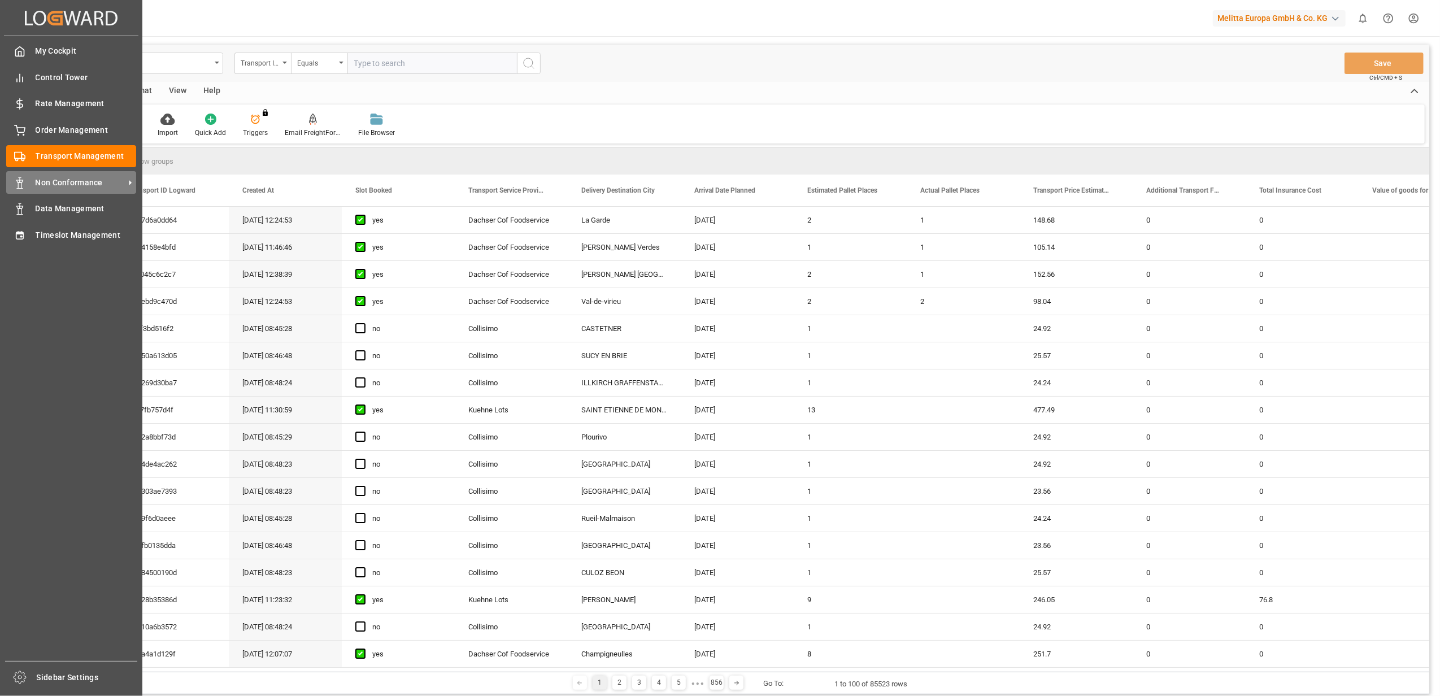
click at [68, 174] on div "Non Conformance Non Conformance" at bounding box center [71, 182] width 130 height 22
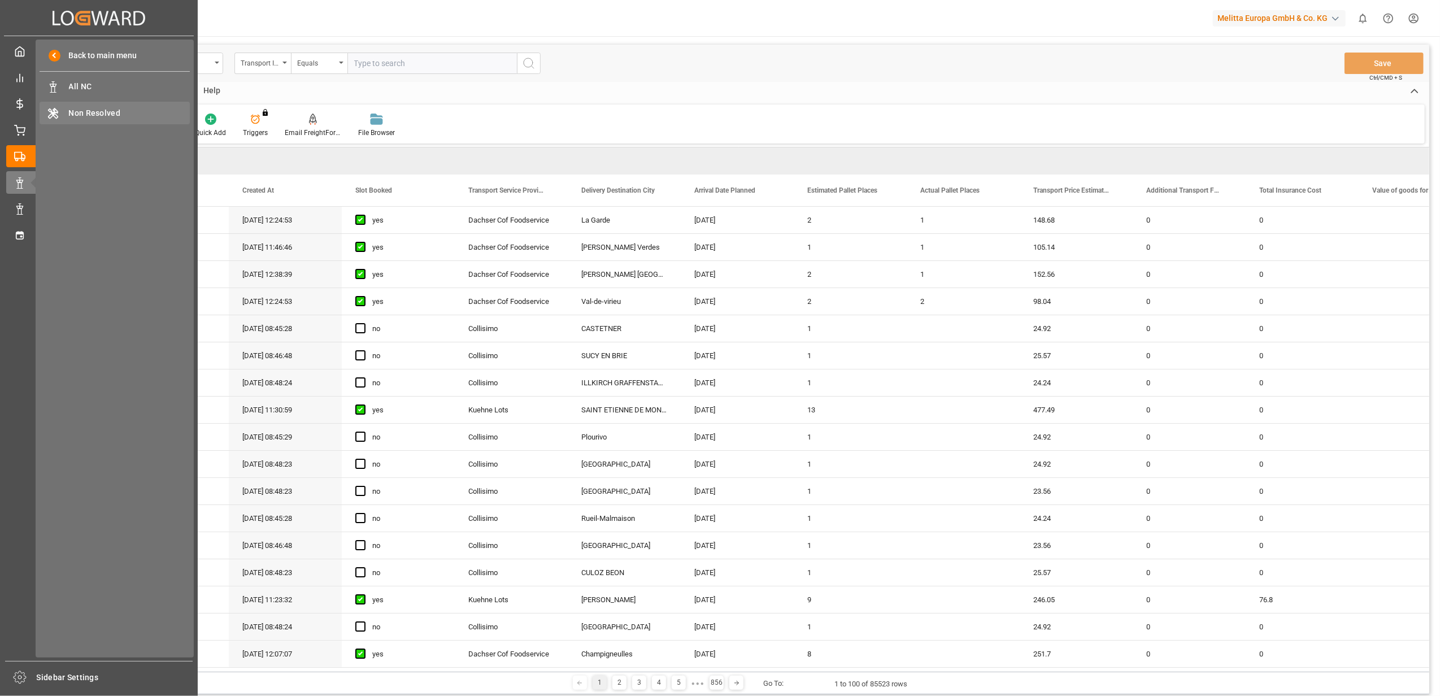
click at [90, 114] on span "Non Resolved" at bounding box center [129, 113] width 121 height 12
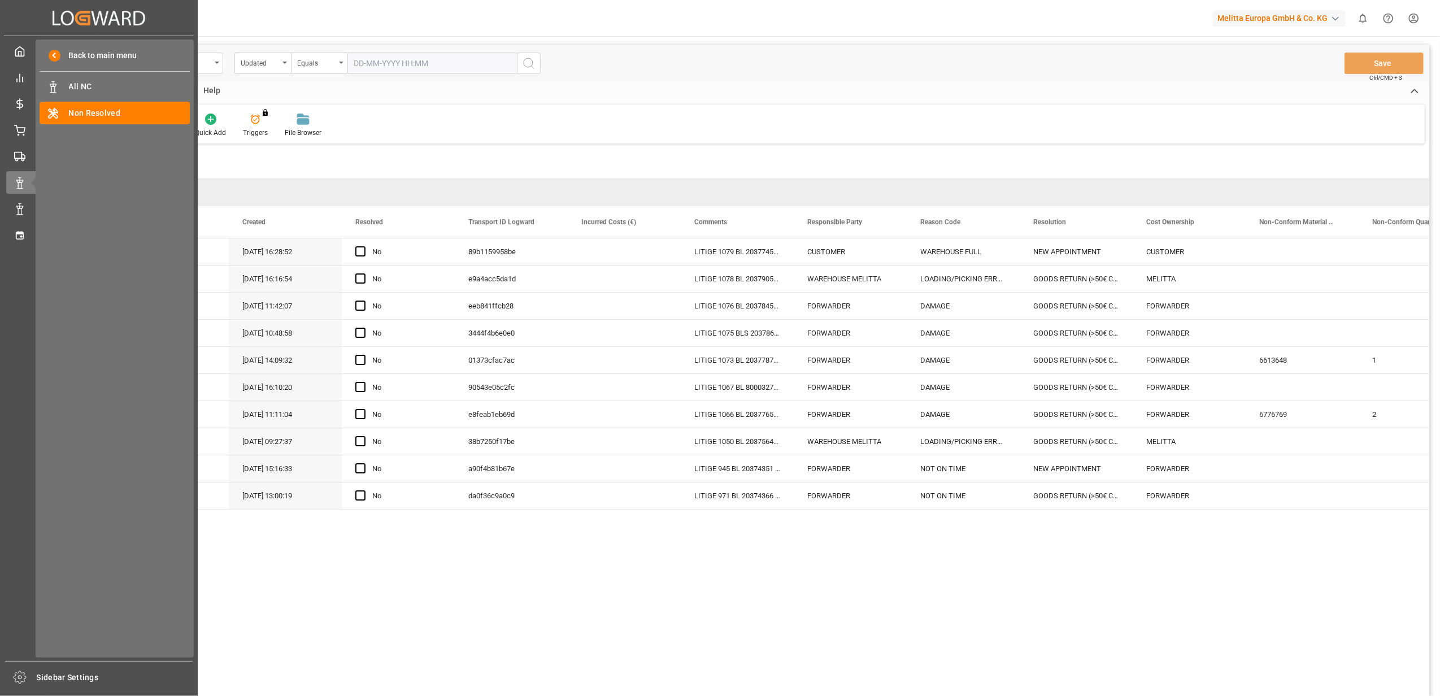
click at [119, 73] on div "Back to main menu All NC All NC Non Resolved Non Resolved" at bounding box center [115, 349] width 158 height 618
click at [114, 87] on span "All NC" at bounding box center [129, 87] width 121 height 12
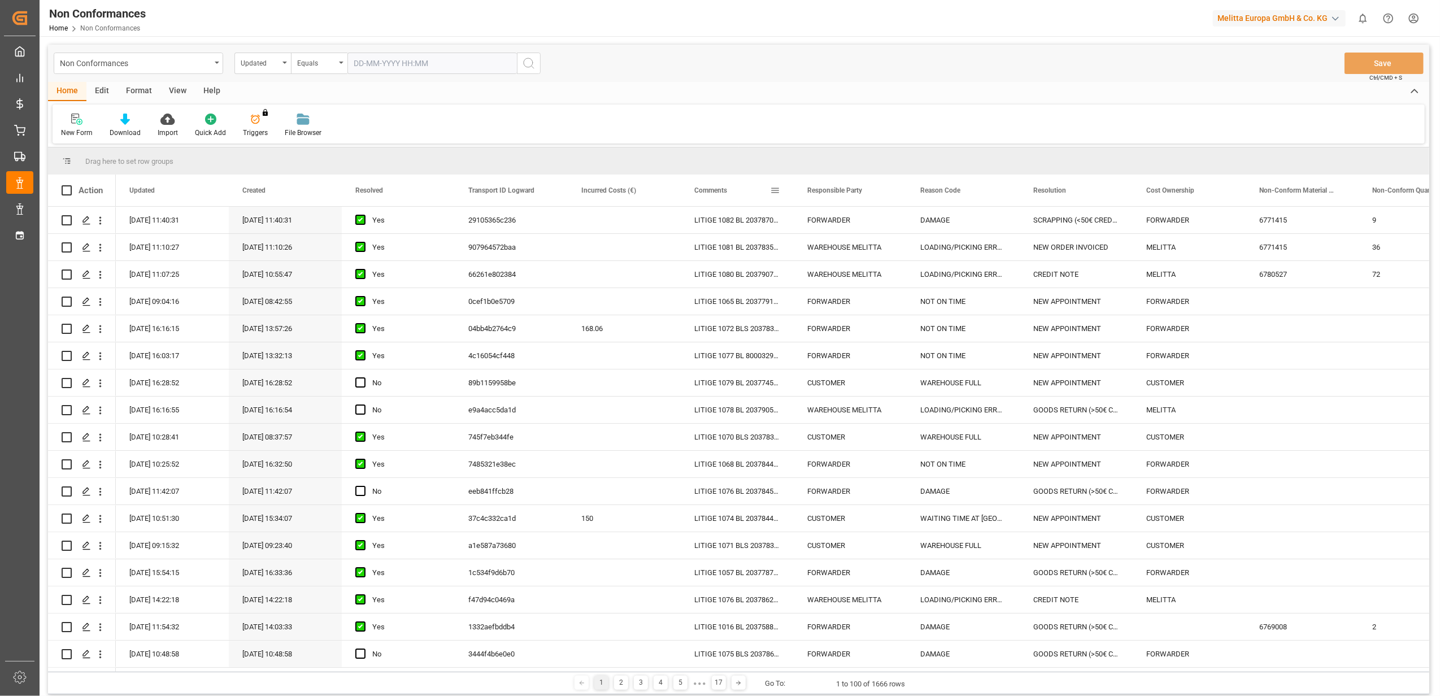
click at [774, 189] on span at bounding box center [775, 190] width 10 height 10
click at [830, 193] on span "filter" at bounding box center [828, 192] width 10 height 10
click at [877, 227] on span "Filtering operator" at bounding box center [877, 223] width 10 height 10
click at [794, 279] on span "Fuzzy search" at bounding box center [795, 277] width 42 height 8
click at [808, 254] on input "Filter Value" at bounding box center [827, 251] width 111 height 23
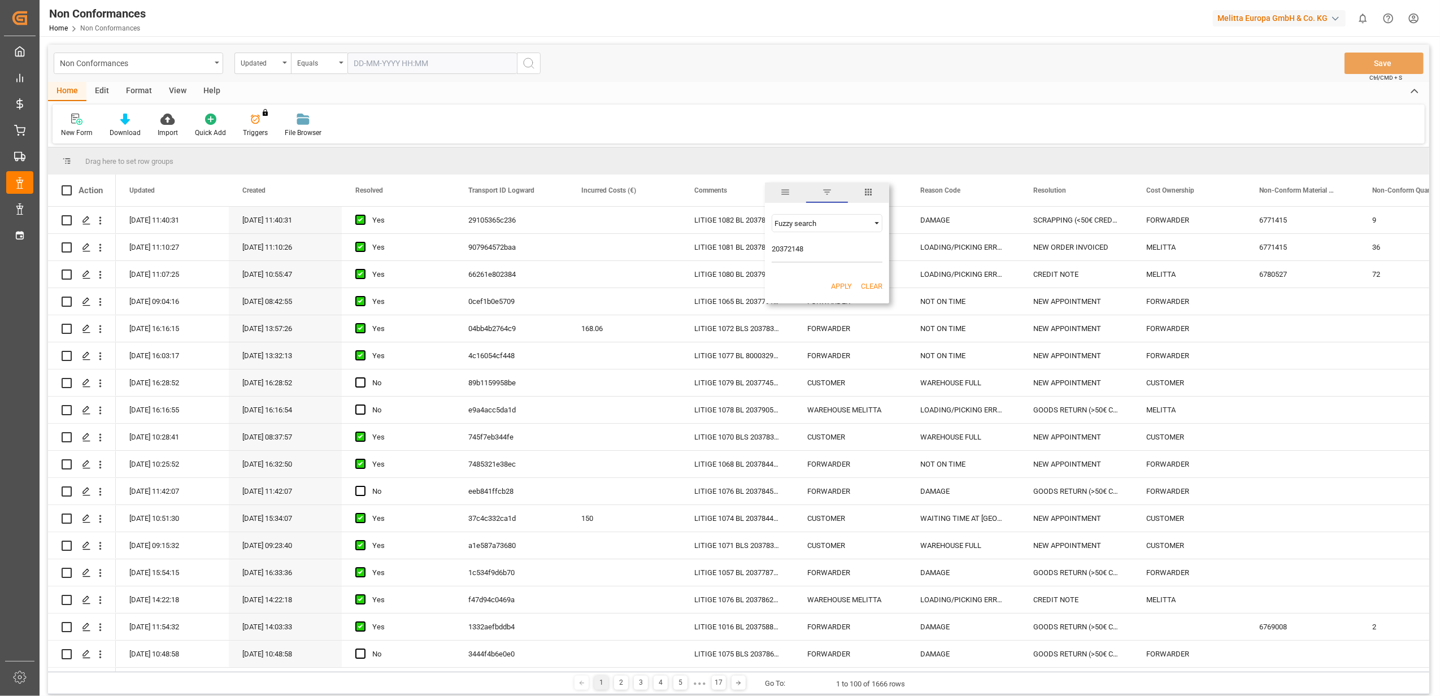
type input "20372148"
click at [844, 287] on button "Apply" at bounding box center [841, 286] width 21 height 11
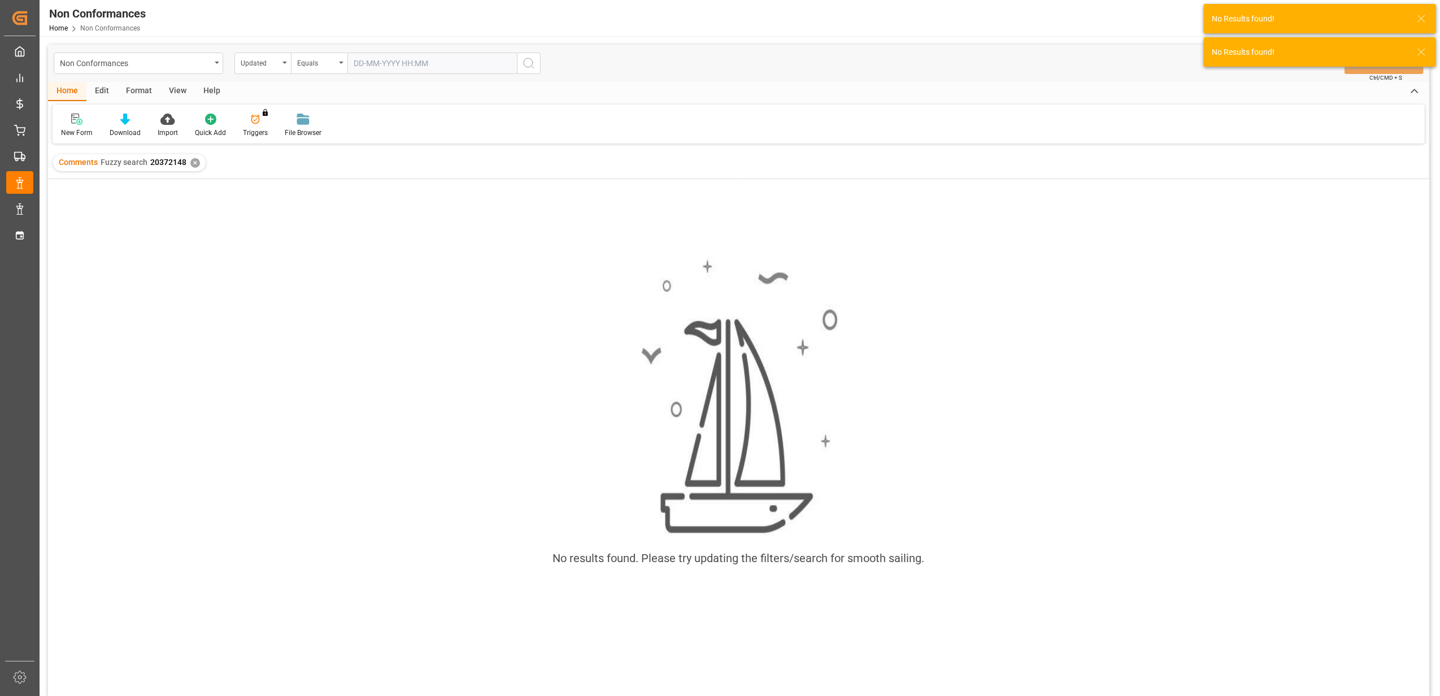
click at [192, 165] on div "✕" at bounding box center [195, 163] width 10 height 10
